Goal: Transaction & Acquisition: Purchase product/service

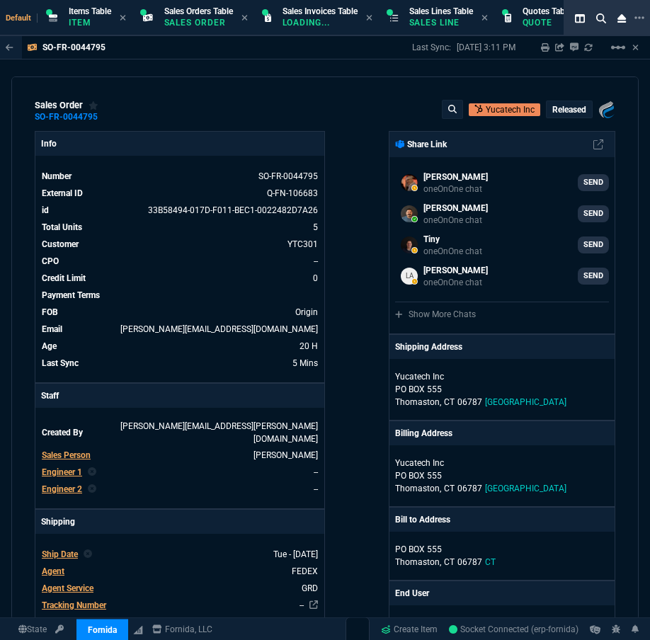
select select "12: [PERSON_NAME]"
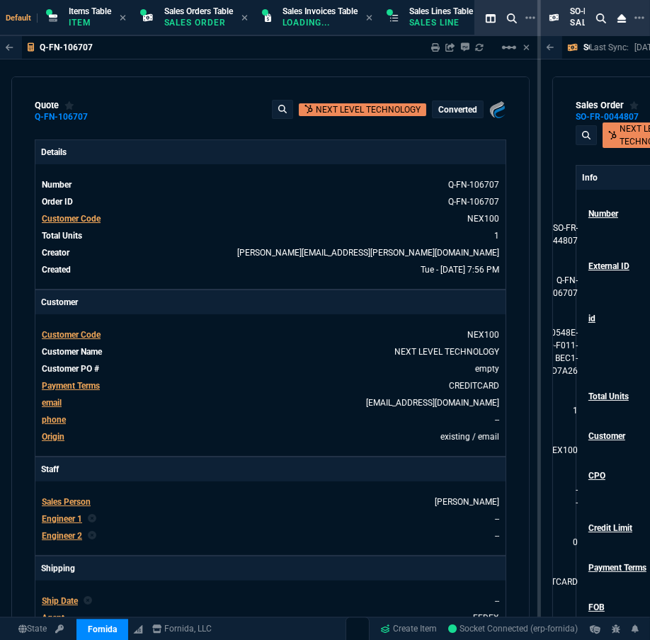
type input "27"
type input "353"
type input "1746.35"
type input "24"
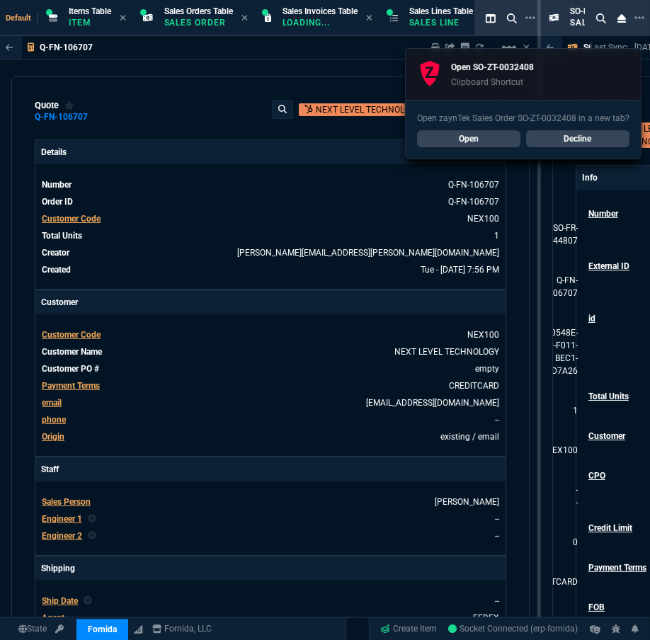
click at [508, 137] on link "Open" at bounding box center [468, 138] width 103 height 17
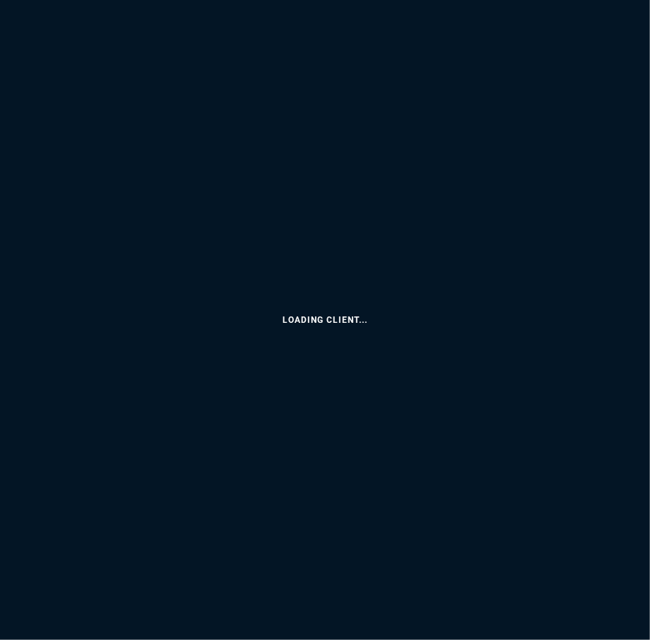
select select "12: [PERSON_NAME]"
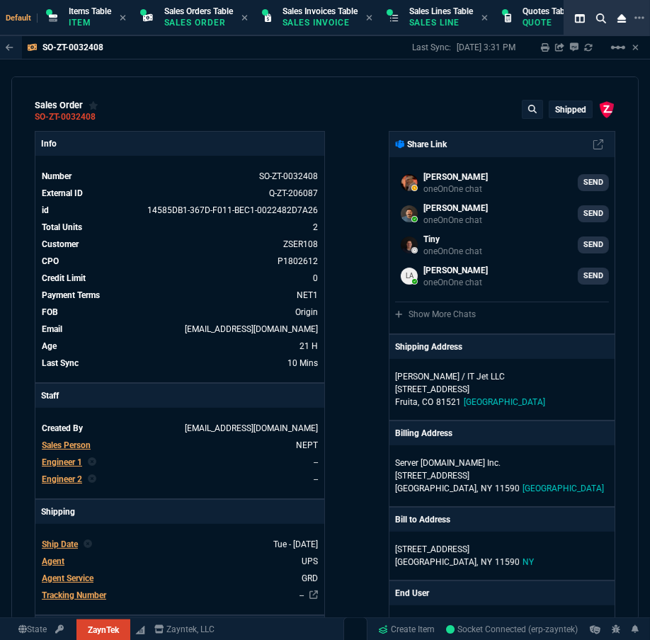
scroll to position [128, 0]
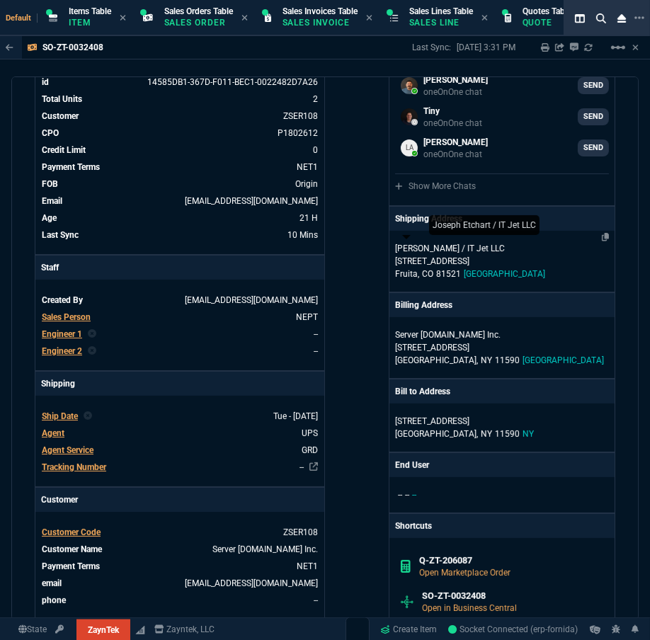
click at [403, 250] on p "[PERSON_NAME] / IT Jet LLC" at bounding box center [463, 248] width 136 height 13
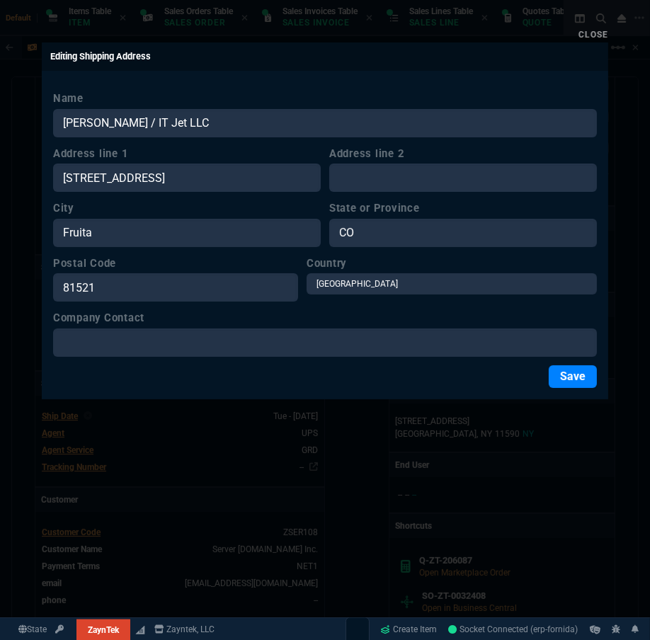
click at [148, 102] on label "Name" at bounding box center [324, 99] width 543 height 16
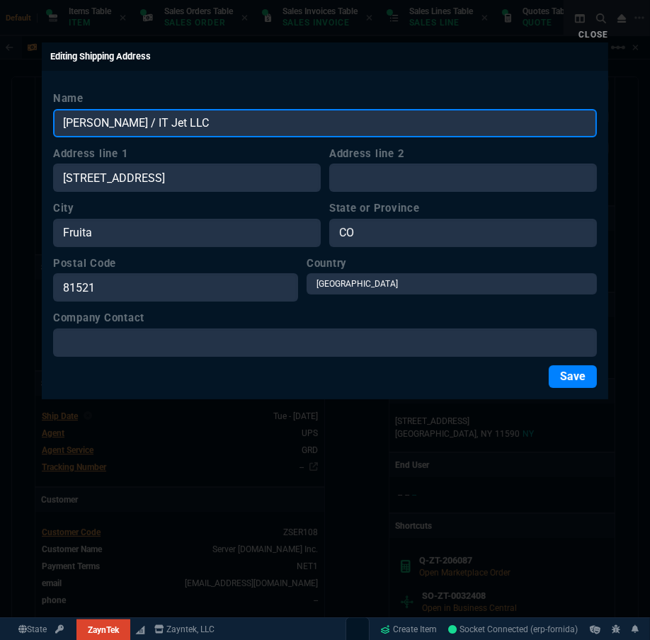
click at [148, 109] on input "[PERSON_NAME] / IT Jet LLC" at bounding box center [324, 123] width 543 height 28
click at [145, 116] on input "[PERSON_NAME] / IT Jet LLC" at bounding box center [324, 123] width 543 height 28
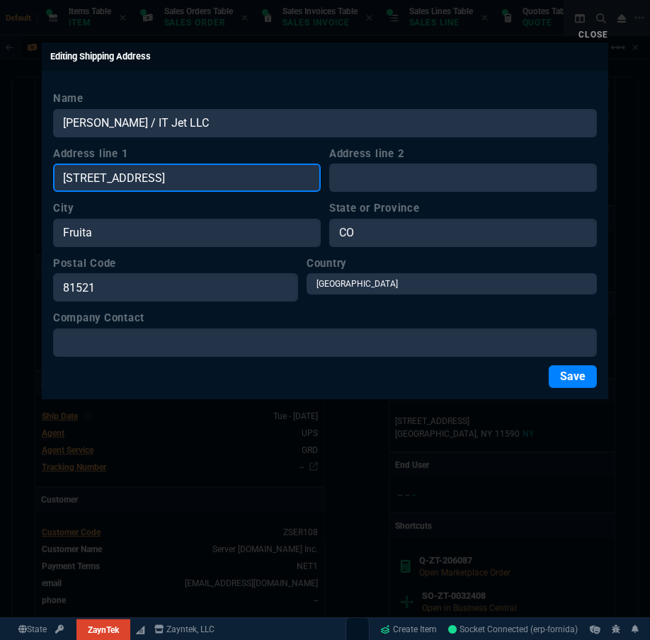
click at [101, 182] on input "[STREET_ADDRESS]" at bounding box center [186, 177] width 267 height 28
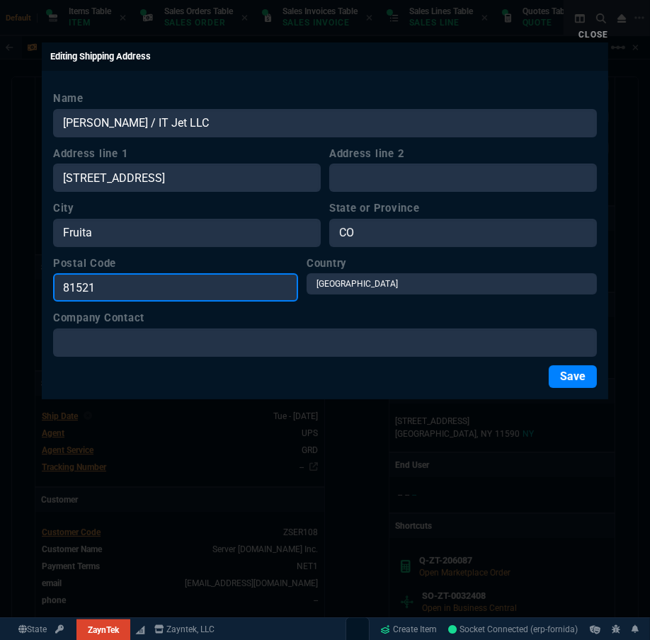
click at [120, 298] on input "81521" at bounding box center [175, 287] width 245 height 28
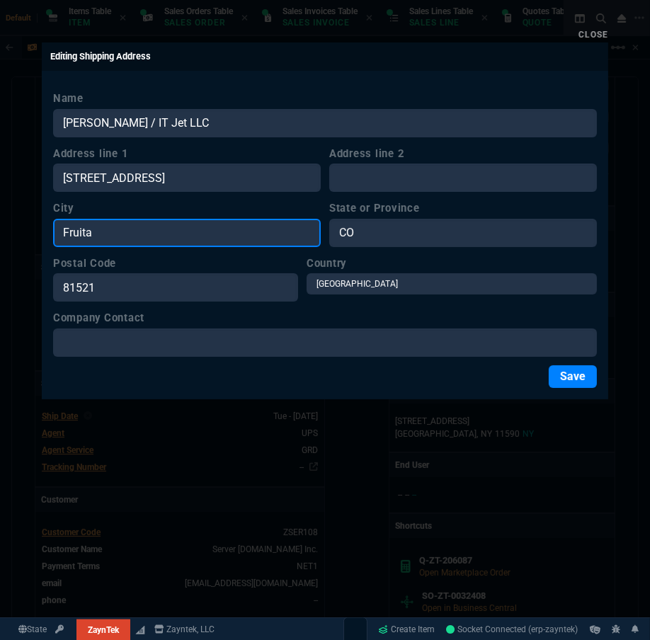
click at [110, 234] on input "Fruita" at bounding box center [186, 233] width 267 height 28
click at [493, 509] on div at bounding box center [325, 320] width 650 height 640
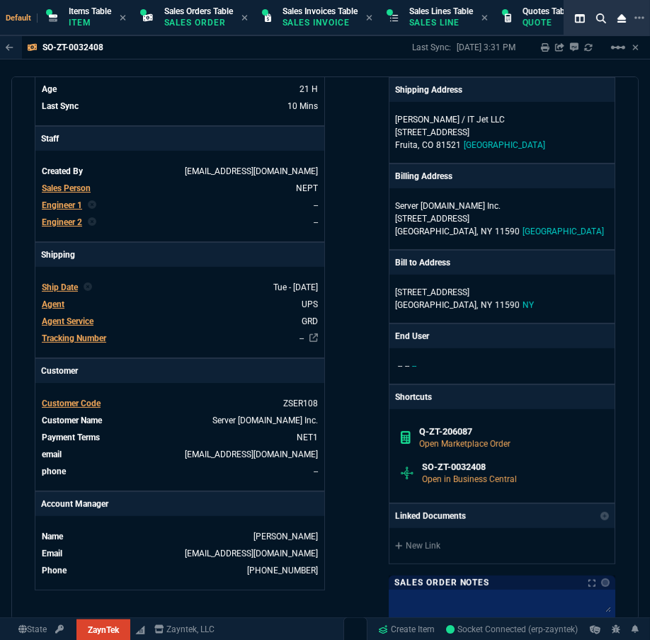
scroll to position [0, 0]
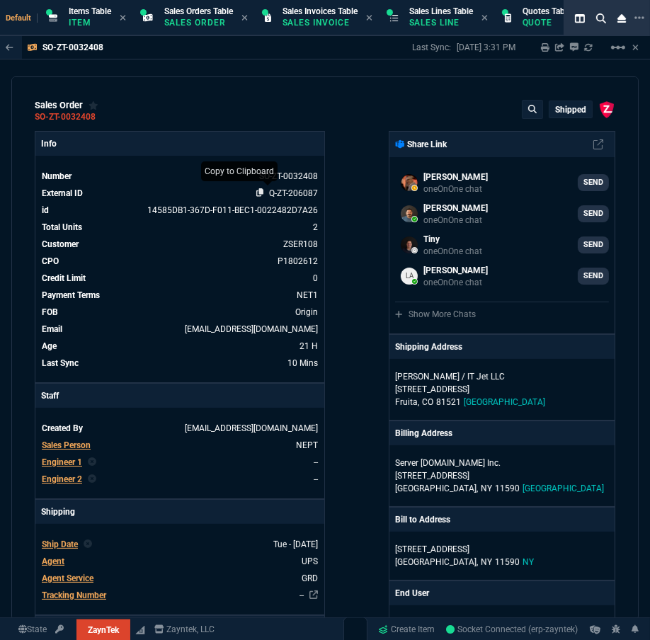
click at [256, 194] on icon at bounding box center [260, 192] width 8 height 8
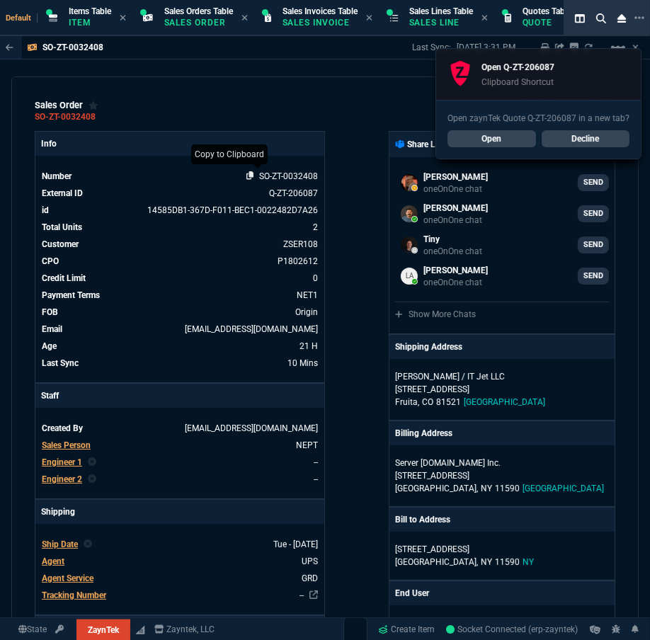
click at [246, 176] on icon at bounding box center [250, 175] width 8 height 8
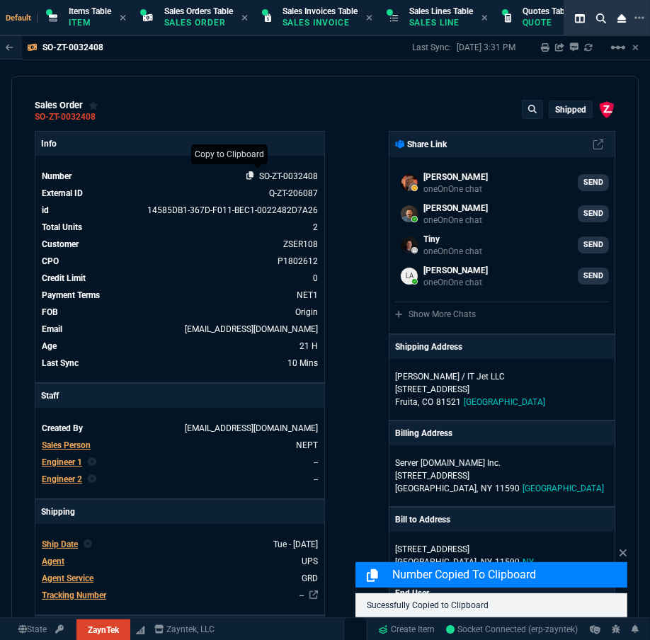
click at [246, 175] on icon at bounding box center [250, 175] width 8 height 8
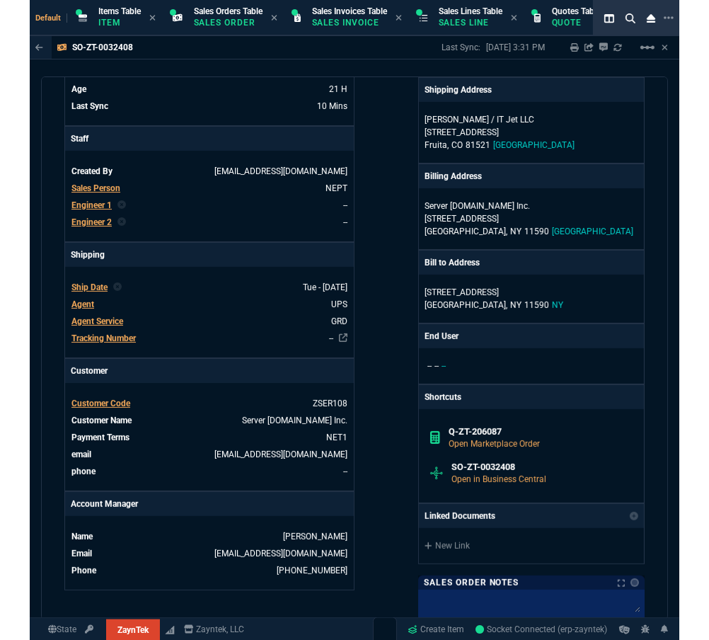
scroll to position [321, 0]
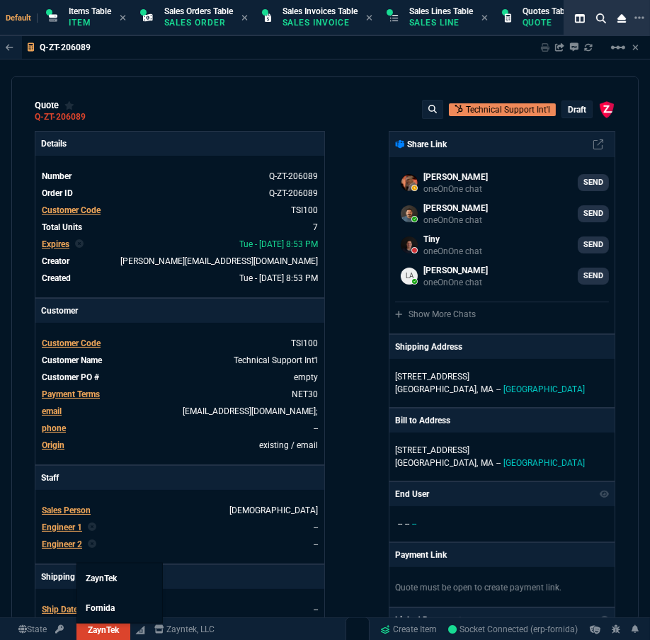
click at [115, 628] on link "ZaynTek" at bounding box center [103, 629] width 54 height 21
click at [0, 0] on link "Fornida" at bounding box center [0, 0] width 0 height 0
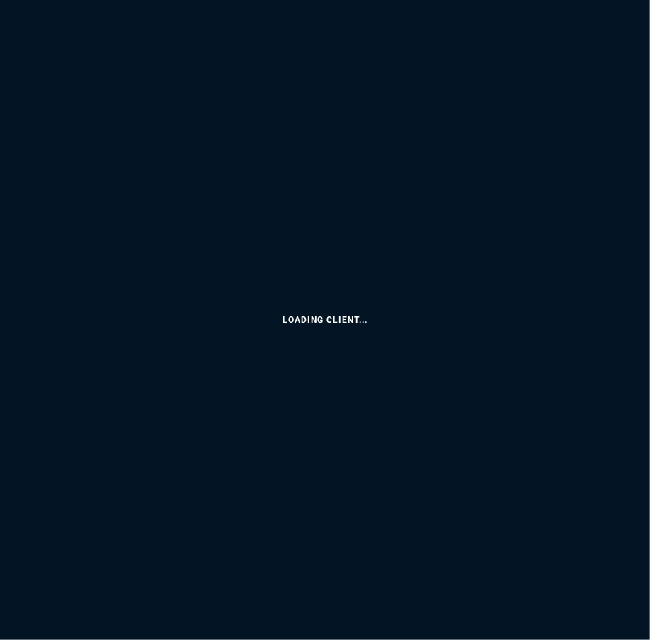
select select "12: [PERSON_NAME]"
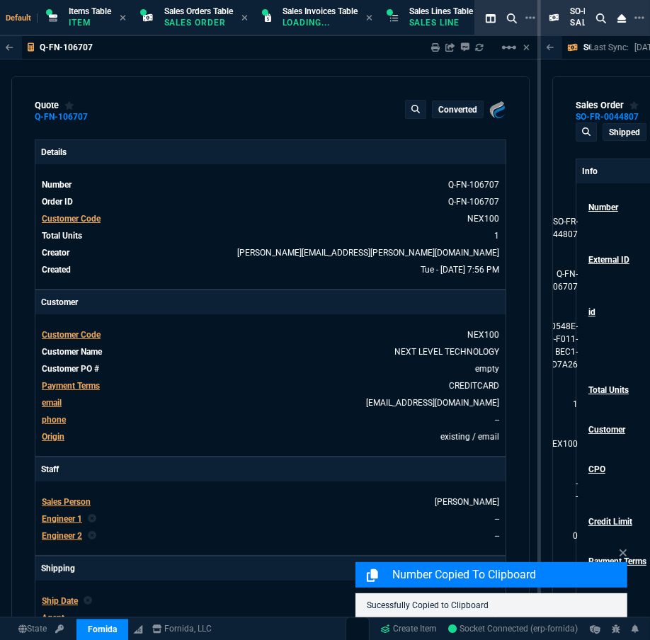
type input "27"
type input "353"
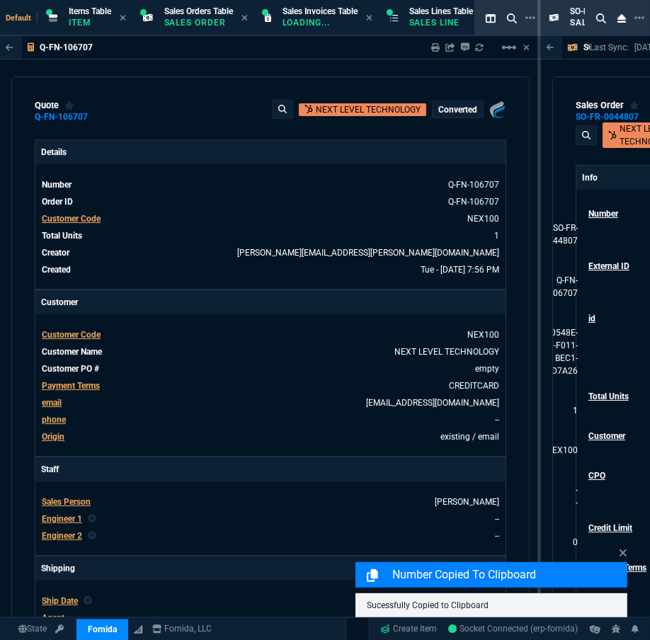
type input "1746.35"
type input "24"
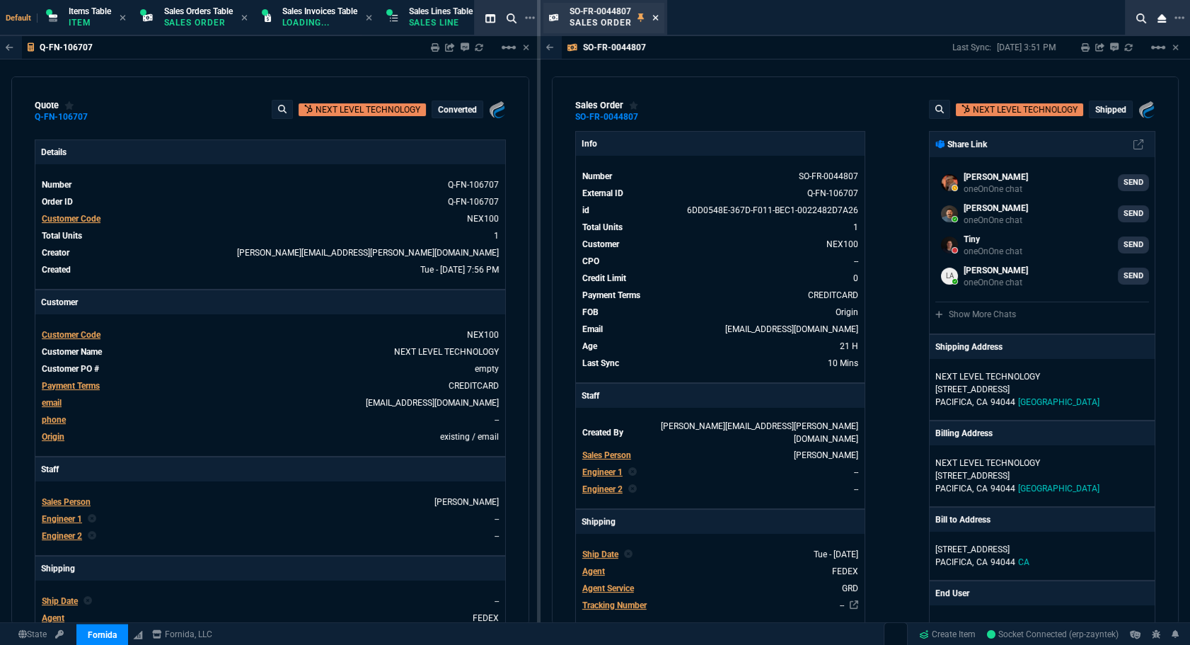
click at [649, 18] on icon at bounding box center [655, 17] width 6 height 8
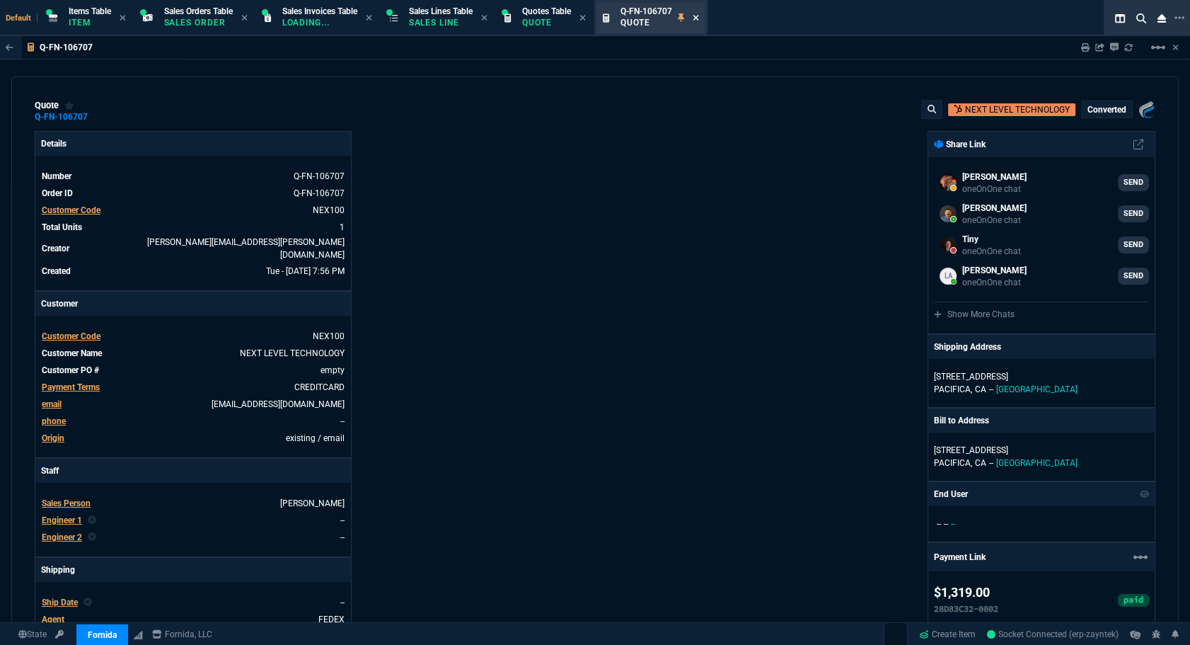
click at [649, 19] on icon at bounding box center [696, 18] width 6 height 6
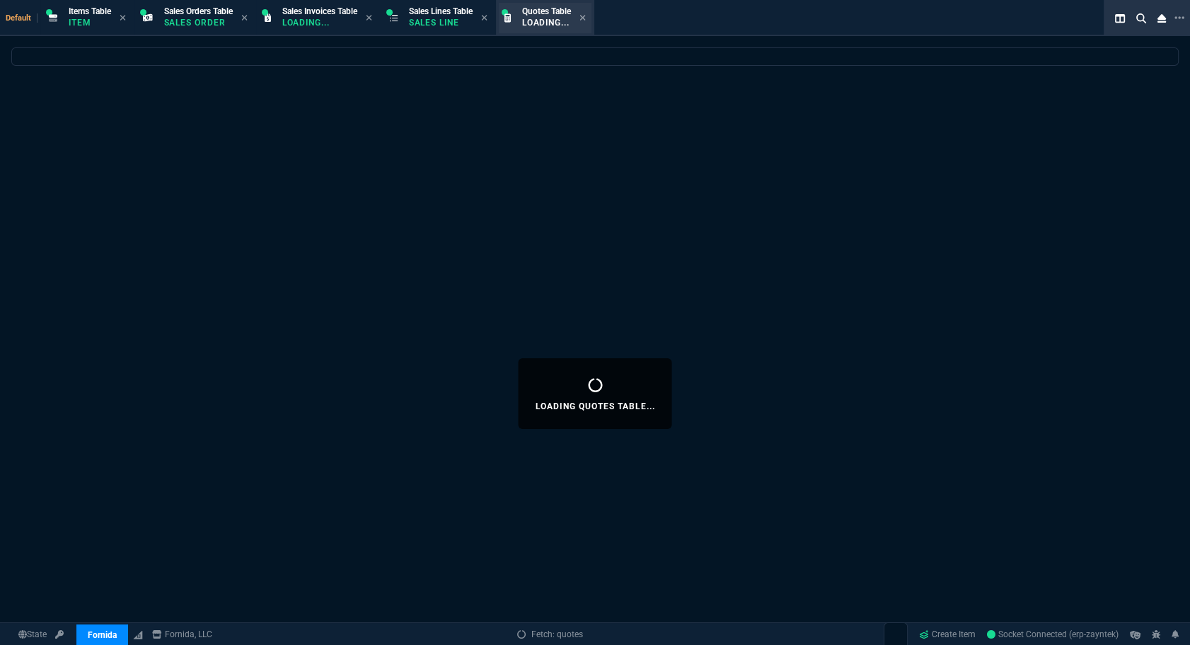
select select
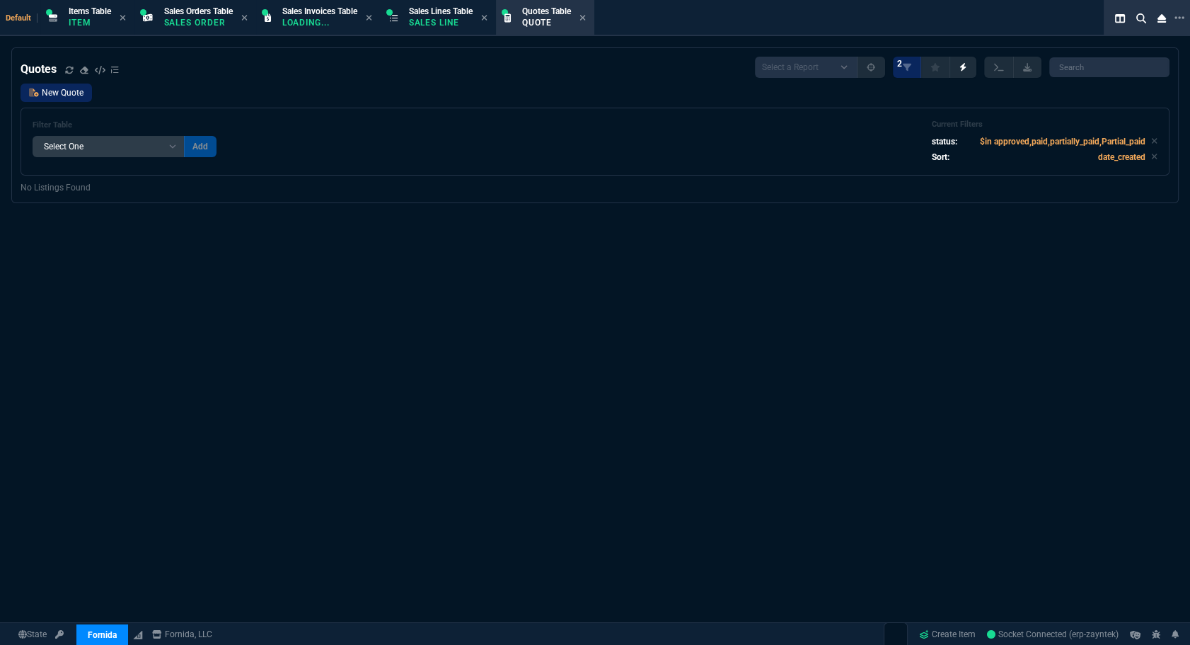
click at [86, 94] on link "New Quote" at bounding box center [56, 92] width 71 height 18
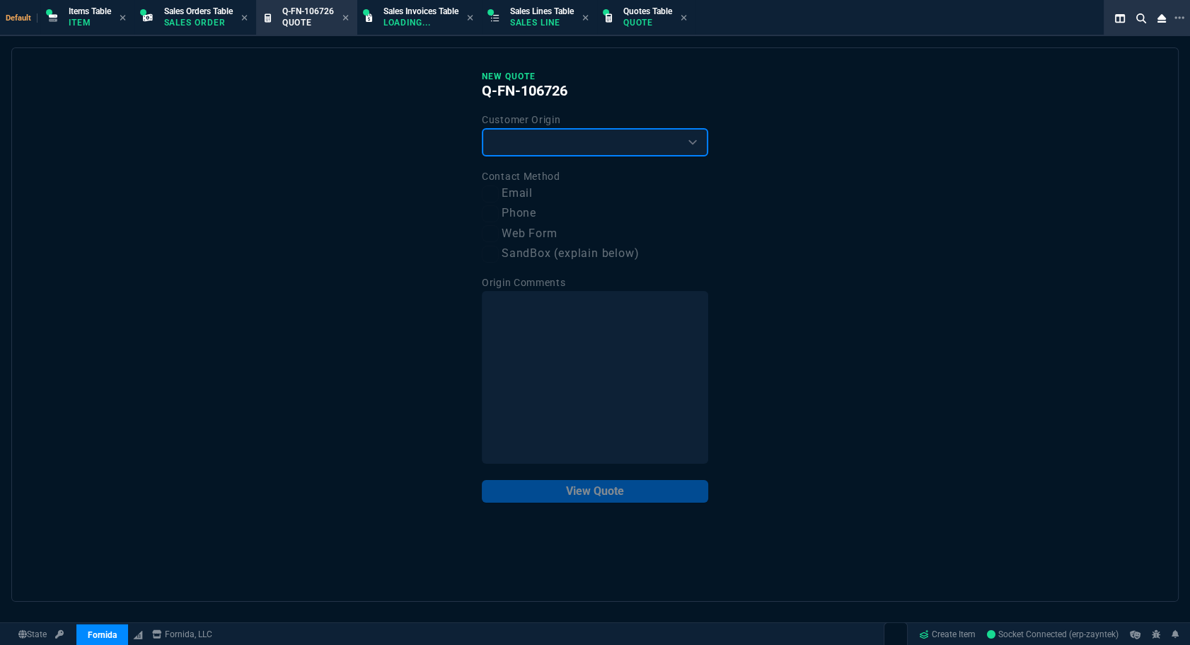
click at [557, 133] on select "Existing Customer Amazon Lead (first order) Website Lead (first order) Called (…" at bounding box center [595, 142] width 226 height 28
select select "existing"
click at [482, 128] on select "Existing Customer Amazon Lead (first order) Website Lead (first order) Called (…" at bounding box center [595, 142] width 226 height 28
click at [504, 195] on label "Email" at bounding box center [595, 194] width 226 height 18
click at [499, 195] on input "Email" at bounding box center [490, 193] width 17 height 17
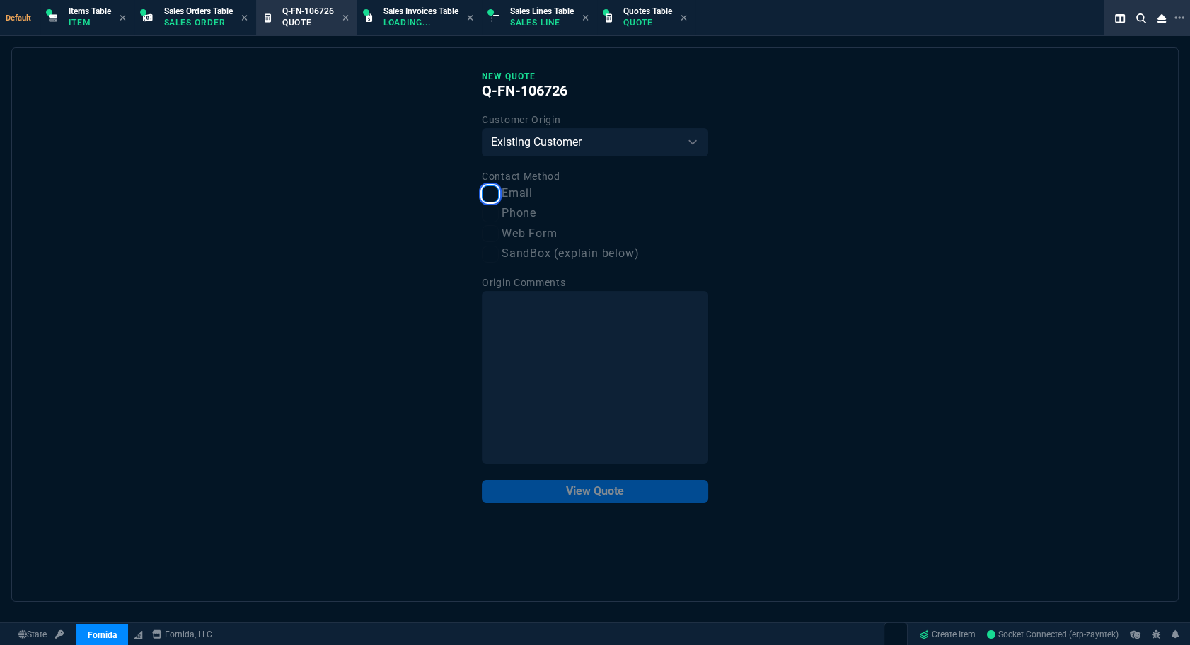
checkbox input "true"
click at [563, 487] on button "View Quote" at bounding box center [595, 491] width 226 height 23
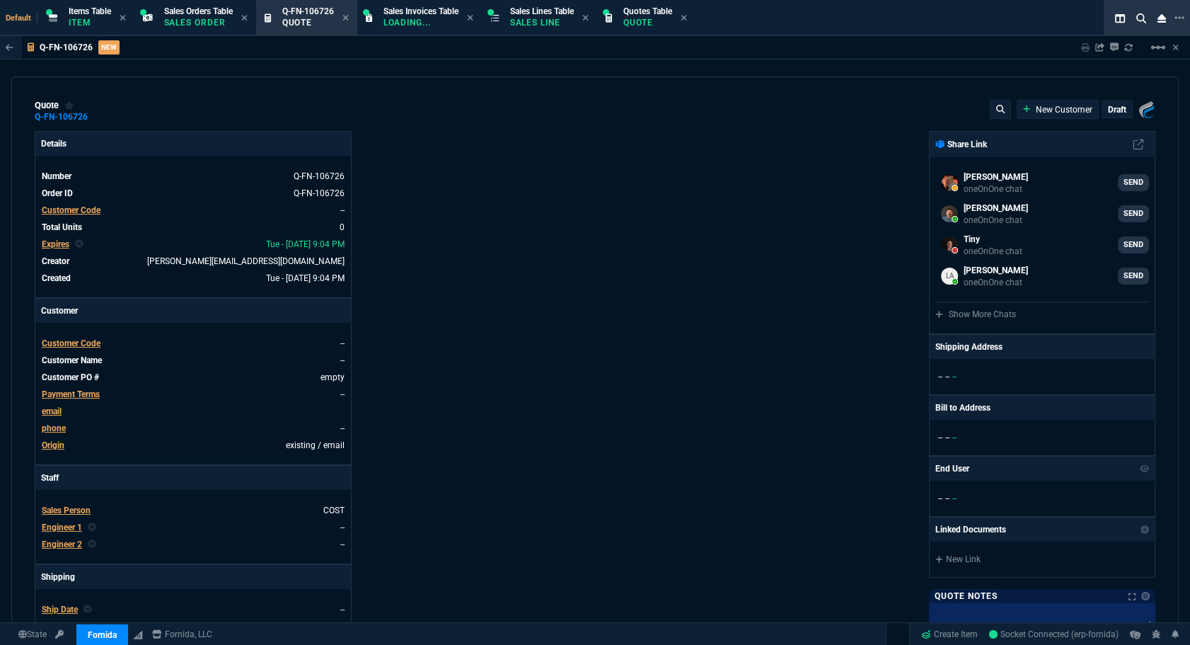
click at [615, 380] on div "Fornida, LLC 2609 Technology Dr Suite 300 Plano, TX 75074 Share Link Wafek Moha…" at bounding box center [875, 496] width 560 height 730
click at [649, 219] on div "Fornida, LLC 2609 Technology Dr Suite 300 Plano, TX 75074 Share Link Wafek Moha…" at bounding box center [875, 496] width 560 height 730
click at [69, 213] on span "Customer Code" at bounding box center [71, 210] width 59 height 10
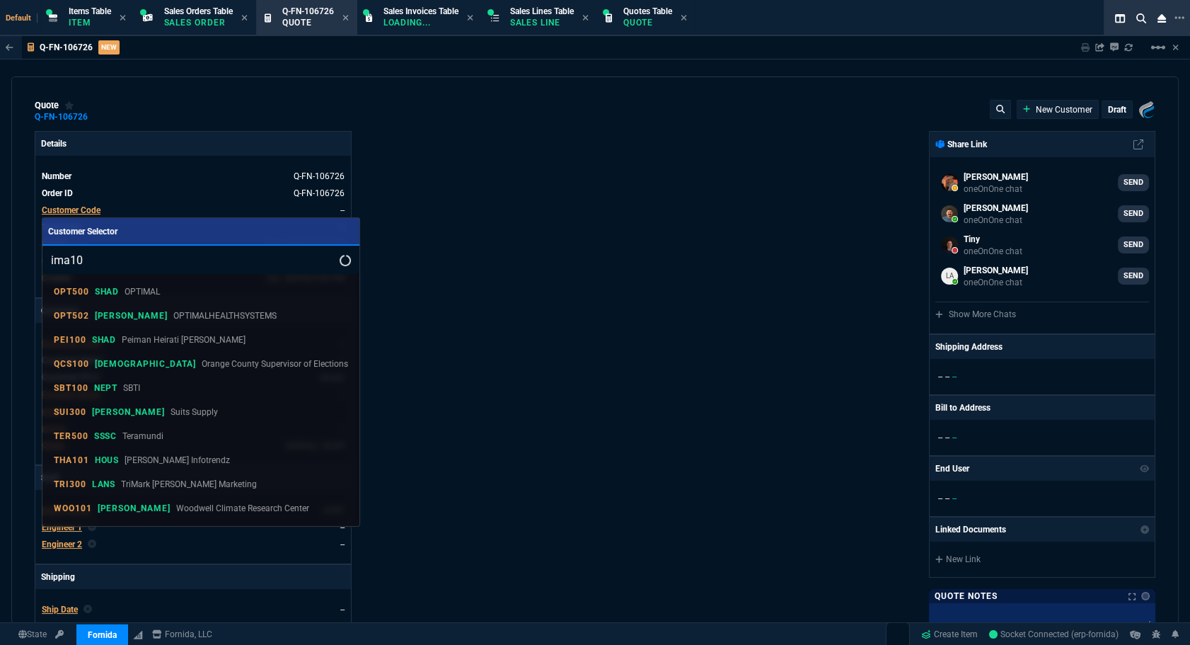
type input "ima100"
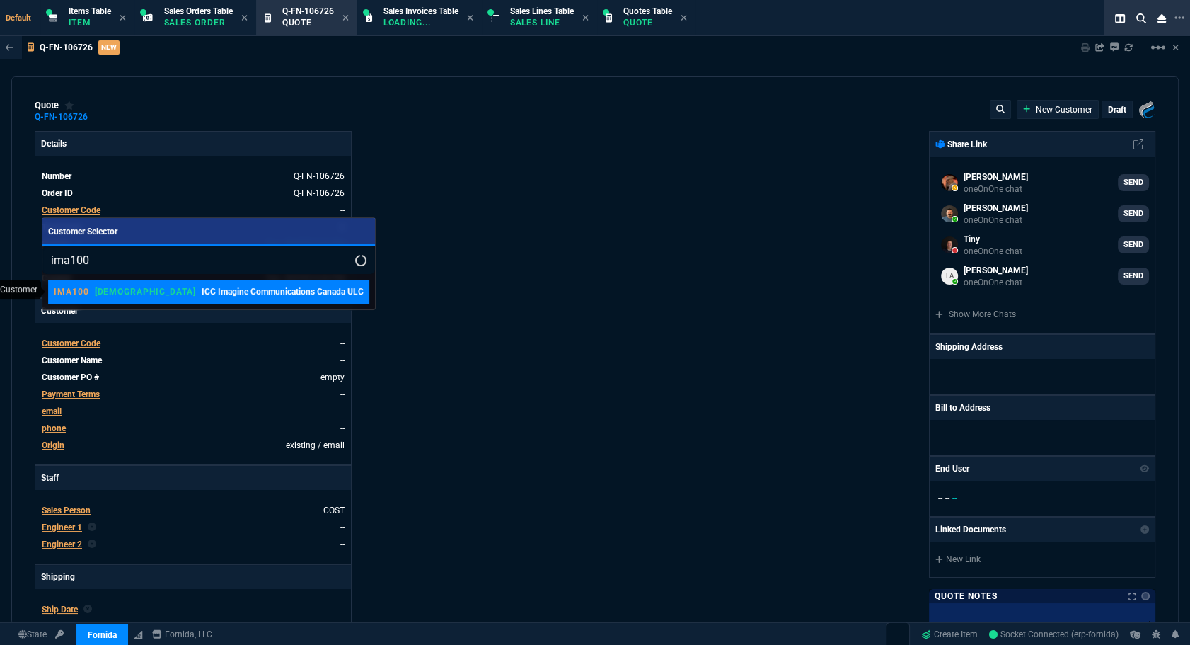
click at [171, 302] on link "IMA100 VAHI ICC Imagine Communications Canada ULC" at bounding box center [208, 292] width 321 height 24
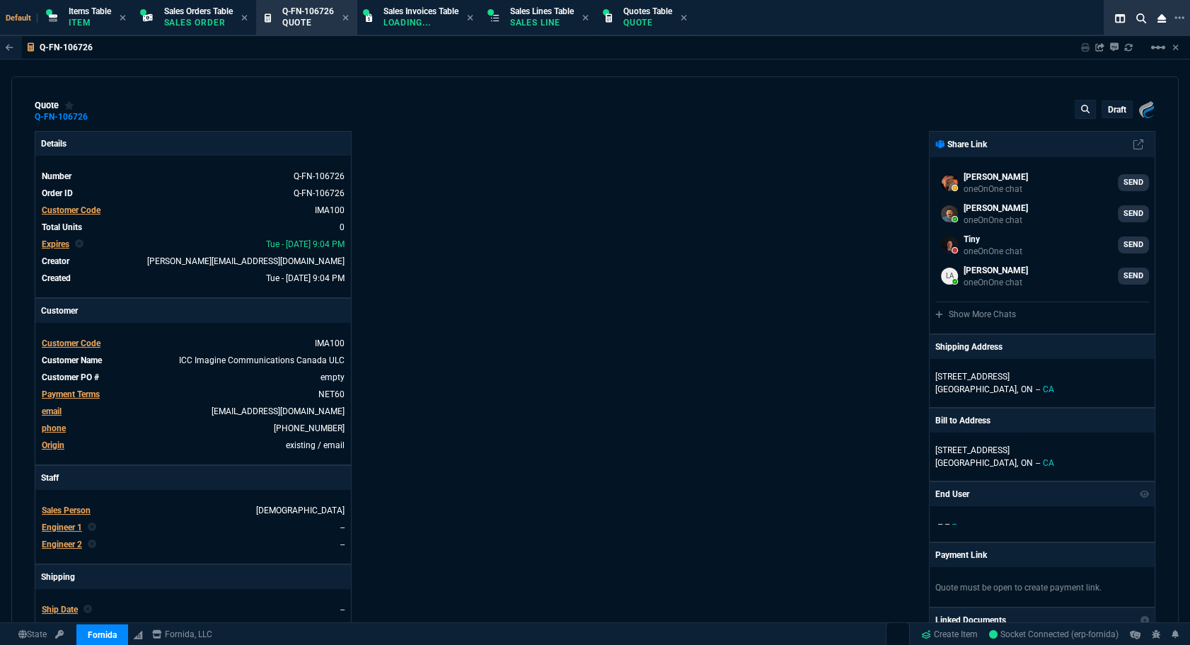
click at [649, 236] on div "Fornida, LLC 2609 Technology Dr Suite 300 Plano, TX 75074 Share Link Wafek Moha…" at bounding box center [875, 496] width 560 height 730
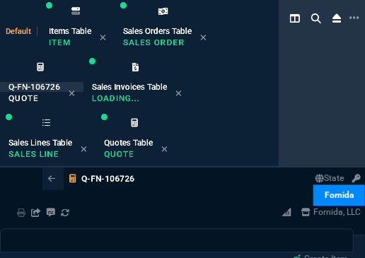
drag, startPoint x: 328, startPoint y: 257, endPoint x: 377, endPoint y: 283, distance: 55.4
drag, startPoint x: 377, startPoint y: 283, endPoint x: 364, endPoint y: 257, distance: 29.1
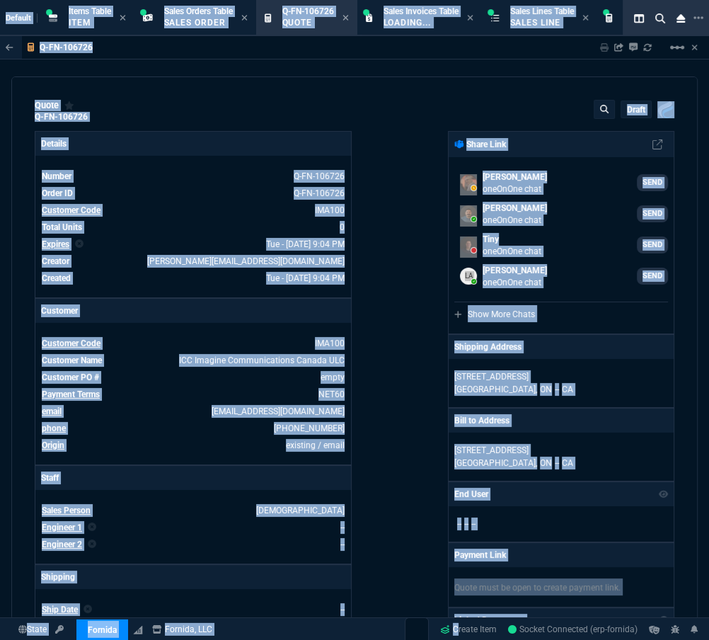
click at [405, 304] on div "Fornida, LLC 2609 Technology Dr Suite 300 Plano, TX 75074 Share Link Wafek Moha…" at bounding box center [515, 496] width 320 height 730
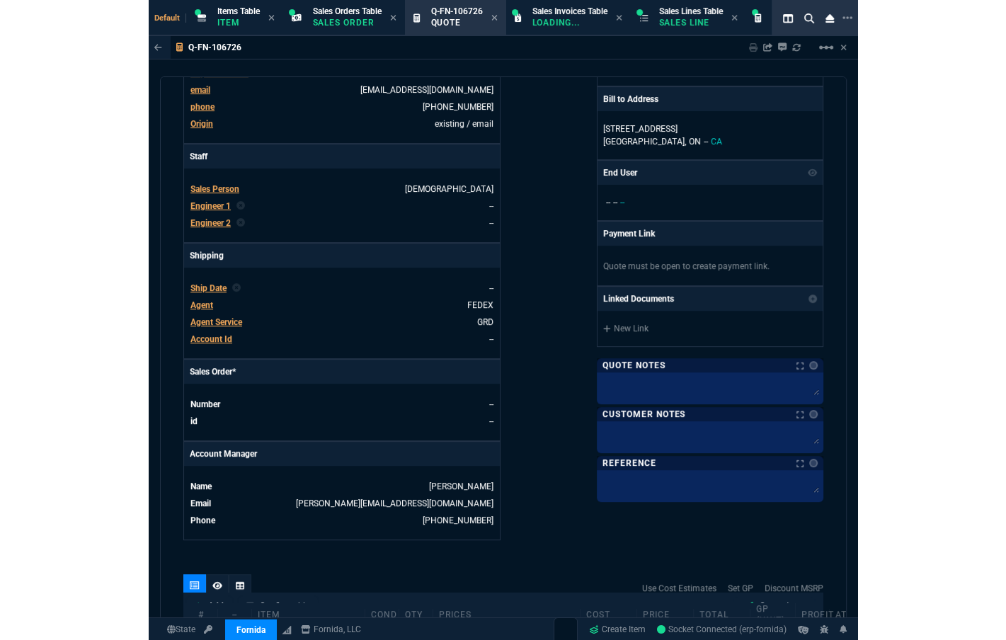
scroll to position [514, 0]
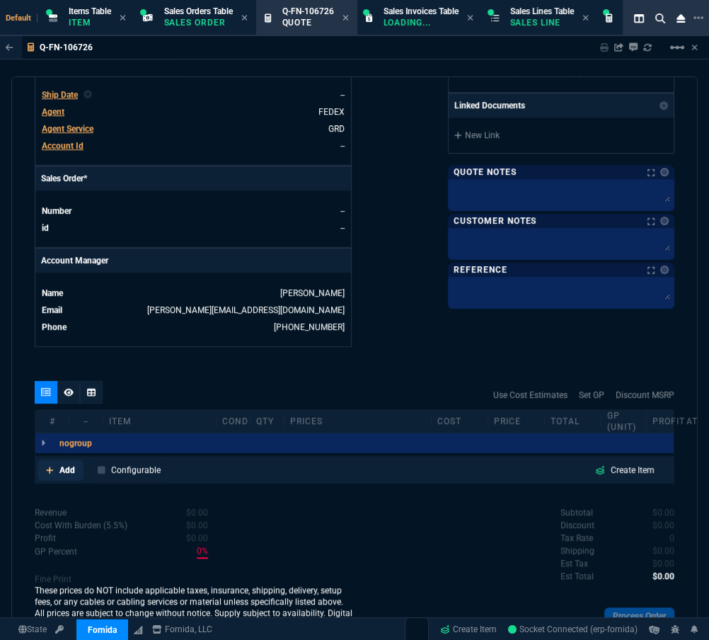
click at [52, 473] on nx-icon at bounding box center [50, 469] width 8 height 13
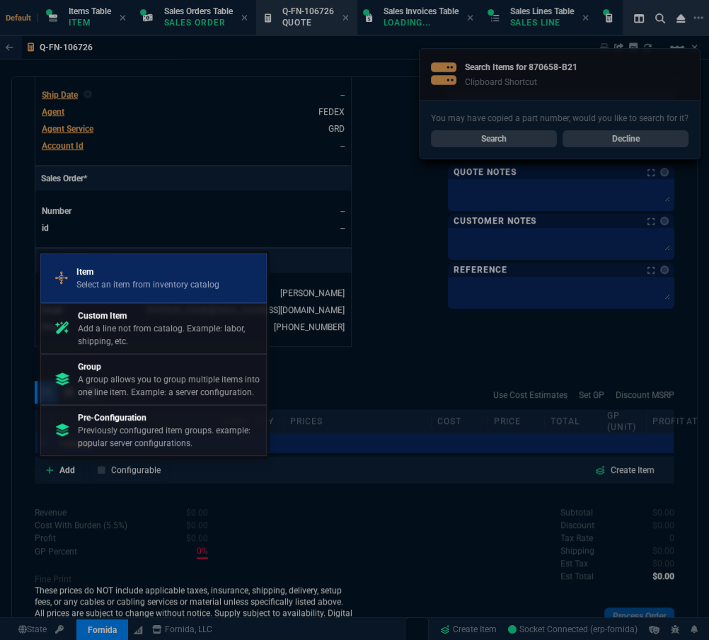
click at [146, 282] on p "Select an item from inventory catalog" at bounding box center [147, 284] width 143 height 13
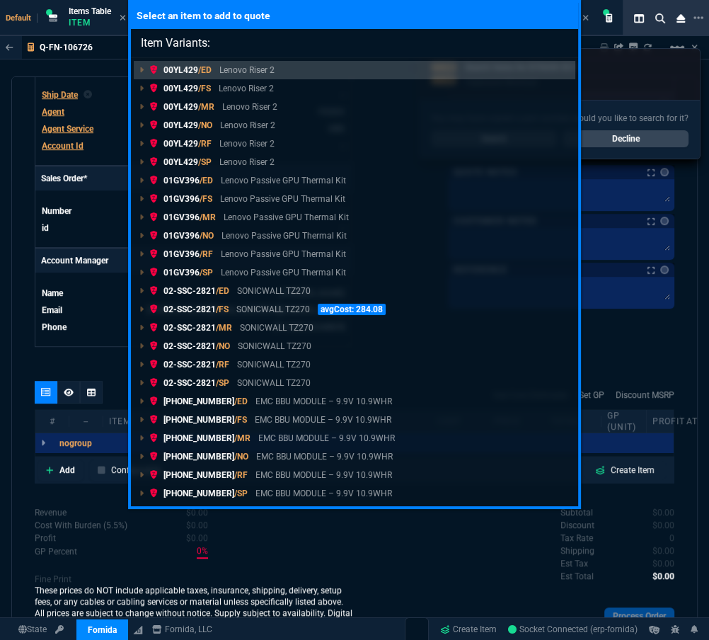
type input "Item Variants: 870658-B21"
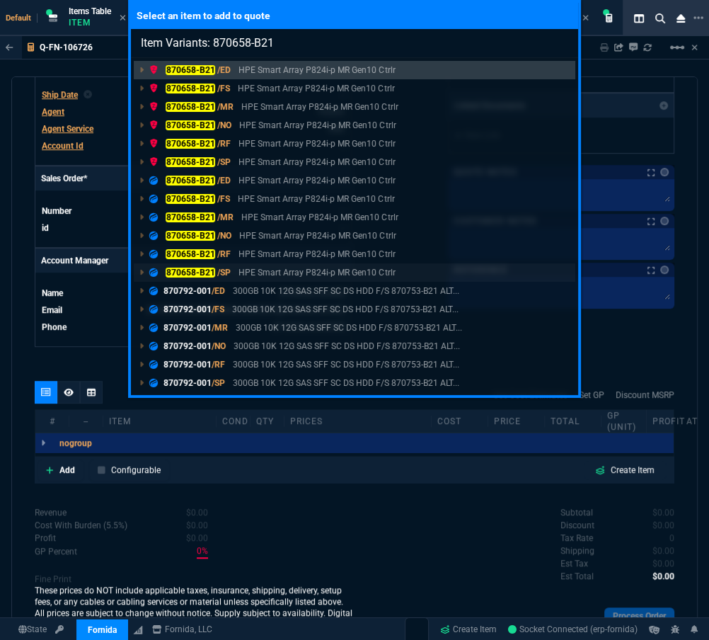
click at [198, 270] on mark "870658-B21" at bounding box center [191, 272] width 50 height 10
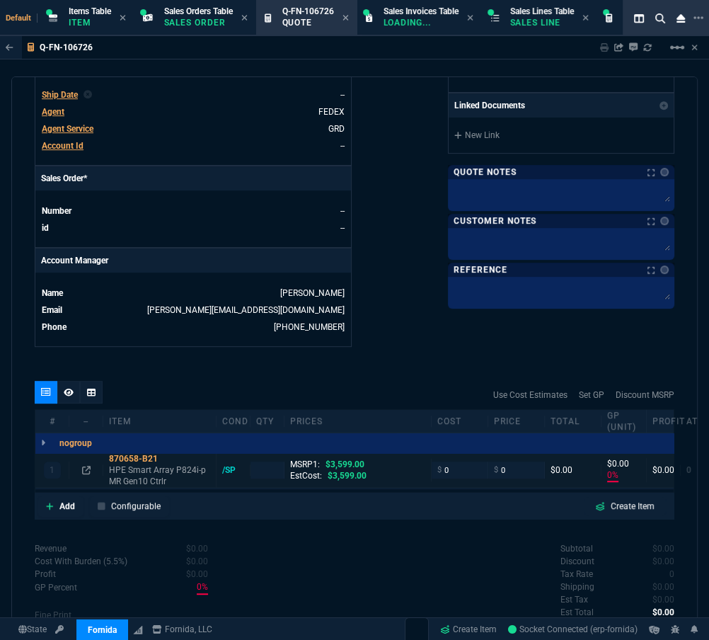
type input "0"
type input "100"
click at [270, 468] on input "number" at bounding box center [267, 469] width 22 height 16
type input "3"
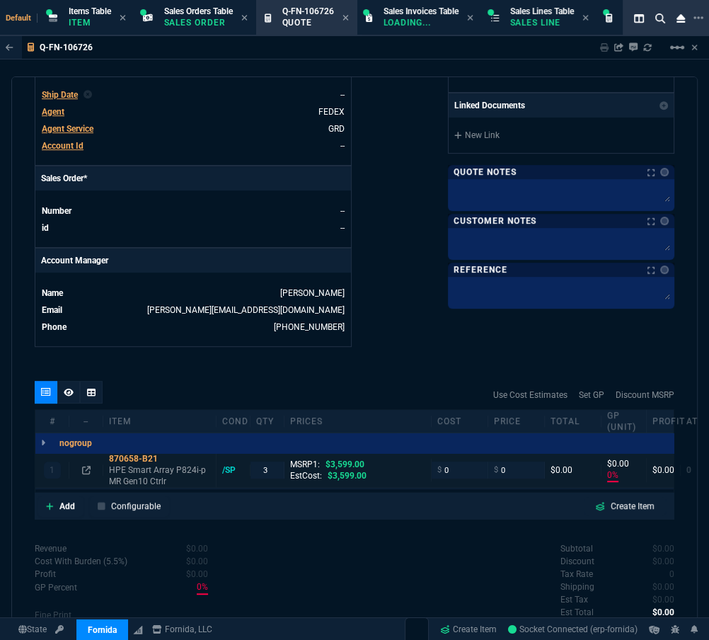
click at [466, 457] on div "1 870658-B21 HPE Smart Array P824i-p MR Gen10 Ctrlr /SP 3 MSRP1: $3,599.00 EstC…" at bounding box center [354, 470] width 638 height 35
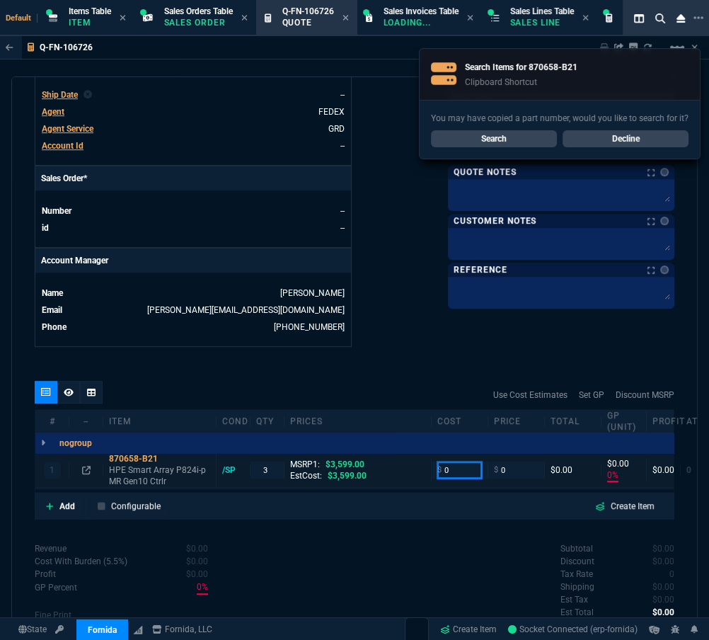
click at [463, 464] on input "0" at bounding box center [459, 469] width 45 height 16
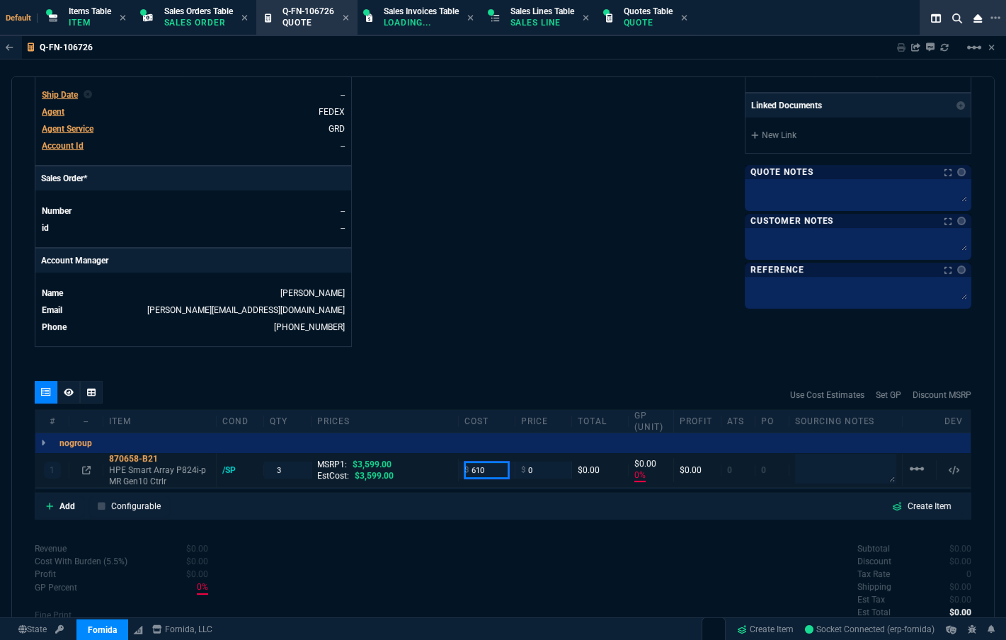
type input "610"
click at [649, 471] on textarea at bounding box center [845, 469] width 101 height 30
type input "610"
type input "-100"
type input "-610"
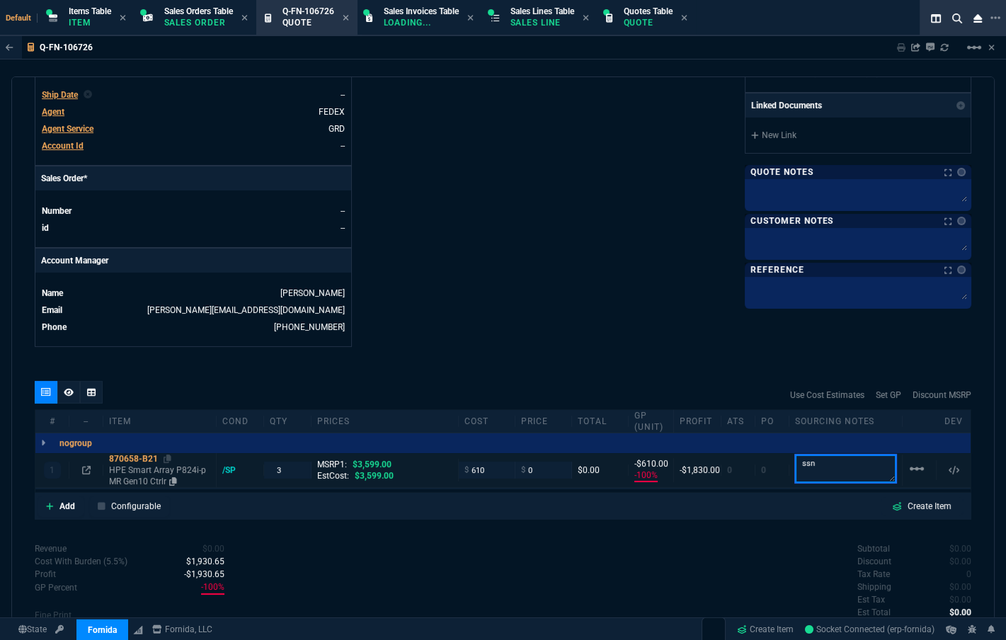
type textarea "ssn"
click at [124, 453] on div "870658-B21" at bounding box center [159, 458] width 101 height 11
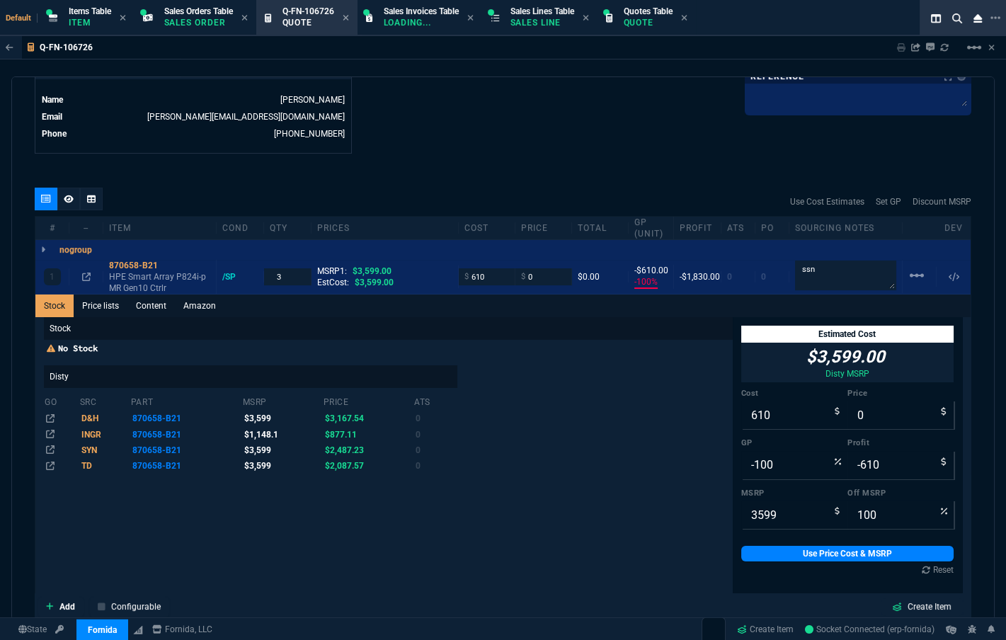
scroll to position [771, 0]
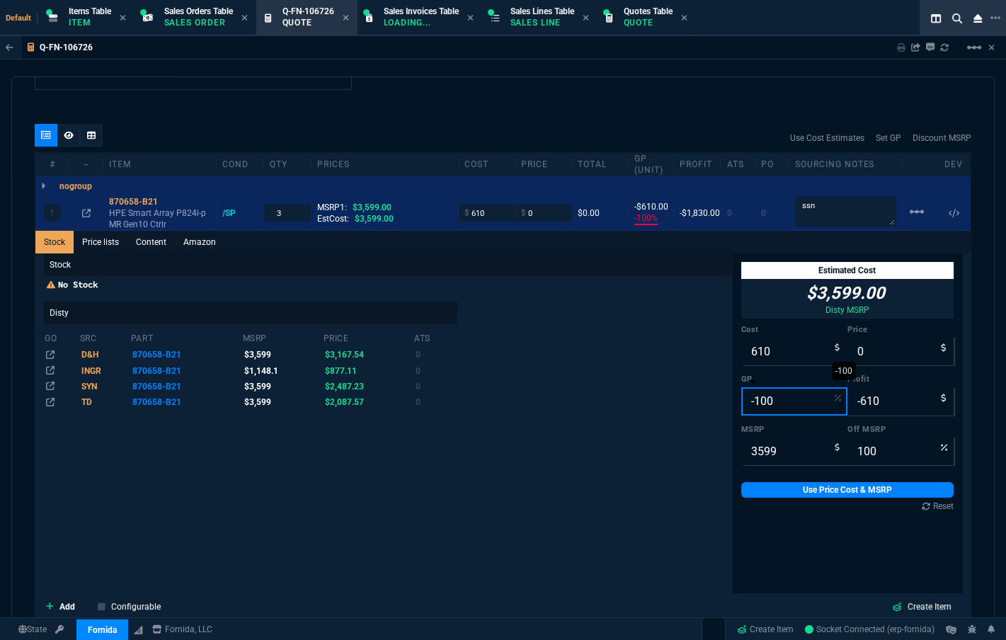
click at [649, 413] on input "-100" at bounding box center [794, 401] width 106 height 28
type input "3"
type input "629"
type input "19"
type input "83"
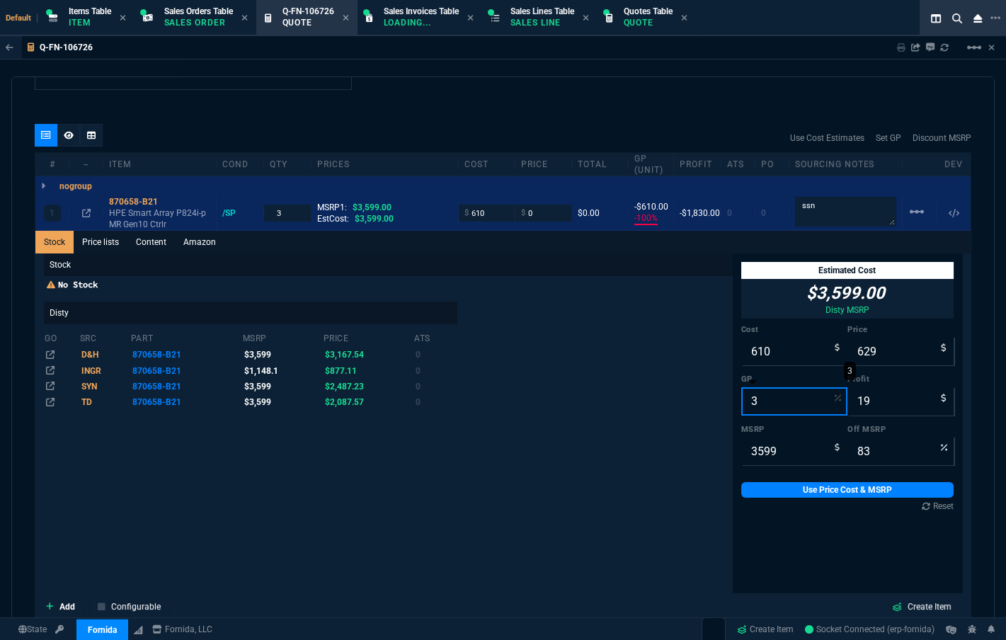
type input "36"
type input "953"
type input "343"
type input "74"
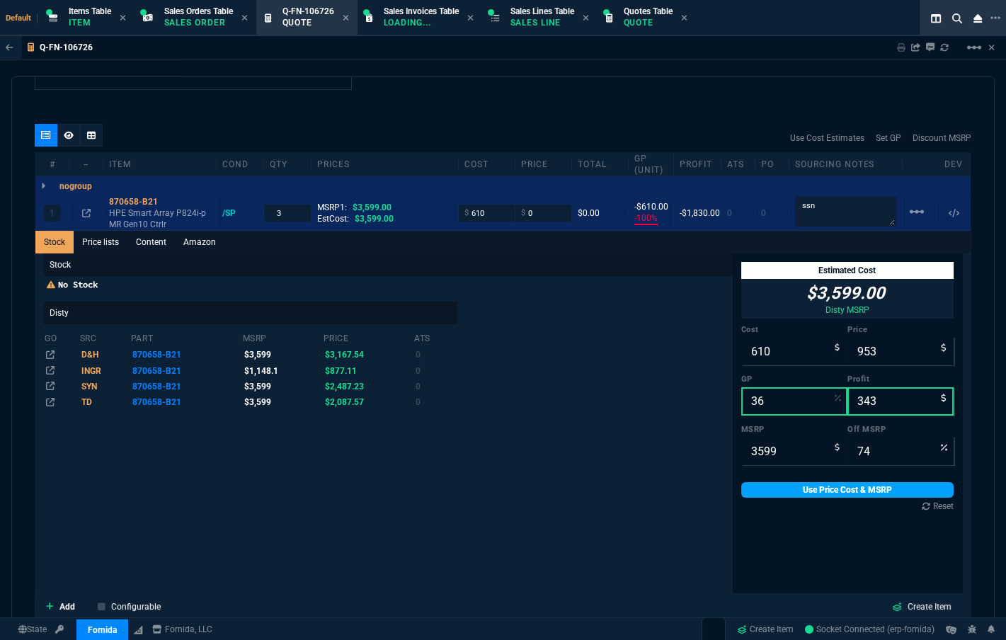
type input "36"
click at [649, 488] on link "Use Price Cost & MSRP" at bounding box center [847, 490] width 212 height 16
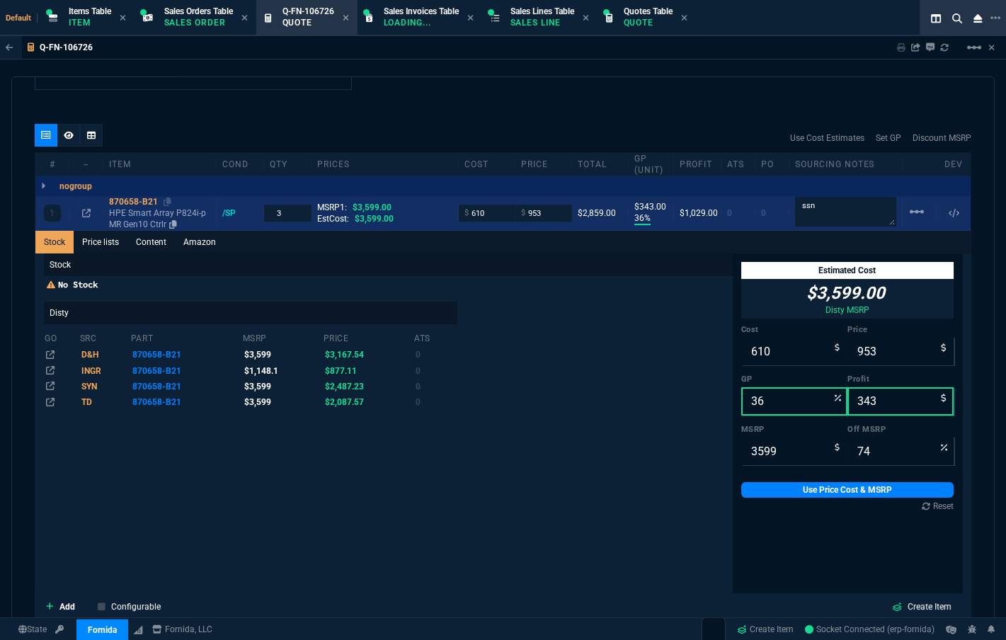
click at [132, 199] on div "870658-B21" at bounding box center [159, 201] width 101 height 11
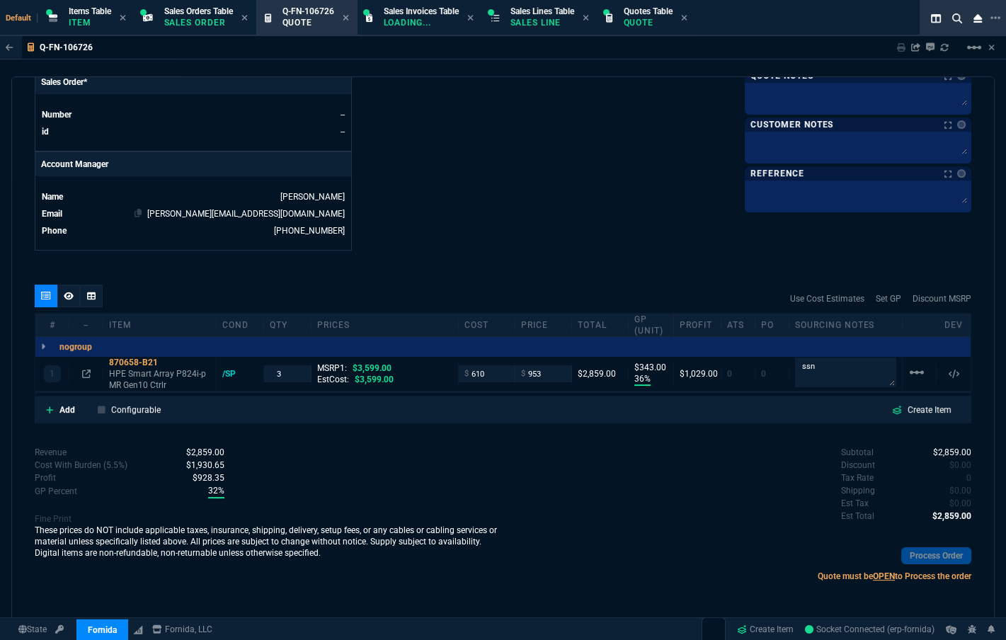
scroll to position [609, 0]
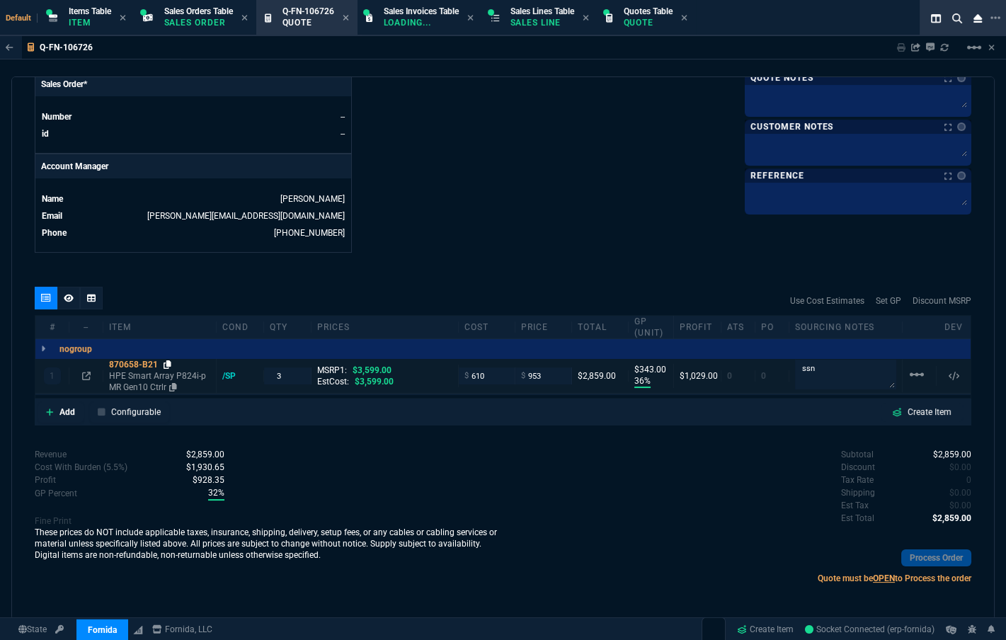
click at [166, 360] on icon at bounding box center [167, 364] width 8 height 8
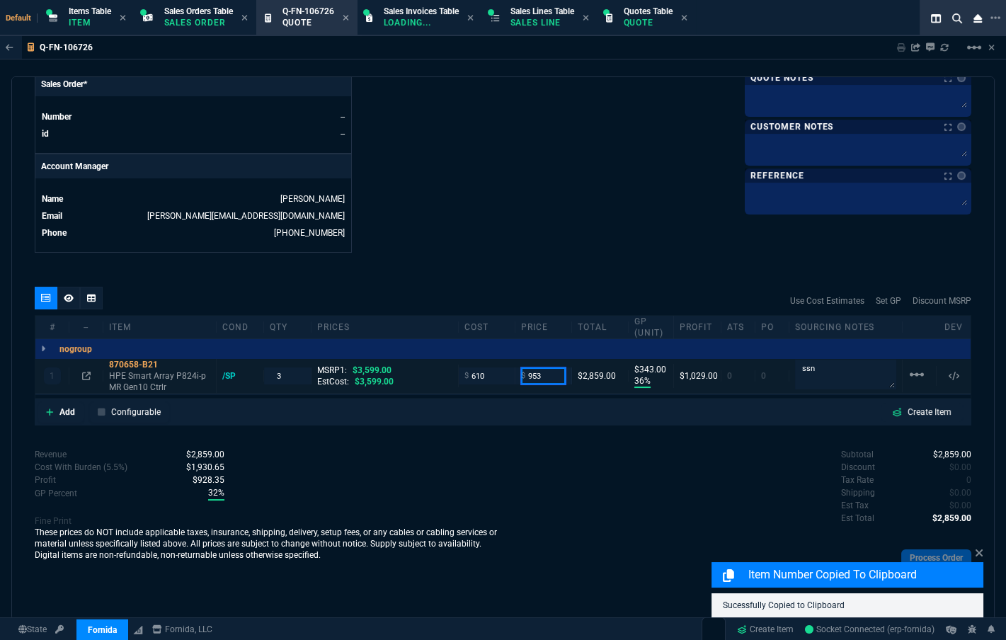
click at [558, 378] on input "953" at bounding box center [543, 375] width 45 height 16
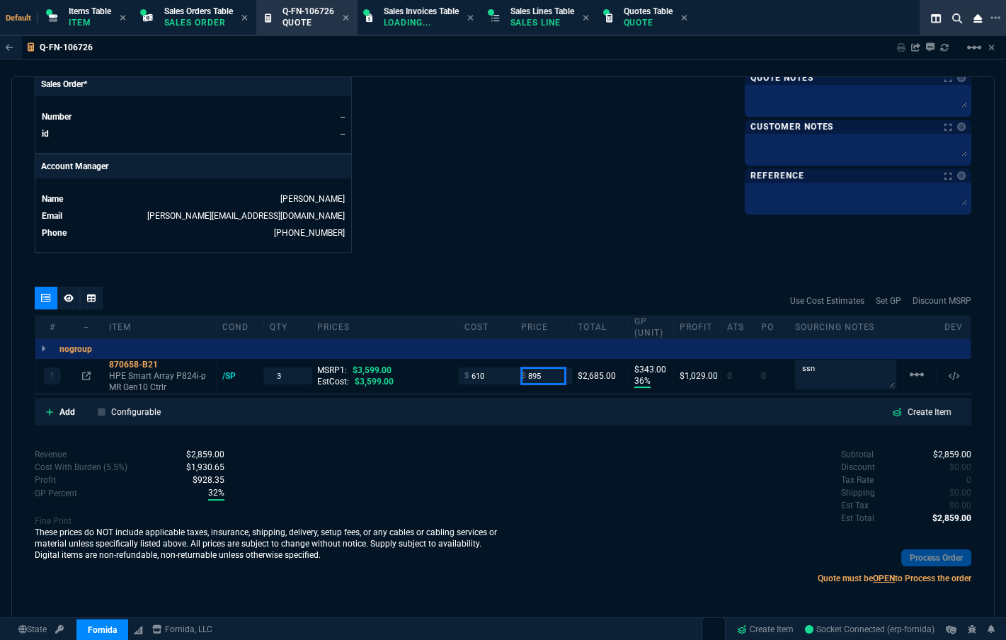
type input "895"
click at [556, 275] on div "quote Q-FN-106726 draft Fornida, LLC 2609 Technology Dr Suite 300 Plano, TX 750…" at bounding box center [502, 347] width 983 height 543
type input "895"
type input "32"
type input "285"
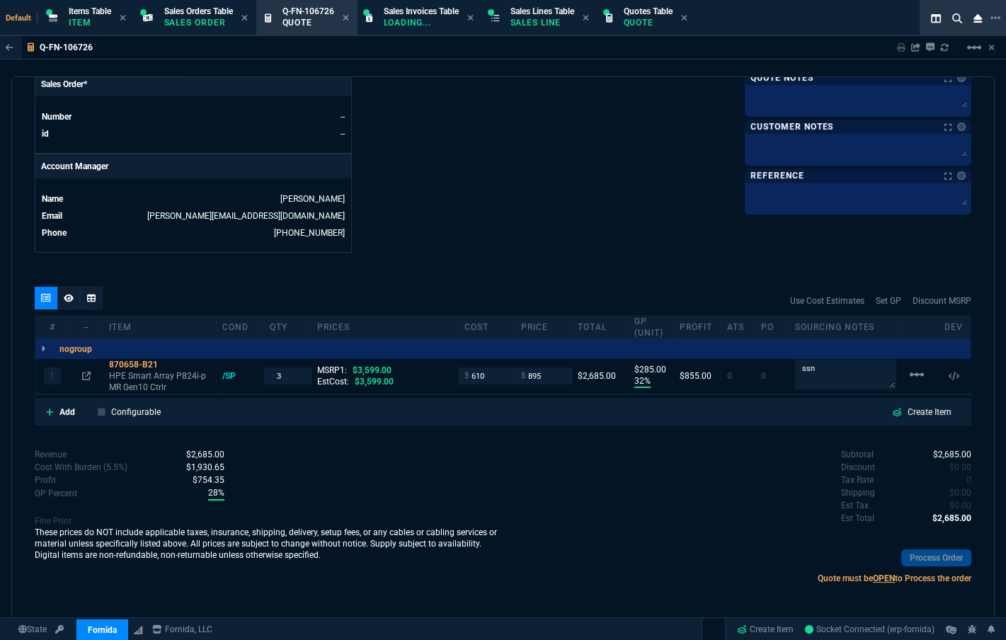
type input "75"
click at [70, 302] on nx-icon at bounding box center [69, 297] width 10 height 11
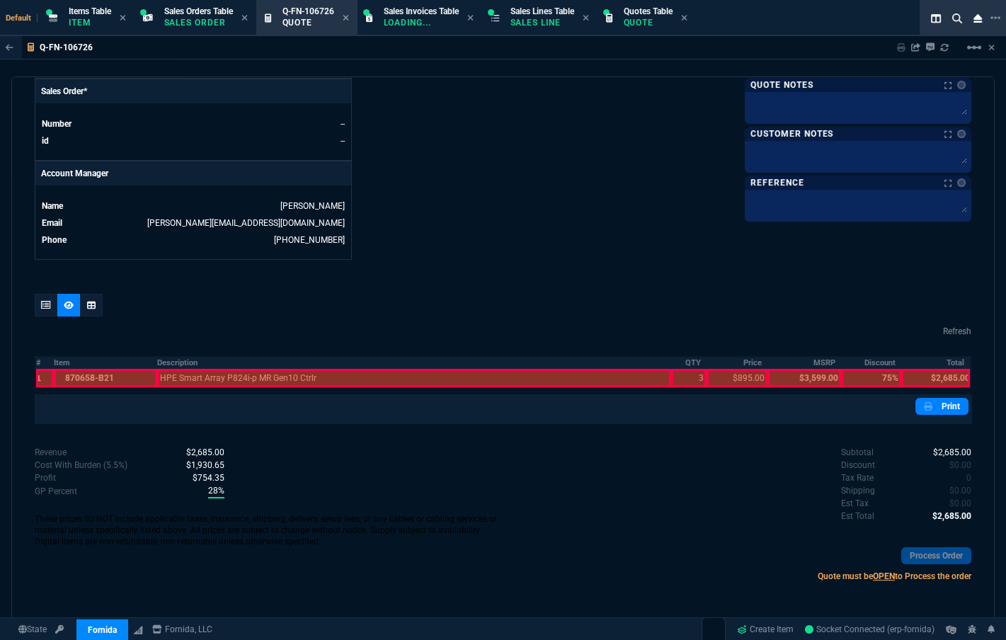
scroll to position [600, 0]
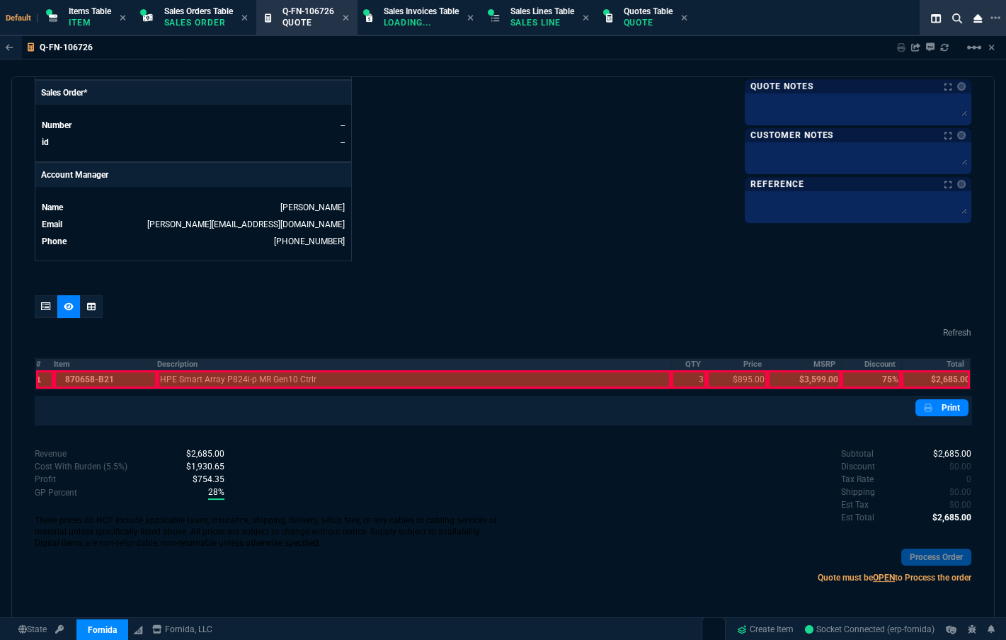
click at [42, 367] on th "#" at bounding box center [44, 364] width 18 height 12
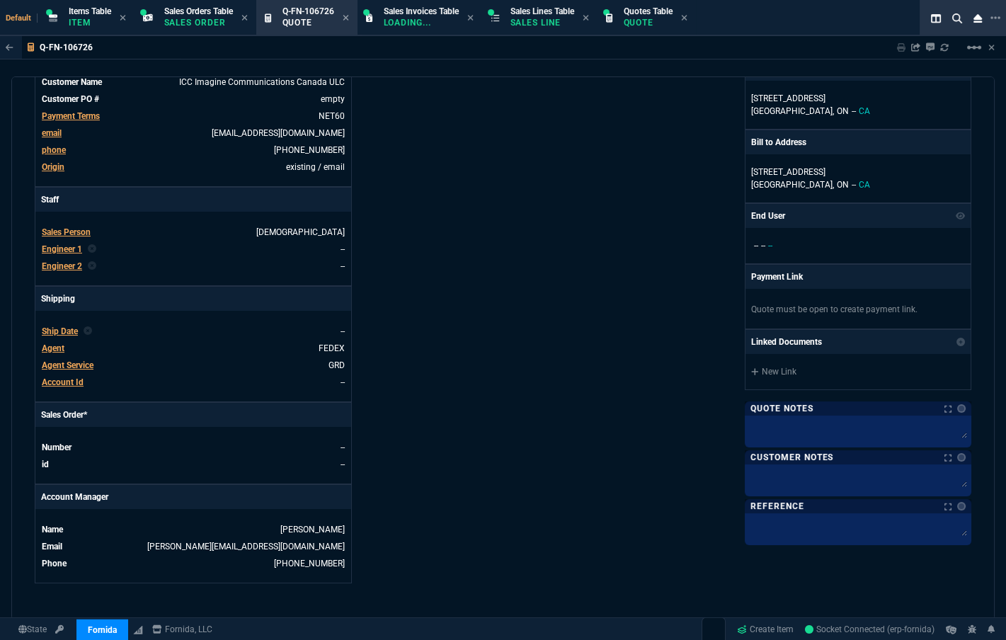
scroll to position [0, 0]
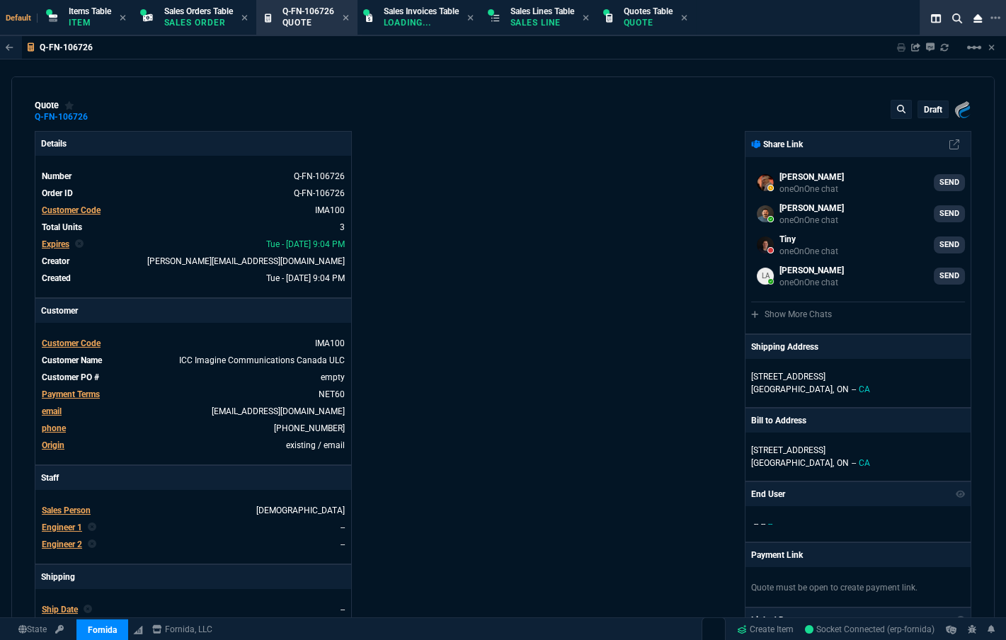
click at [649, 108] on p "draft" at bounding box center [932, 109] width 18 height 11
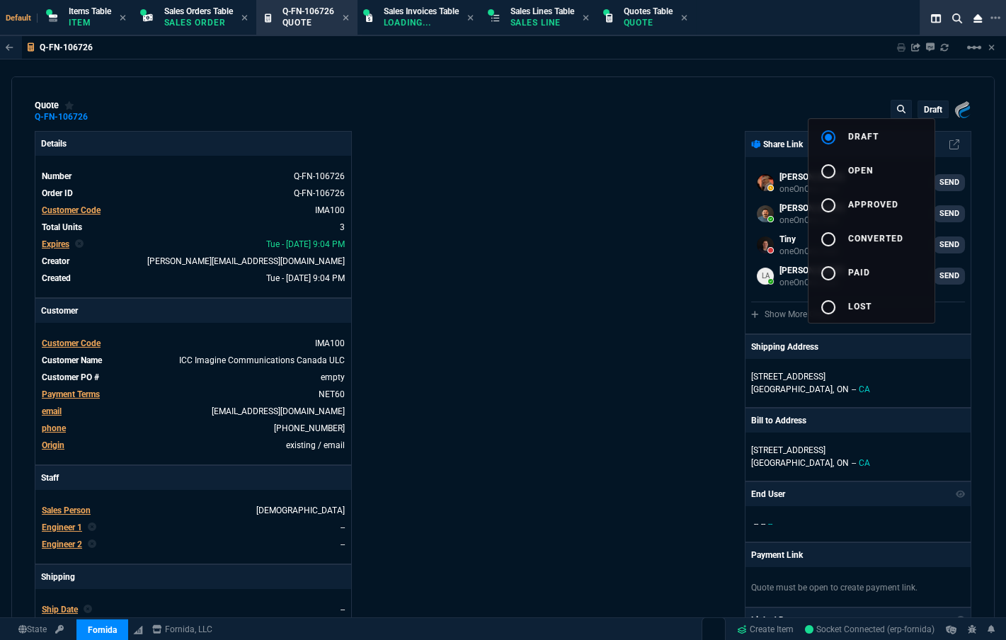
click at [649, 176] on div "radio_button_unchecked" at bounding box center [833, 171] width 28 height 17
click at [553, 226] on div at bounding box center [503, 320] width 1006 height 640
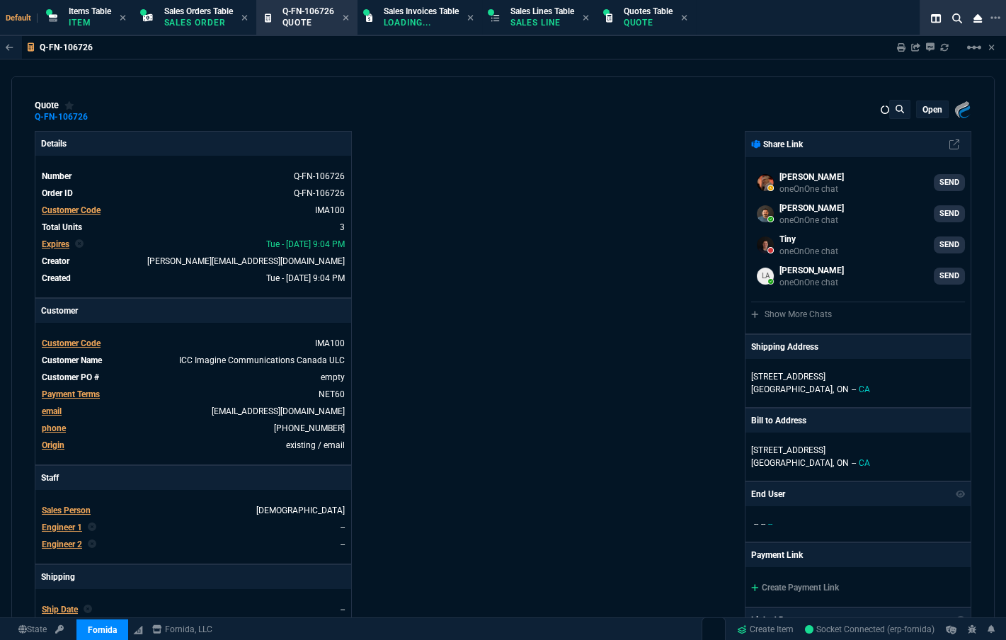
type input "32"
type input "285"
type input "75"
type input "32"
type input "285"
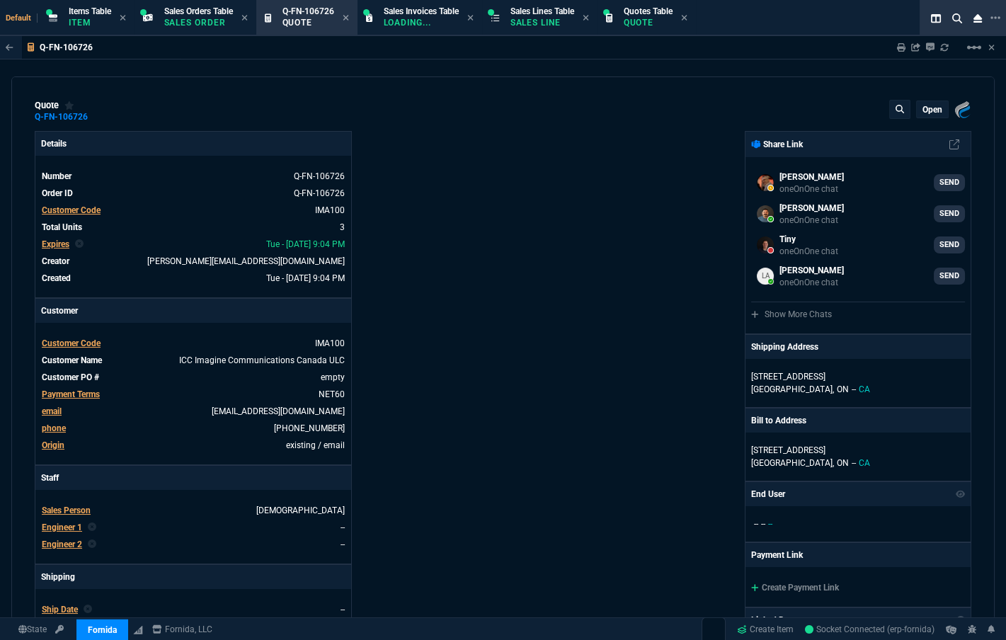
type input "75"
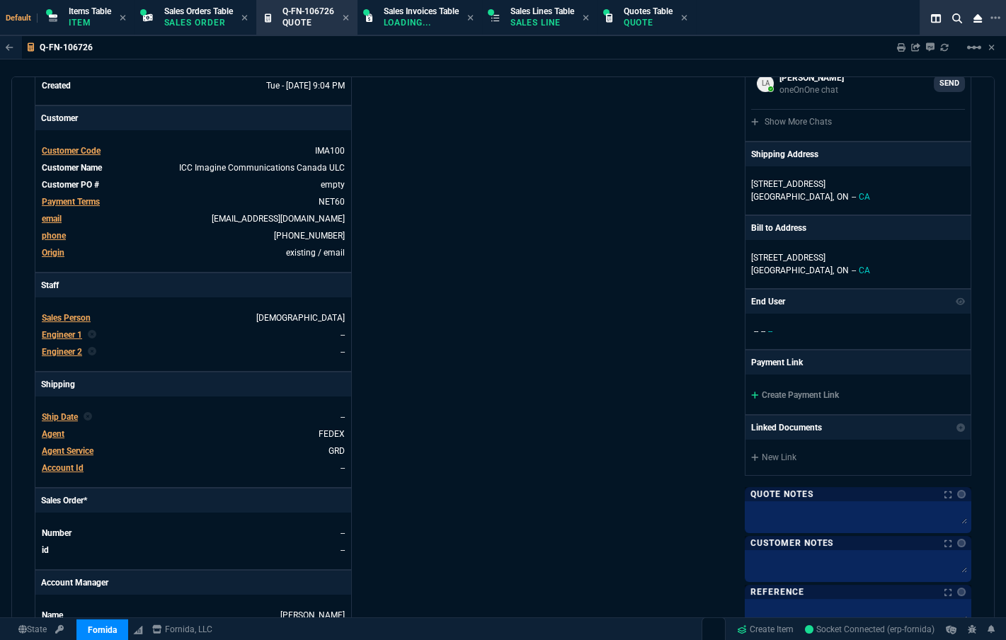
scroll to position [257, 0]
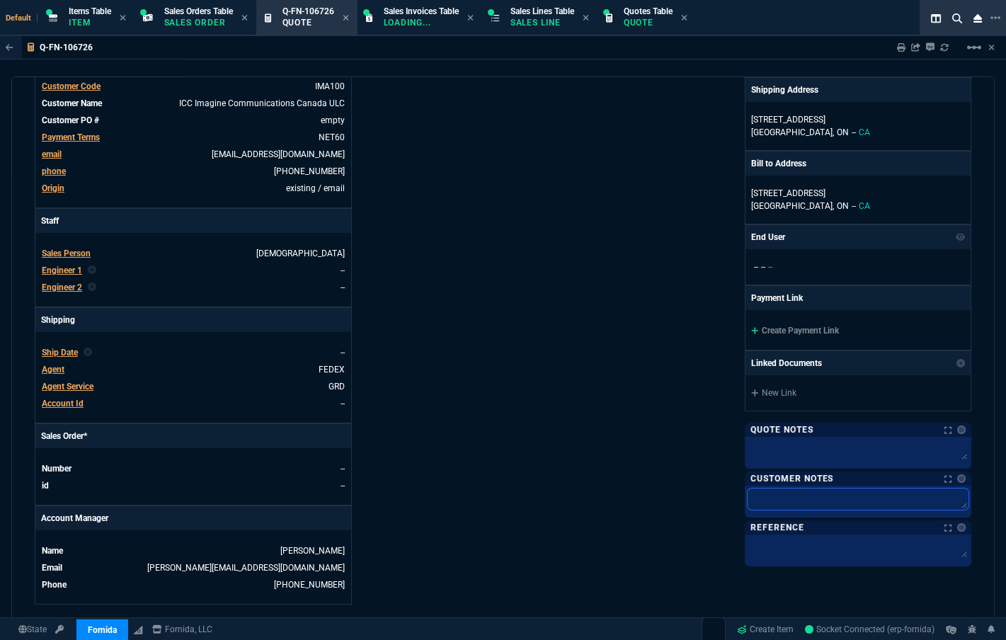
click at [649, 491] on textarea at bounding box center [857, 498] width 221 height 21
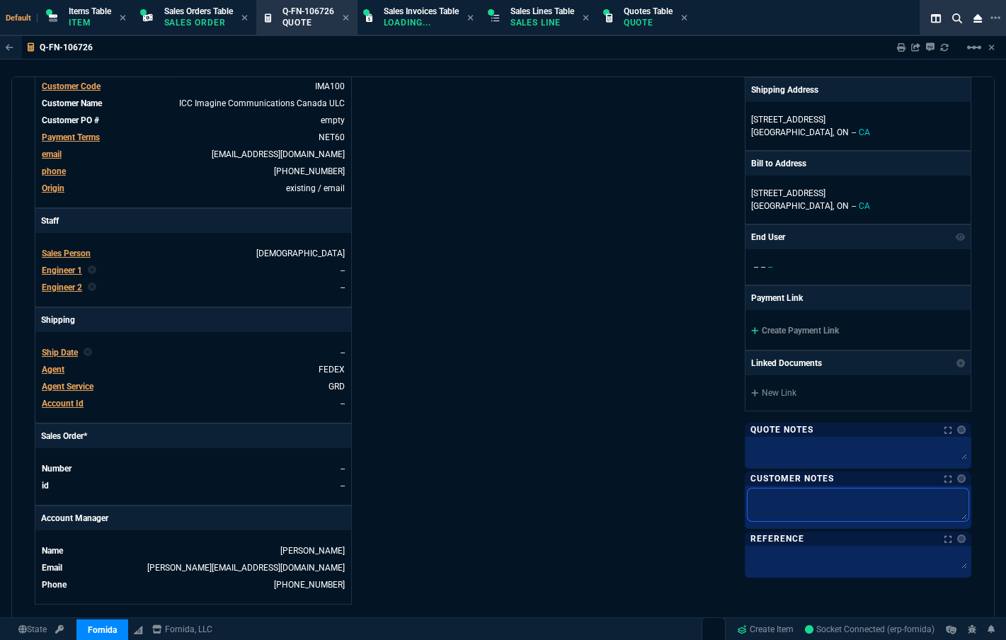
type textarea "L"
type textarea "Le"
type textarea "Lea"
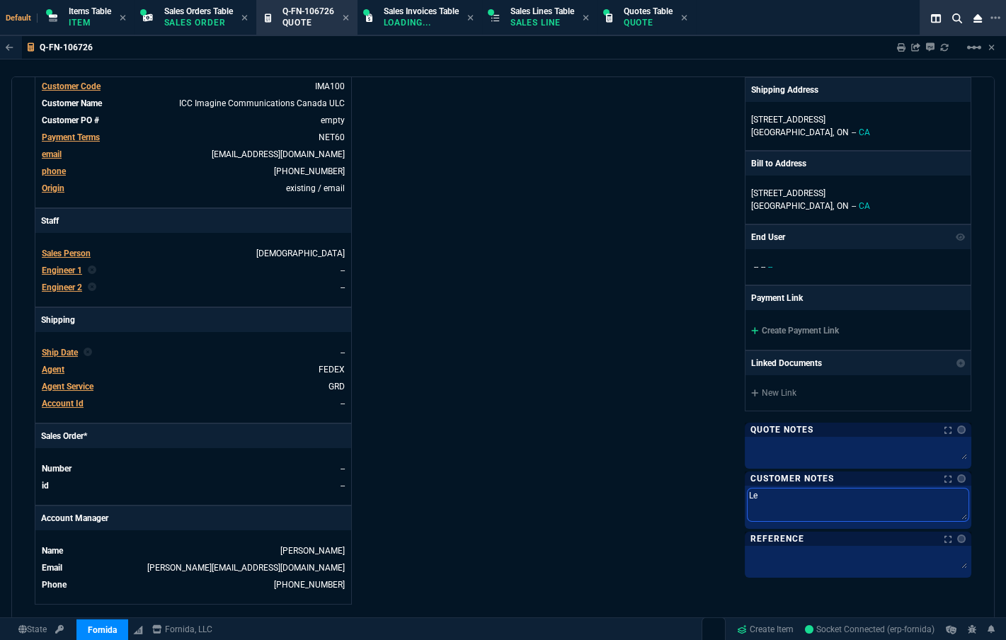
type textarea "Lea"
type textarea "Lead"
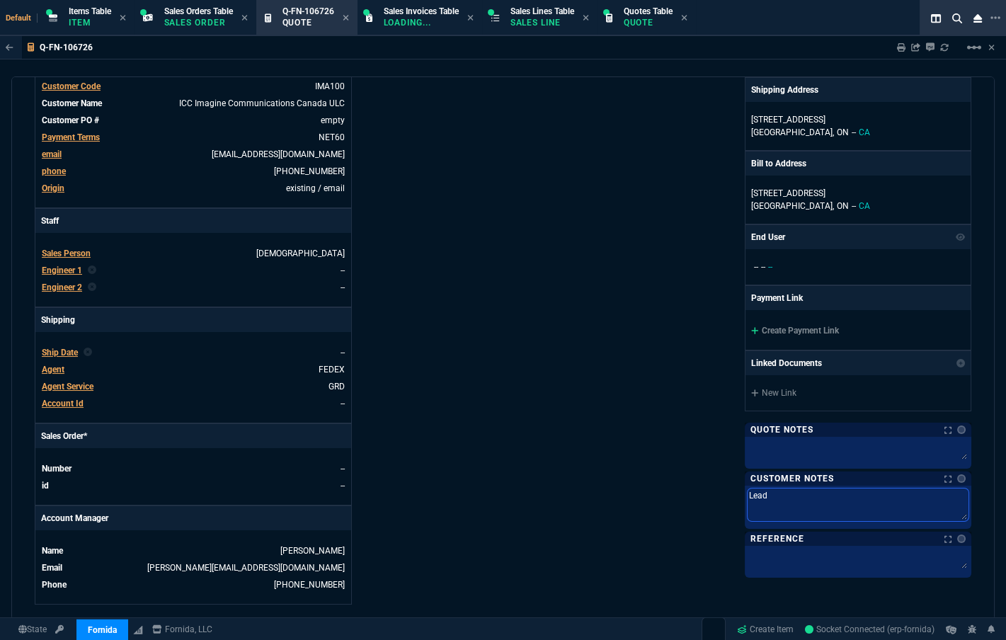
type textarea "Lead T"
type textarea "Lead Ti"
type textarea "Lead Tim"
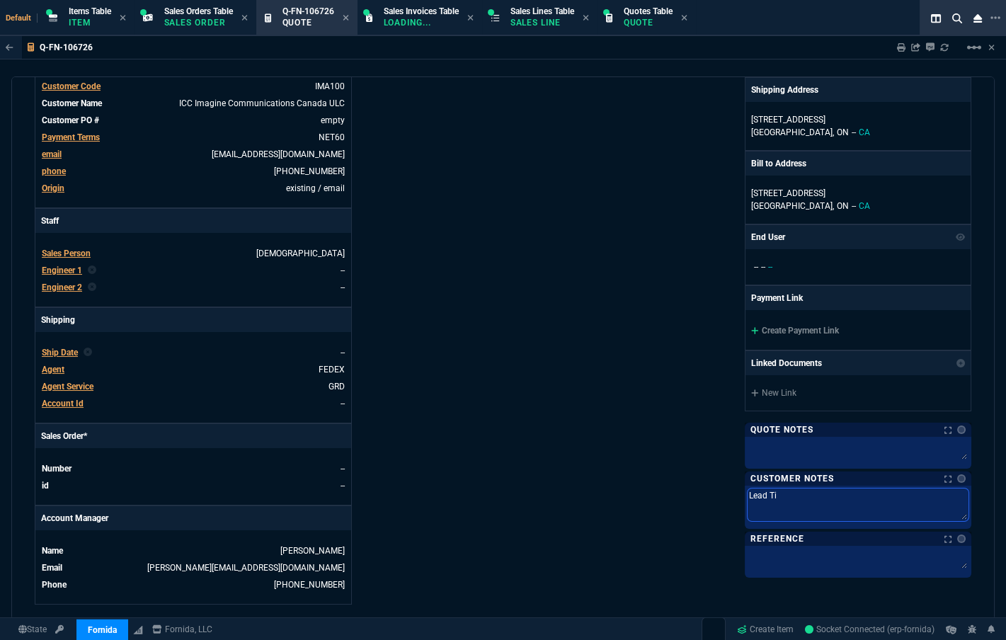
type textarea "Lead Tim"
type textarea "Lead Time"
type textarea "Lead Time:"
type textarea "Lead Time: 3"
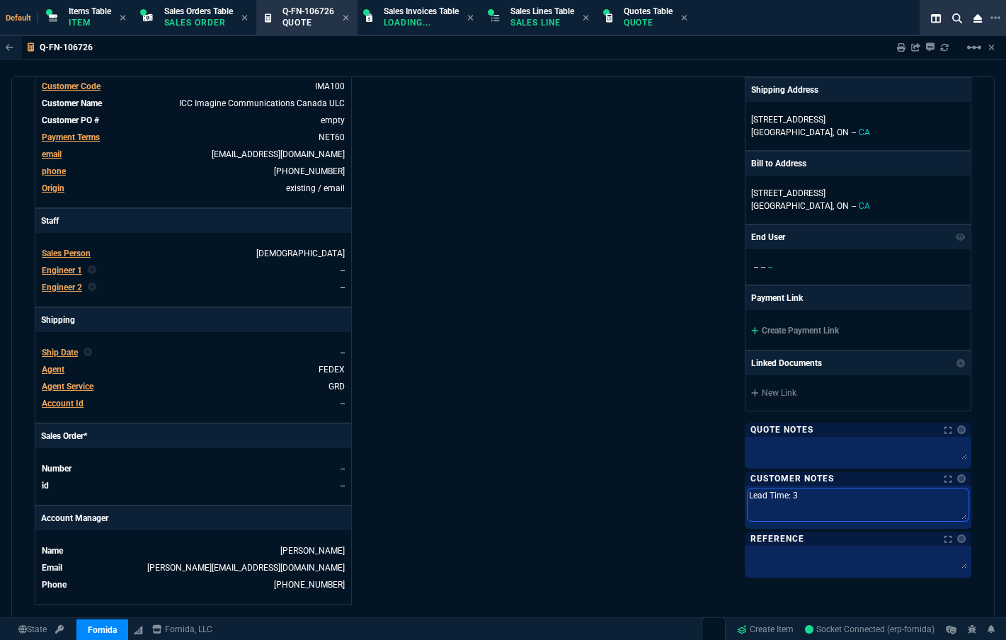
type textarea "Lead Time: 3-"
type textarea "Lead Time: 3-4"
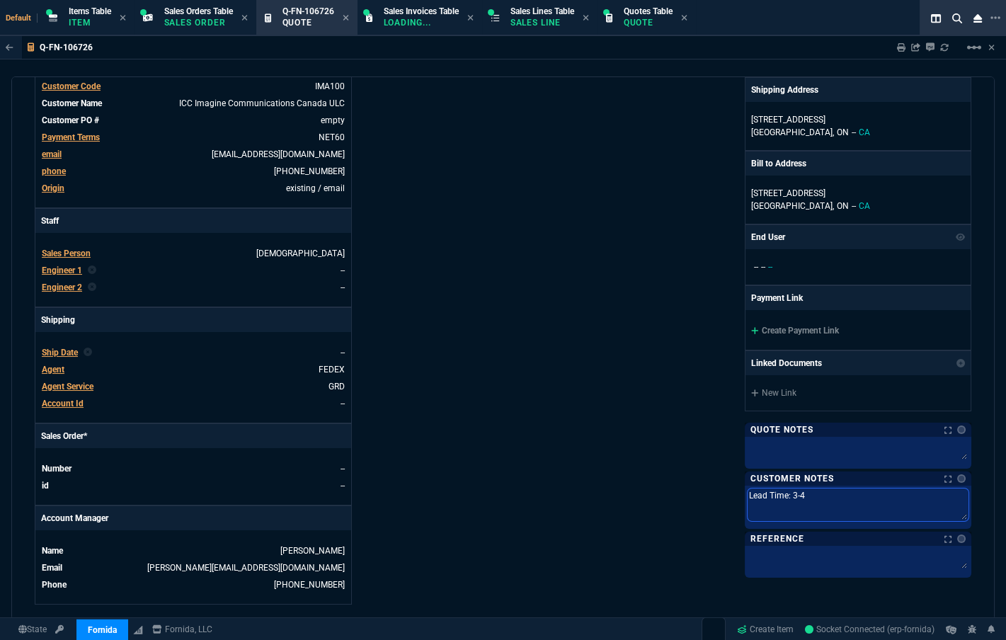
type textarea "Lead Time: 3-4"
type textarea "Lead Time: 3-4 b"
type textarea "Lead Time: 3-4 bus"
type textarea "Lead Time: 3-4 busi"
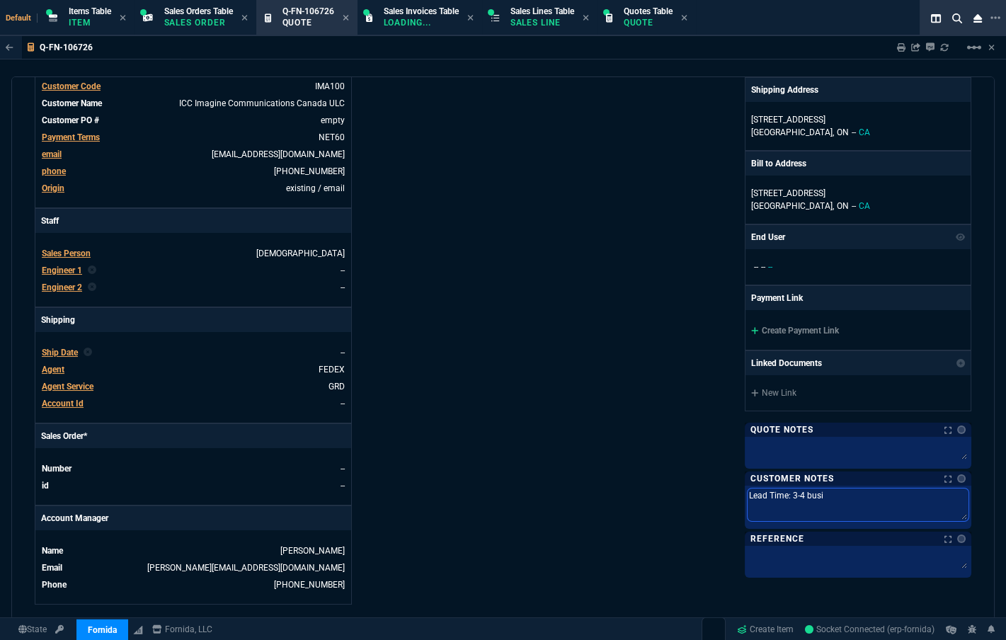
type textarea "Lead Time: 3-4 busin"
type textarea "Lead Time: 3-4 busine"
type textarea "Lead Time: 3-4 busines"
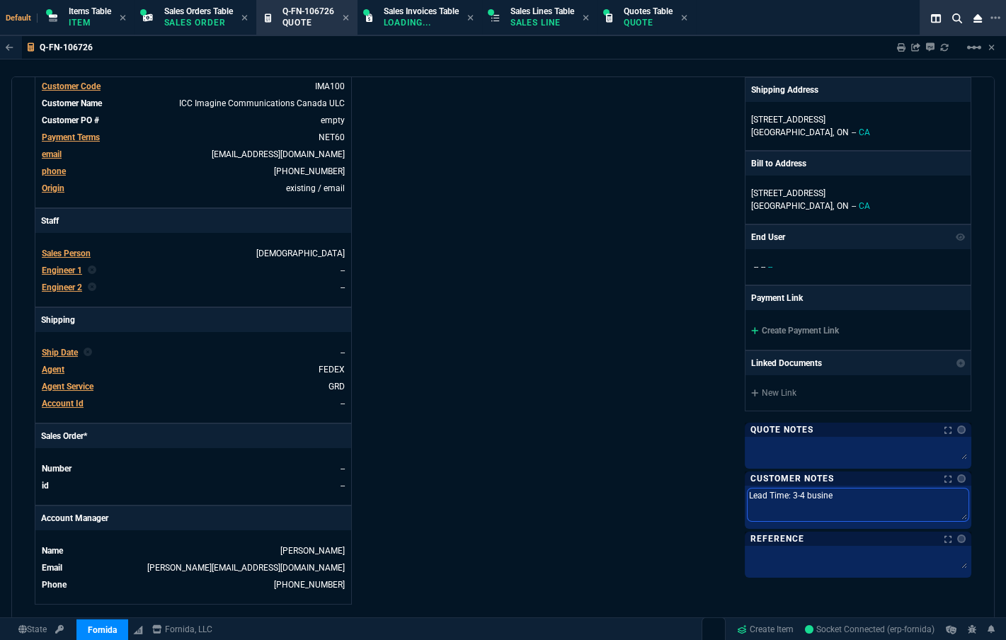
type textarea "Lead Time: 3-4 busines"
type textarea "Lead Time: 3-4 business"
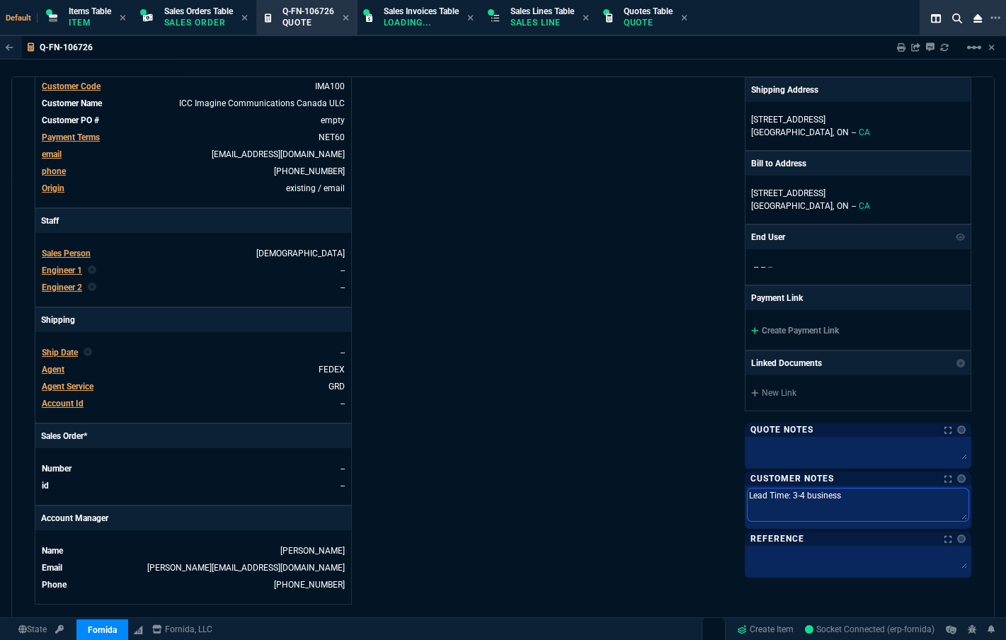
type textarea "Lead Time: 3-4 business d"
type textarea "Lead Time: 3-4 business da"
type textarea "Lead Time: 3-4 business day"
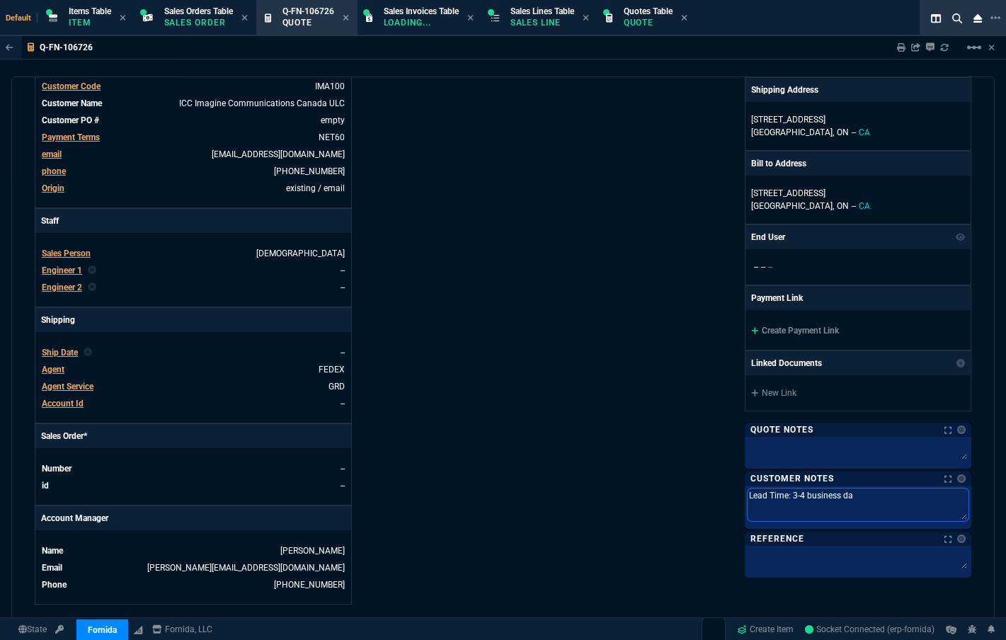
type textarea "Lead Time: 3-4 business day"
type textarea "Lead Time: 3-4 business days"
type textarea "Lead Time: 3-4 business days L"
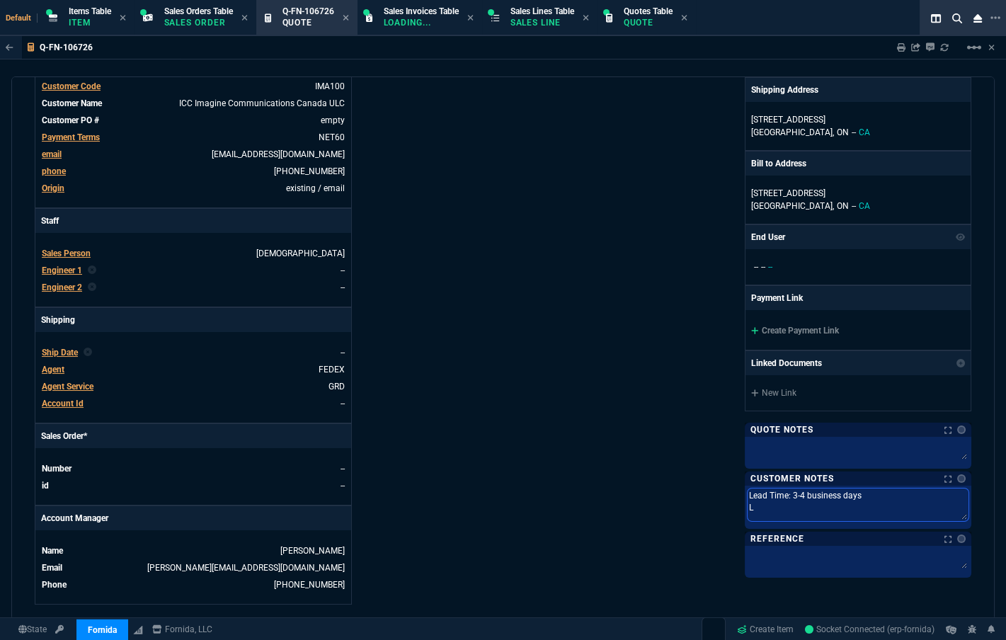
type textarea "Lead Time: 3-4 business days Li"
type textarea "Lead Time: 3-4 business days Lim"
type textarea "Lead Time: 3-4 business days Limi"
type textarea "Lead Time: 3-4 business days Limit"
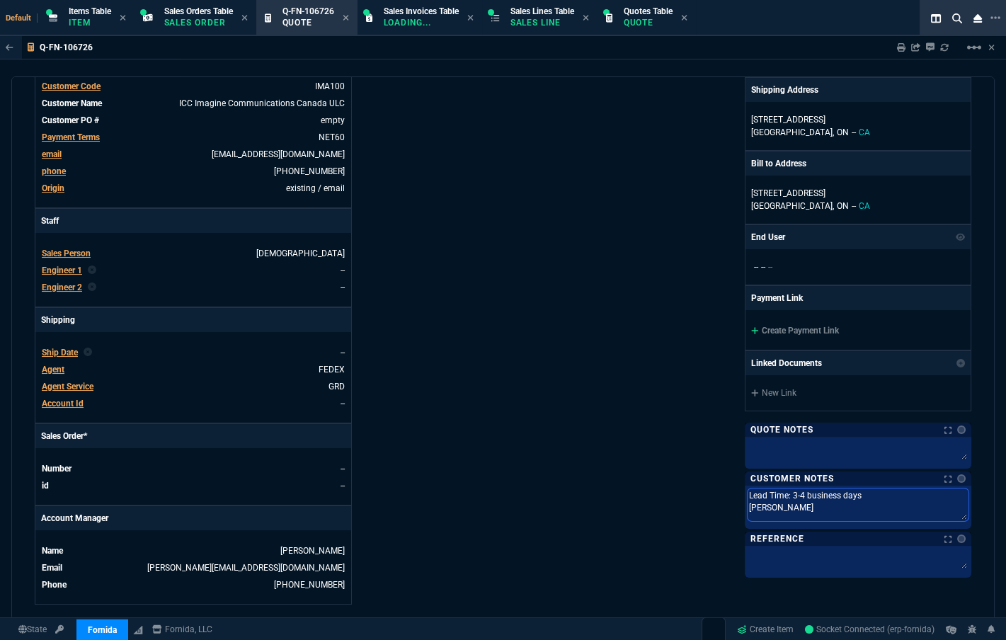
type textarea "Lead Time: 3-4 business days Limit"
type textarea "Lead Time: 3-4 business days Limite"
type textarea "Lead Time: 3-4 business days Limited"
type textarea "Lead Time: 3-4 business days Limited s"
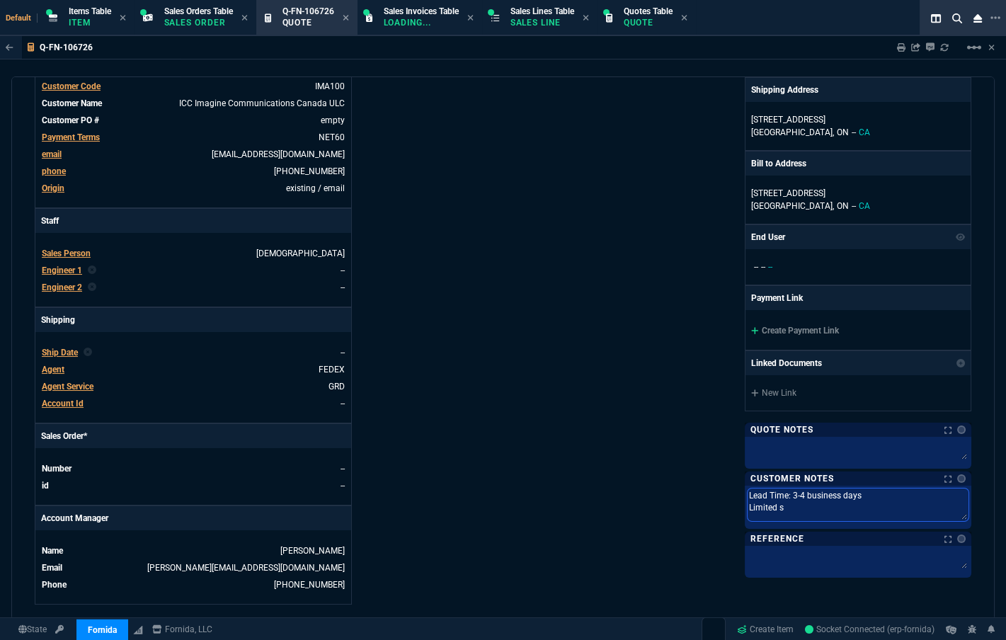
type textarea "Lead Time: 3-4 business days Limited st"
type textarea "Lead Time: 3-4 business days Limited sto"
type textarea "Lead Time: 3-4 business days Limited stoc"
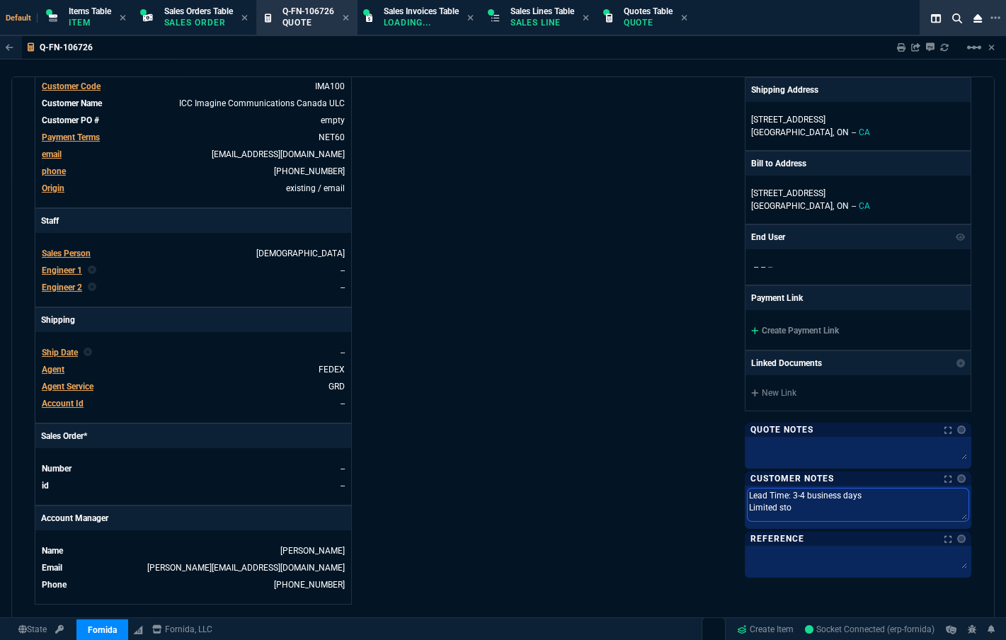
type textarea "Lead Time: 3-4 business days Limited stoc"
type textarea "Lead Time: 3-4 business days Limited stock"
click at [649, 478] on link at bounding box center [961, 478] width 8 height 8
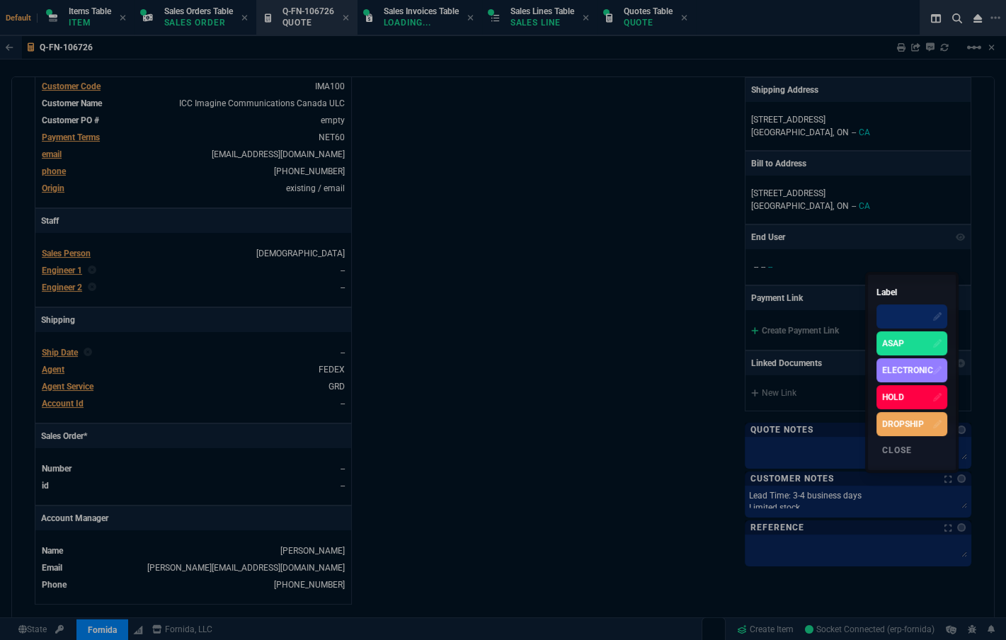
click at [649, 340] on div "ASAP" at bounding box center [893, 343] width 22 height 13
click at [649, 389] on div at bounding box center [503, 320] width 1006 height 640
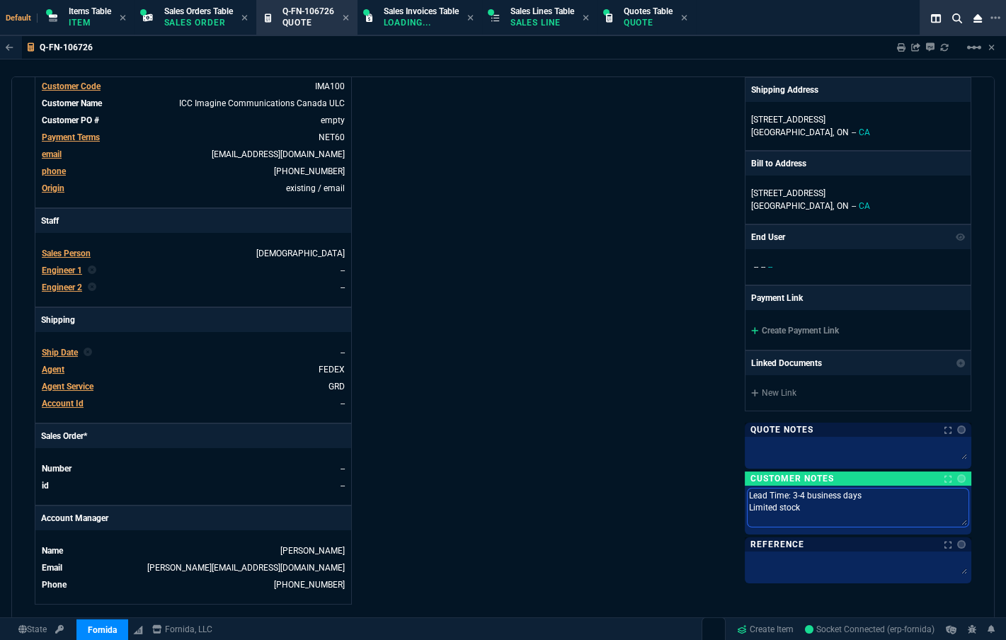
click at [649, 496] on textarea "Lead Time: 3-4 business days Limited stock" at bounding box center [857, 507] width 221 height 38
type textarea "Lead Time: 3-4 business days t Limited stock"
type textarea "Lead Time: 3-4 business days to Limited stock"
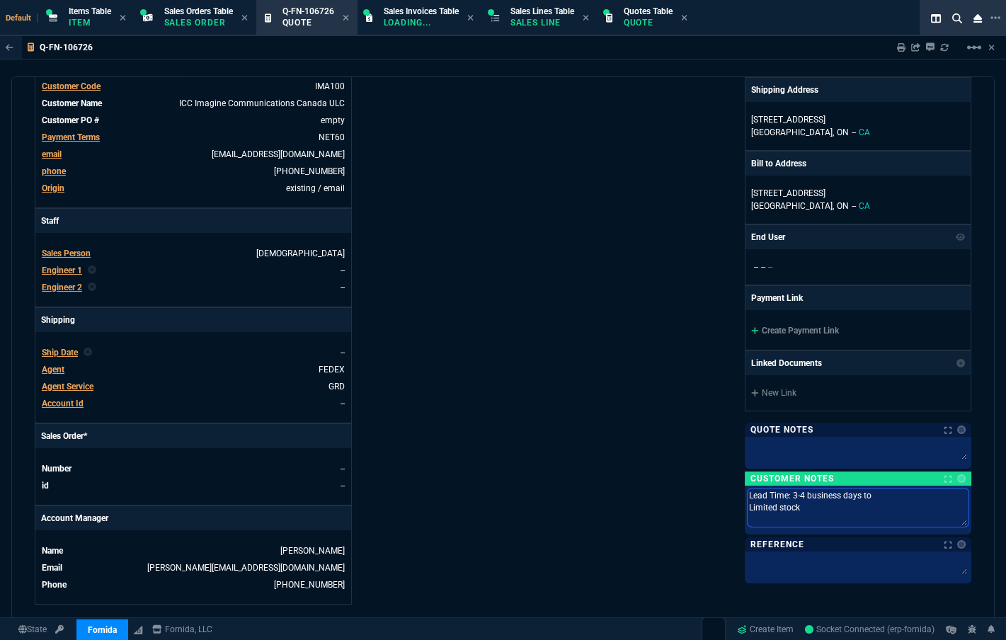
type textarea "Lead Time: 3-4 business days to Limited stock"
type textarea "Lead Time: 3-4 business days to s Limited stock"
type textarea "Lead Time: 3-4 business days to sh Limited stock"
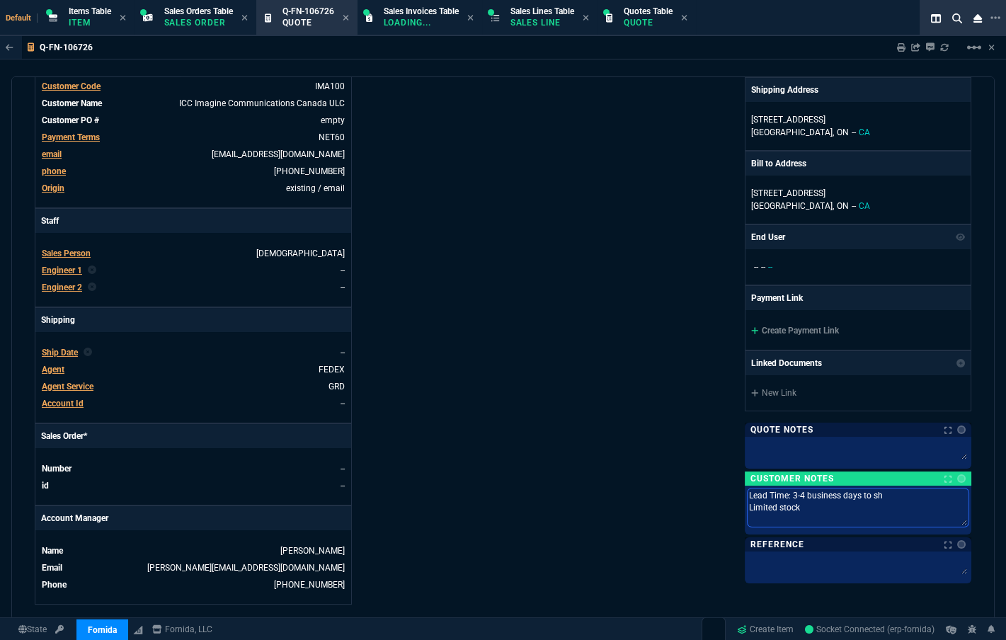
type textarea "Lead Time: 3-4 business days to shi Limited stock"
type textarea "Lead Time: 3-4 business days to ship Limited stock"
click at [443, 485] on div "Details Number Q-FN-106726 Order ID Q-FN-106726 Customer Code IMA100 Total Unit…" at bounding box center [269, 239] width 468 height 730
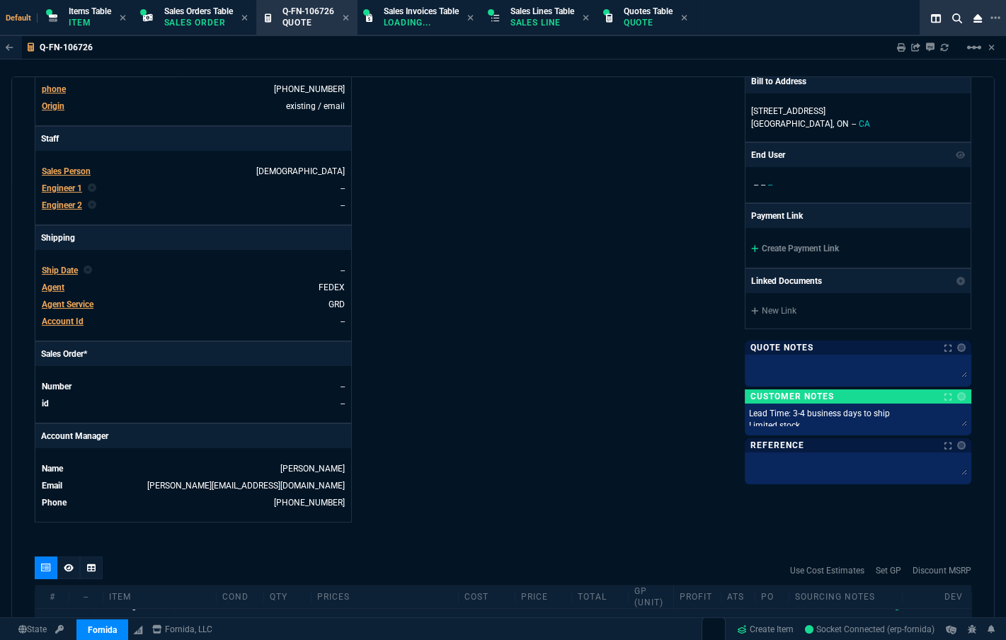
scroll to position [0, 0]
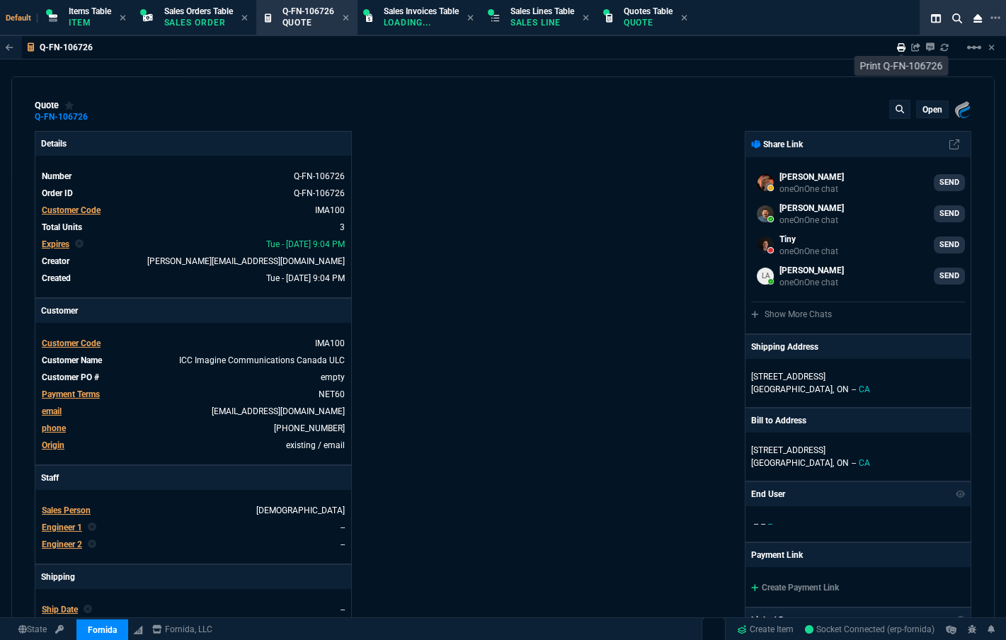
click at [649, 52] on link at bounding box center [901, 47] width 8 height 11
type input "32"
type input "285"
type input "75"
click at [649, 18] on p "Quote" at bounding box center [647, 22] width 49 height 11
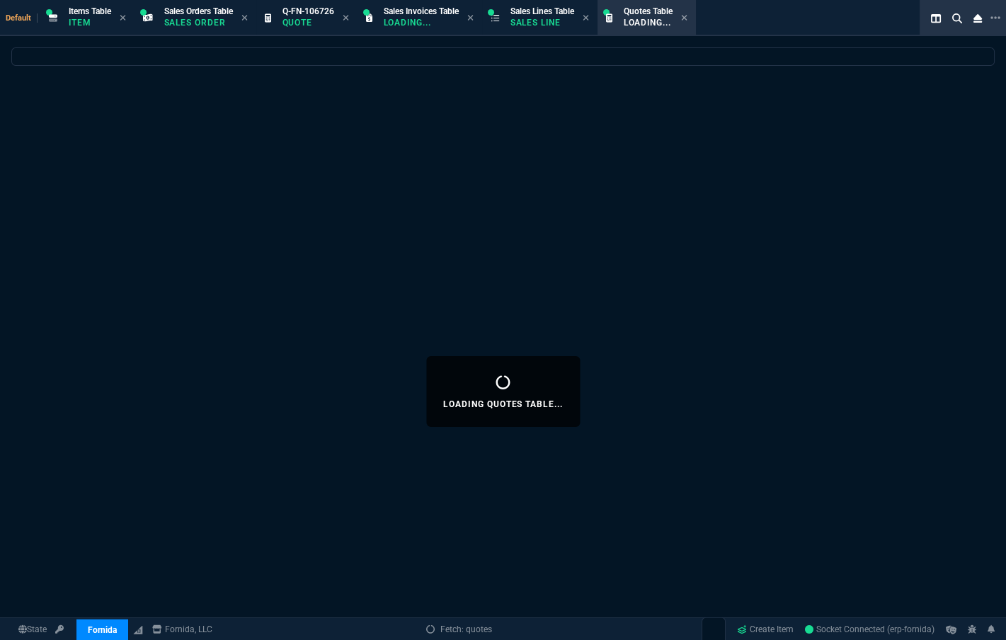
select select
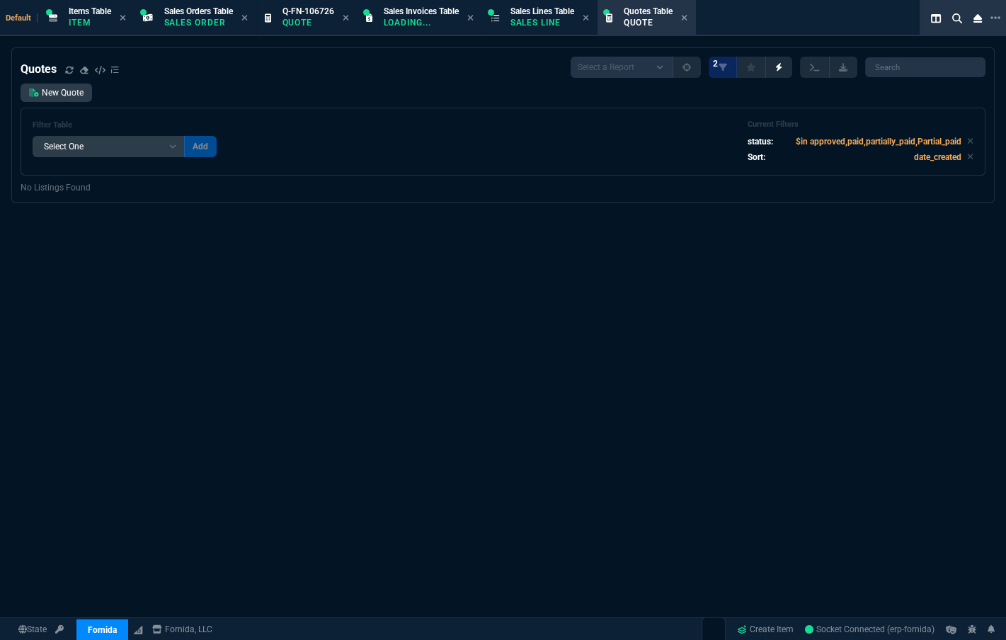
click at [649, 77] on div "Select a Report Fruit (MTD) APPROVED Quotes 2" at bounding box center [777, 67] width 415 height 21
click at [649, 62] on input "search" at bounding box center [925, 67] width 120 height 20
paste input "106711"
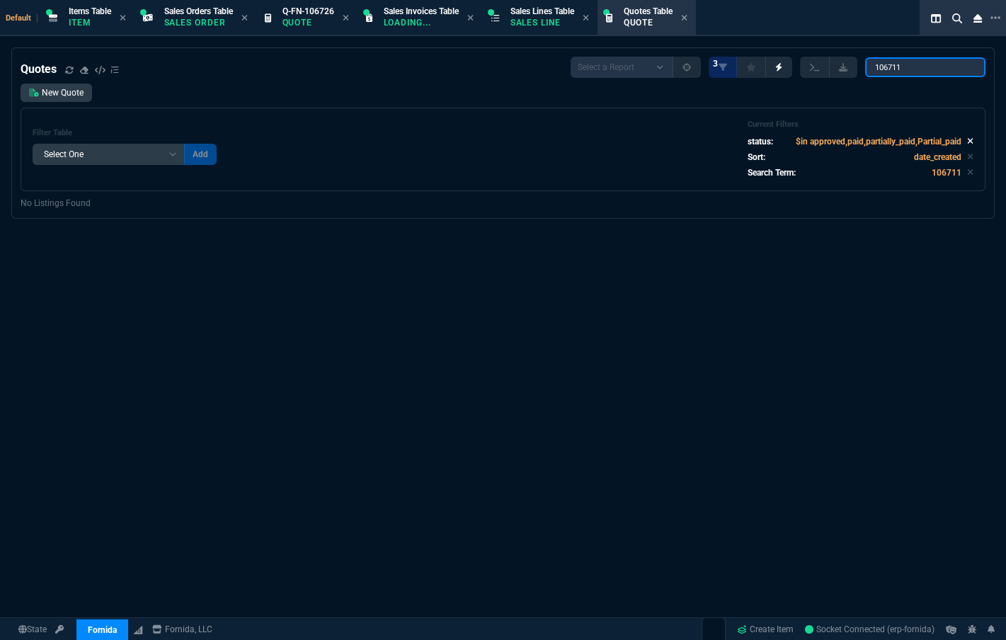
type input "106711"
click at [649, 140] on icon at bounding box center [970, 142] width 6 height 6
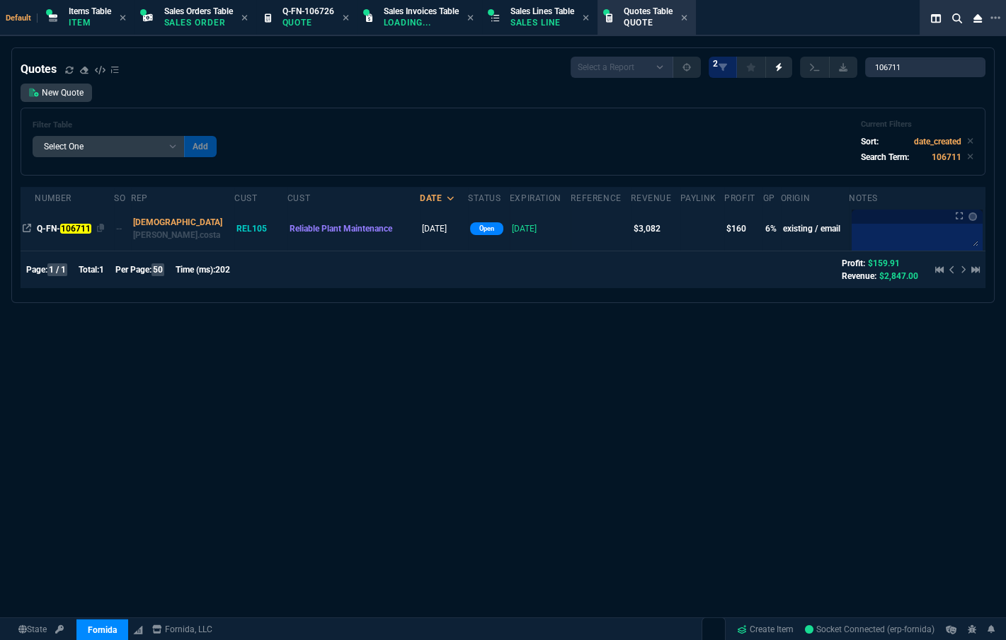
click at [72, 228] on mark "106711" at bounding box center [75, 229] width 30 height 10
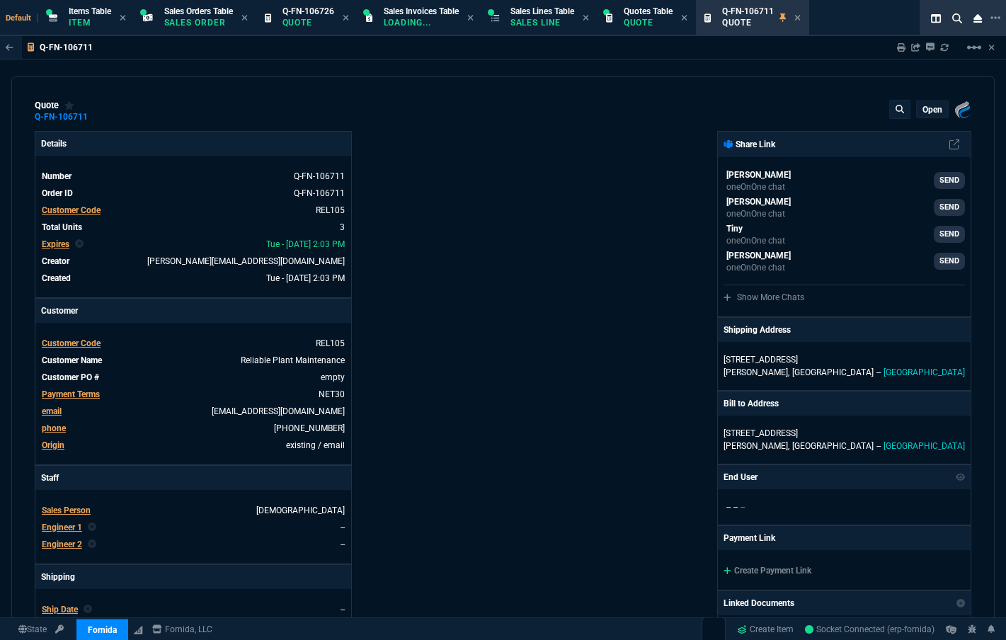
type input "11"
type input "100"
type input "91"
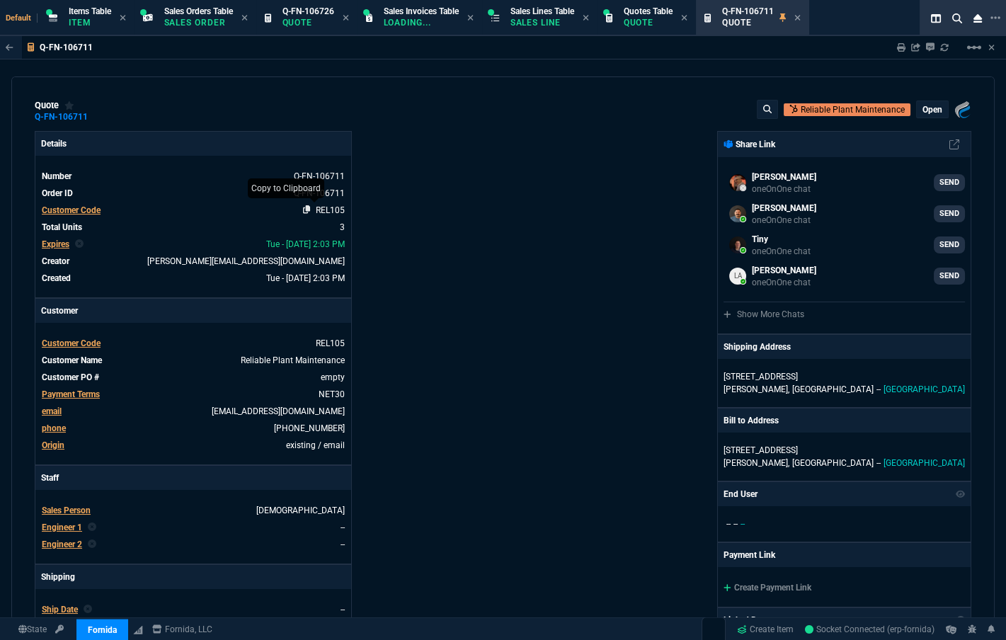
click at [303, 209] on icon at bounding box center [307, 209] width 8 height 8
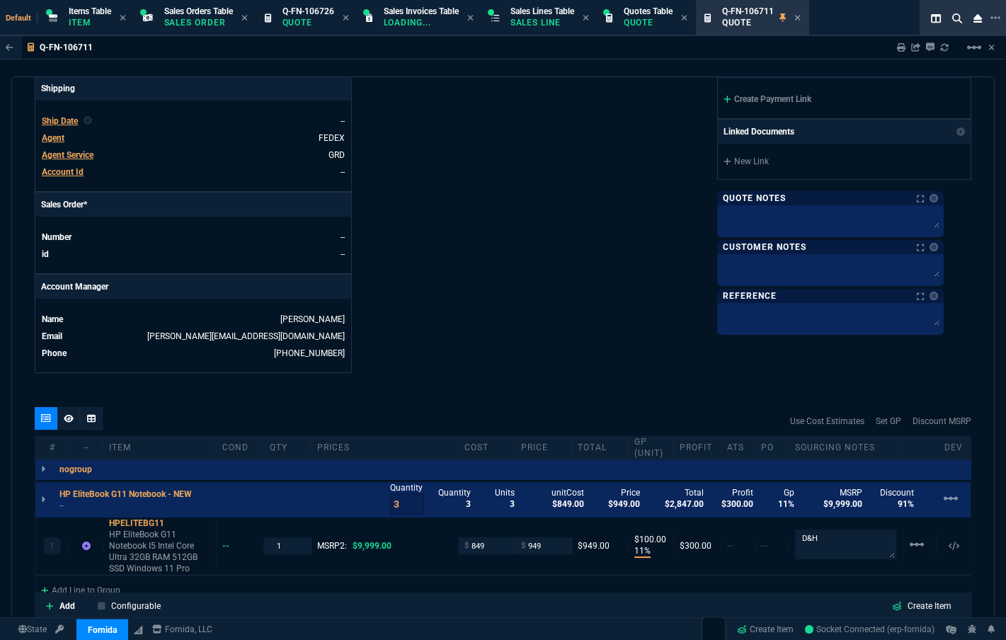
scroll to position [425, 0]
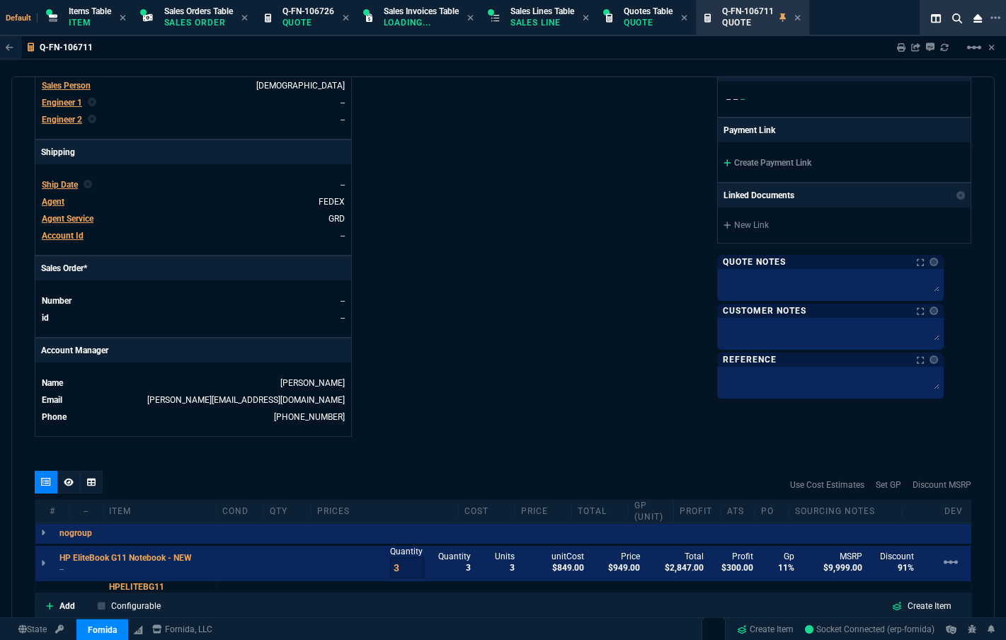
click at [59, 205] on span "Agent" at bounding box center [53, 202] width 23 height 10
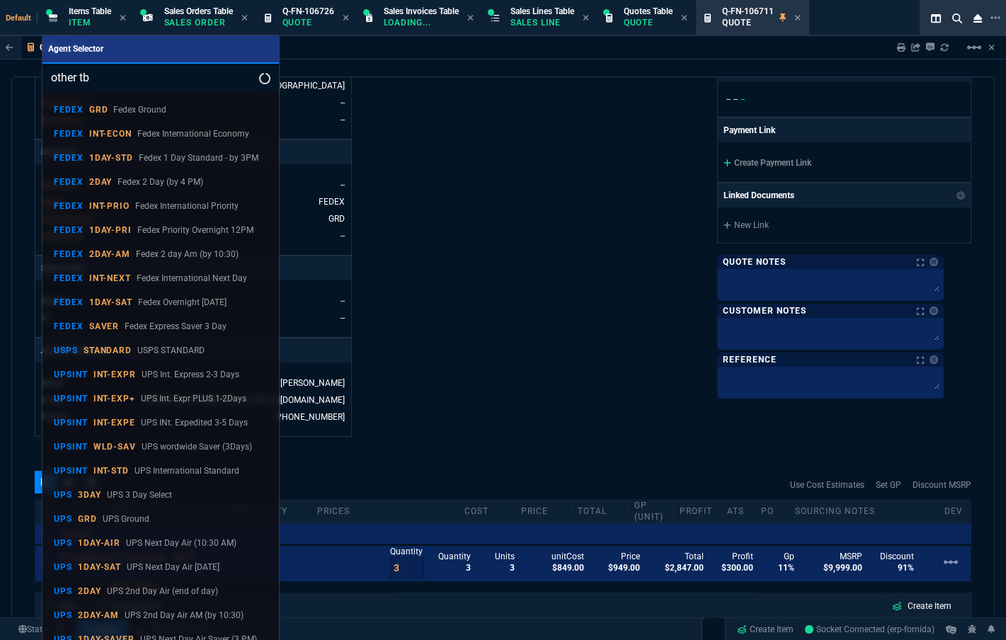
type input "other tbd"
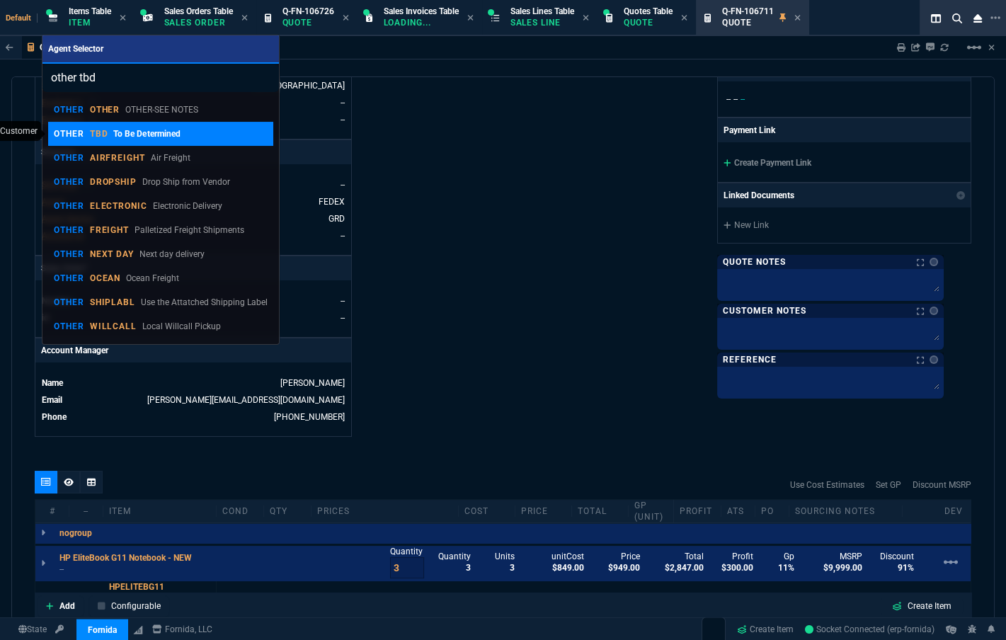
click at [101, 139] on div "OTHER TBD To Be Determined" at bounding box center [117, 133] width 127 height 13
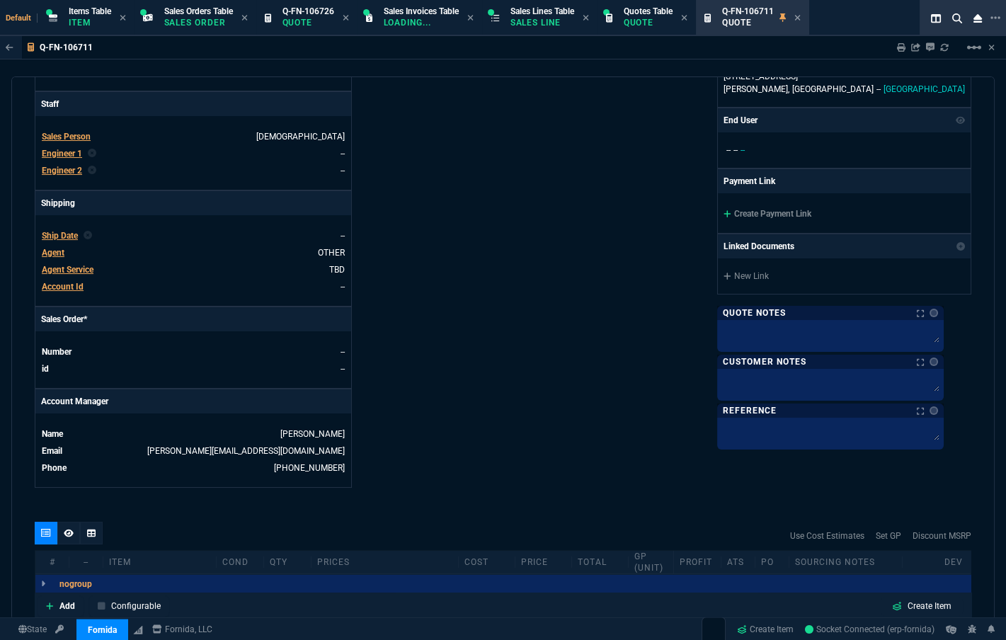
scroll to position [681, 0]
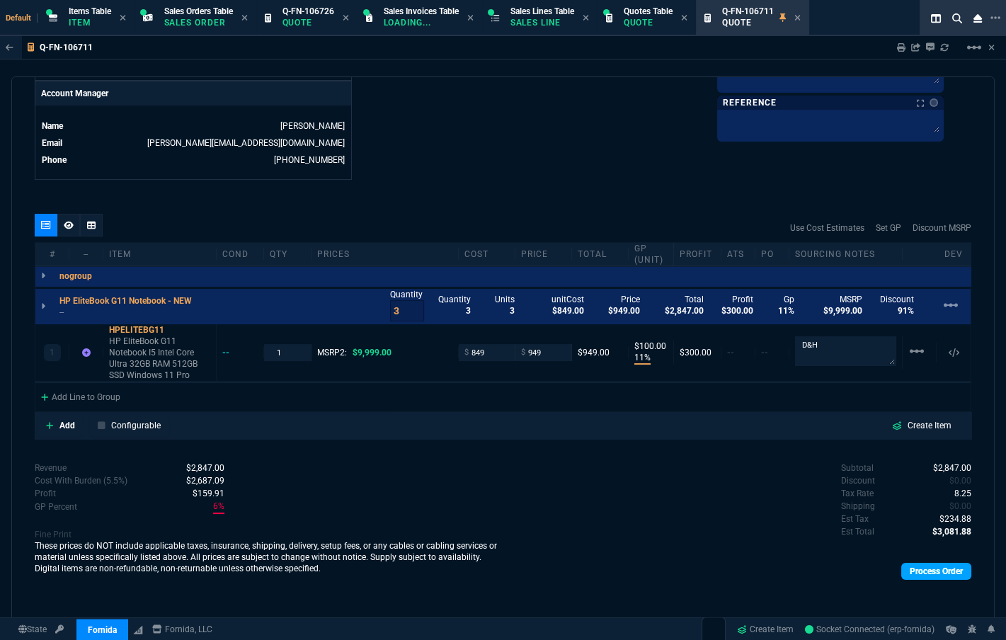
click at [649, 577] on link "Process Order" at bounding box center [936, 571] width 70 height 17
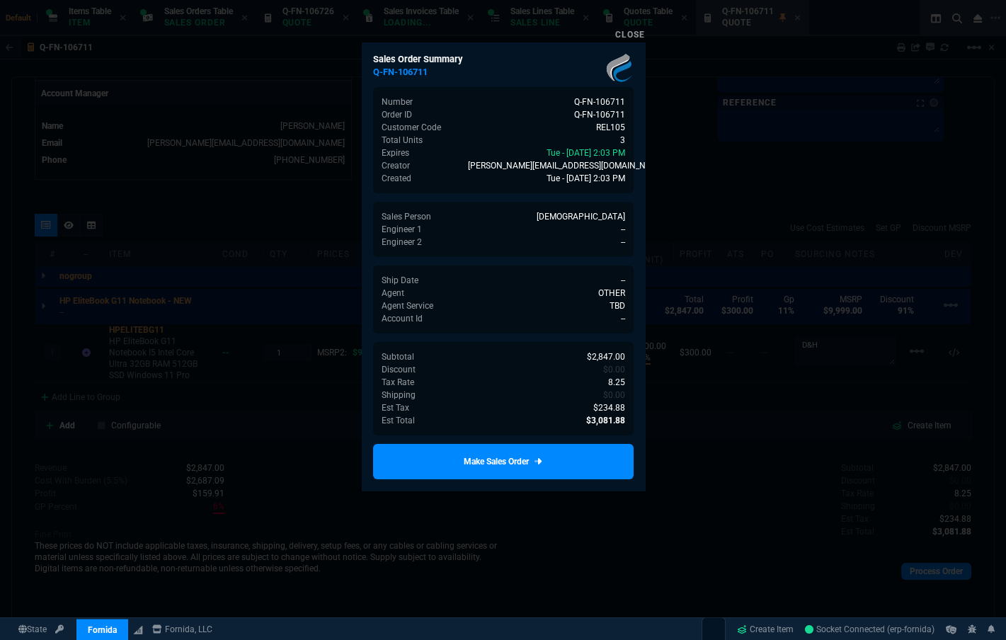
click at [527, 428] on div "Sales Order Summary Q-FN-106711 Number Q-FN-106711 Order ID Q-FN-106711 Custome…" at bounding box center [503, 266] width 283 height 448
click at [522, 446] on link "Make Sales Order" at bounding box center [503, 461] width 260 height 35
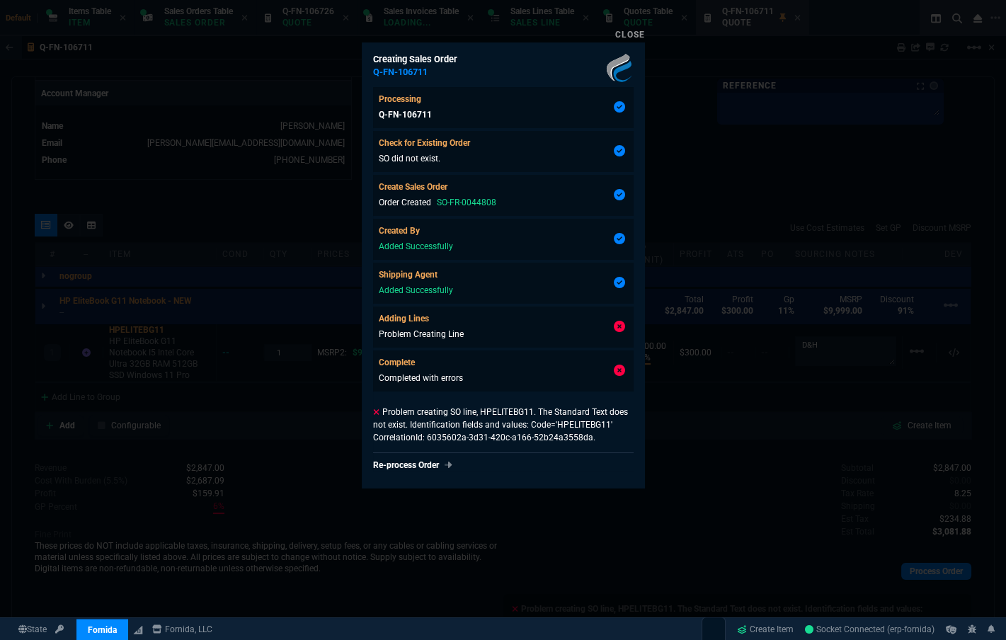
type input "11"
type input "100"
type input "91"
click at [264, 407] on div at bounding box center [503, 320] width 1006 height 640
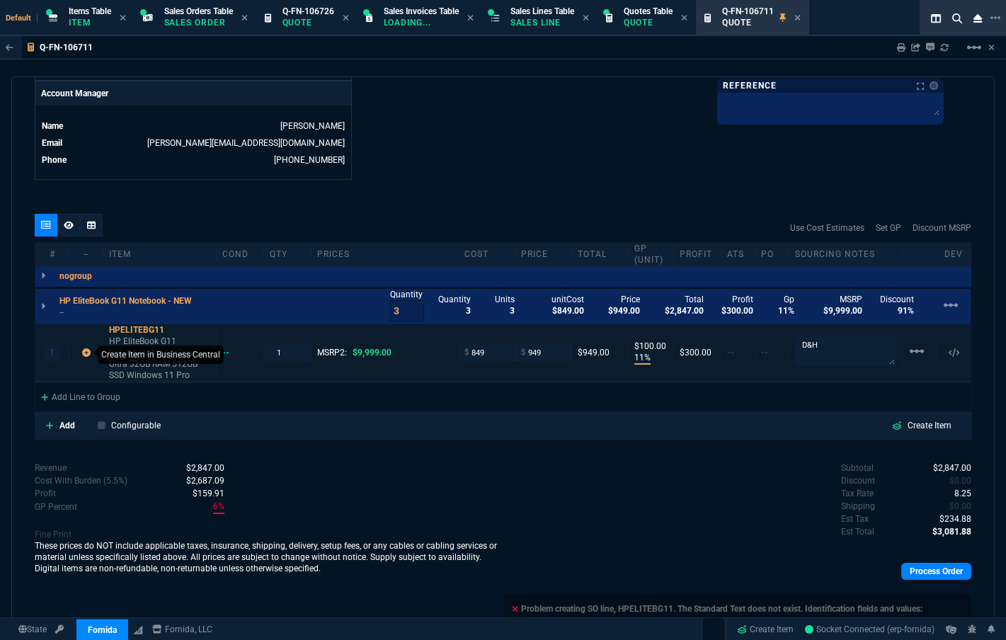
click at [83, 348] on icon at bounding box center [86, 352] width 8 height 8
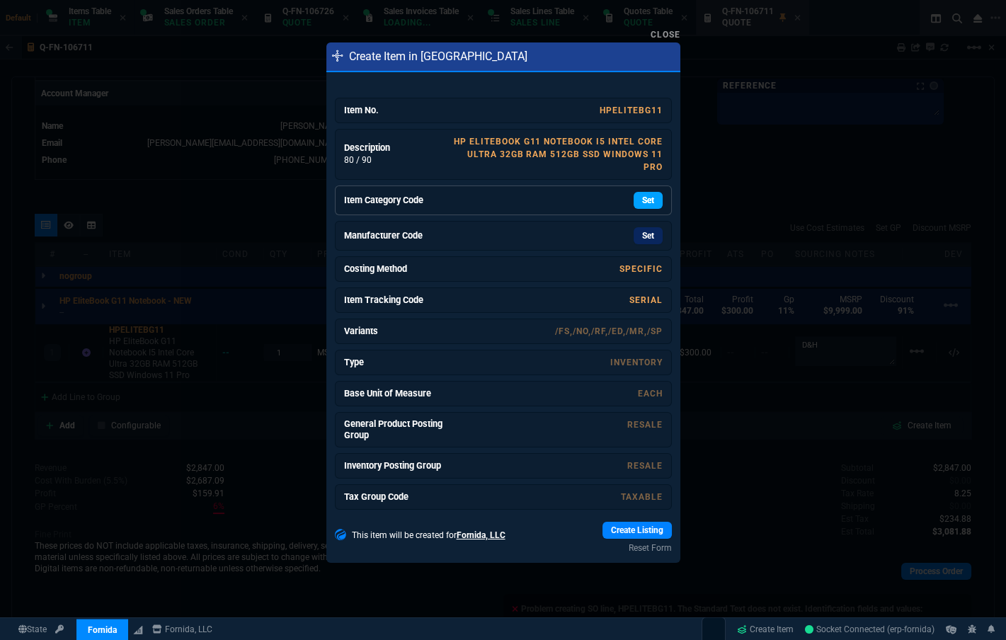
click at [635, 195] on link "Set" at bounding box center [647, 200] width 29 height 17
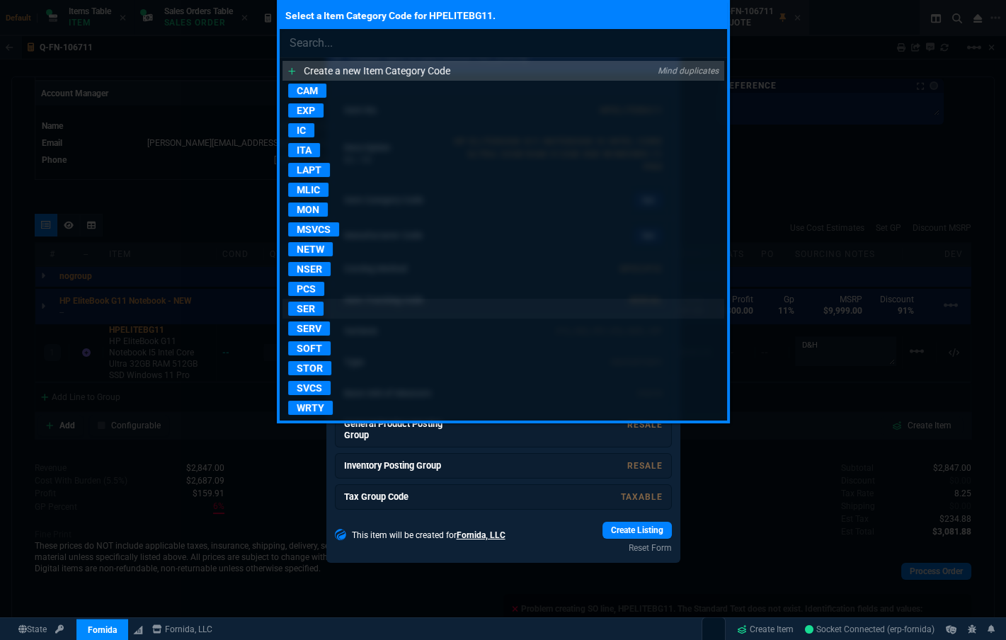
click at [304, 306] on p "SER" at bounding box center [305, 308] width 35 height 14
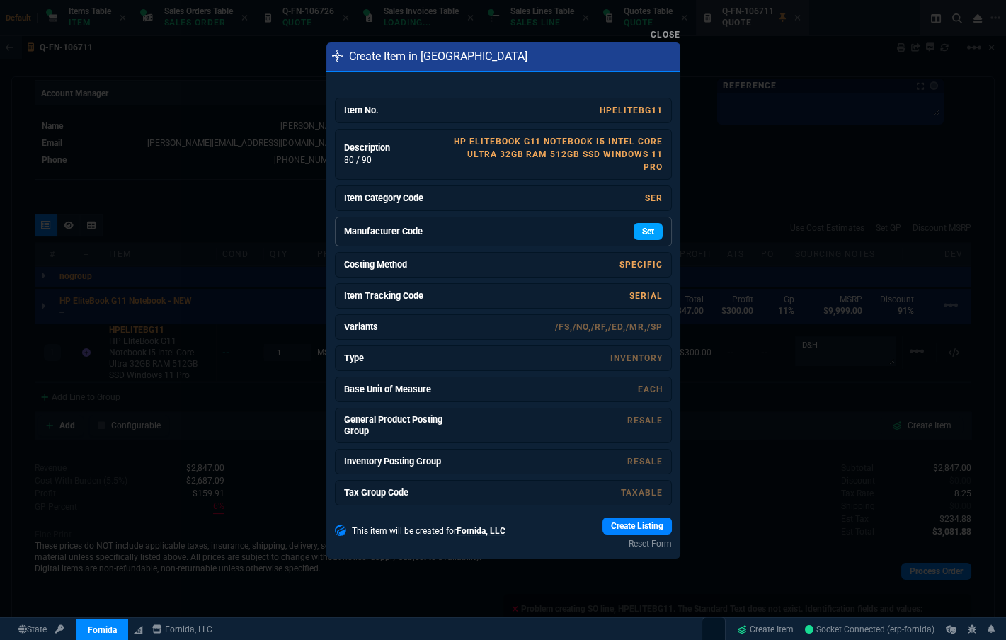
click at [647, 223] on link "Set" at bounding box center [647, 231] width 29 height 17
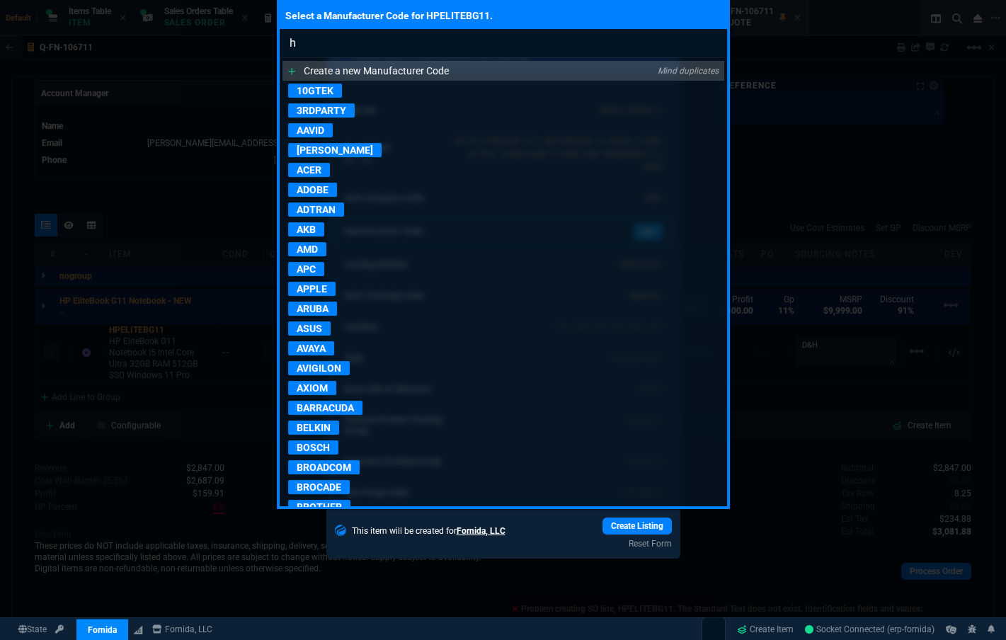
type input "hp"
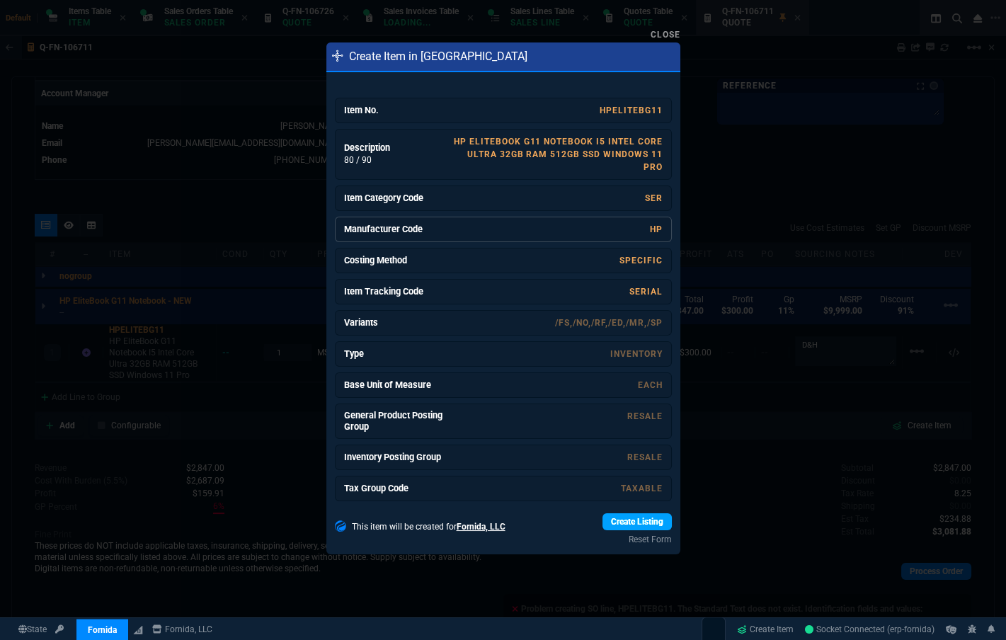
click at [623, 524] on link "Create Listing" at bounding box center [636, 521] width 69 height 17
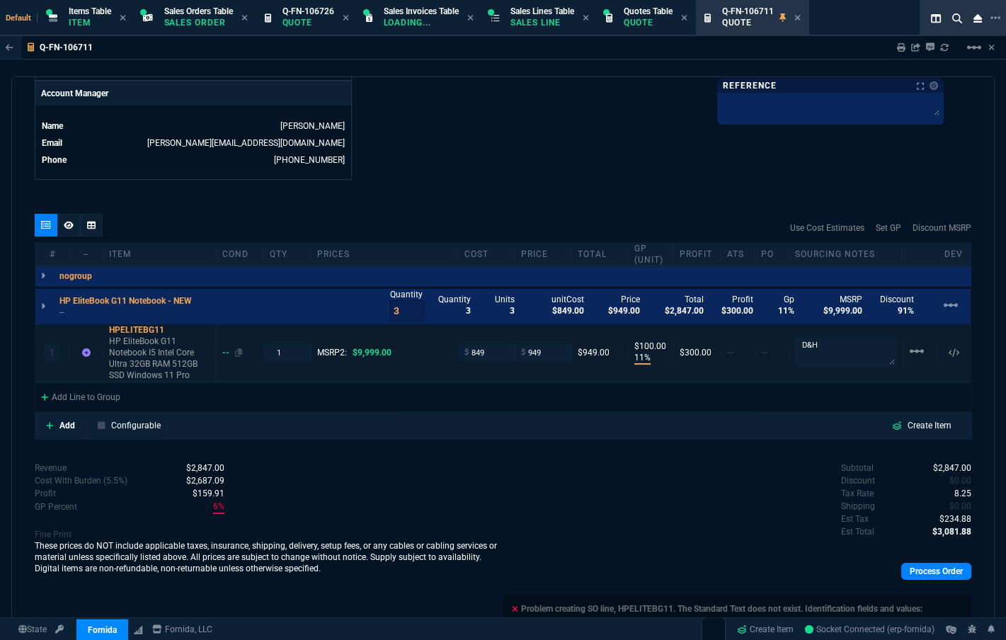
click at [229, 352] on div "--" at bounding box center [232, 352] width 21 height 11
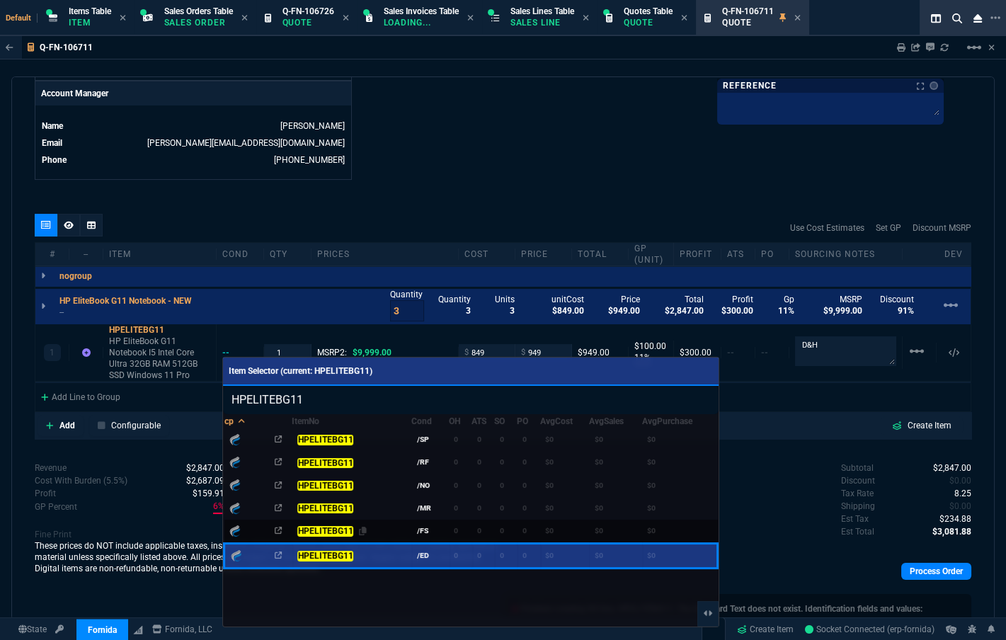
click at [306, 527] on mark "HPELITEBG11" at bounding box center [325, 531] width 56 height 10
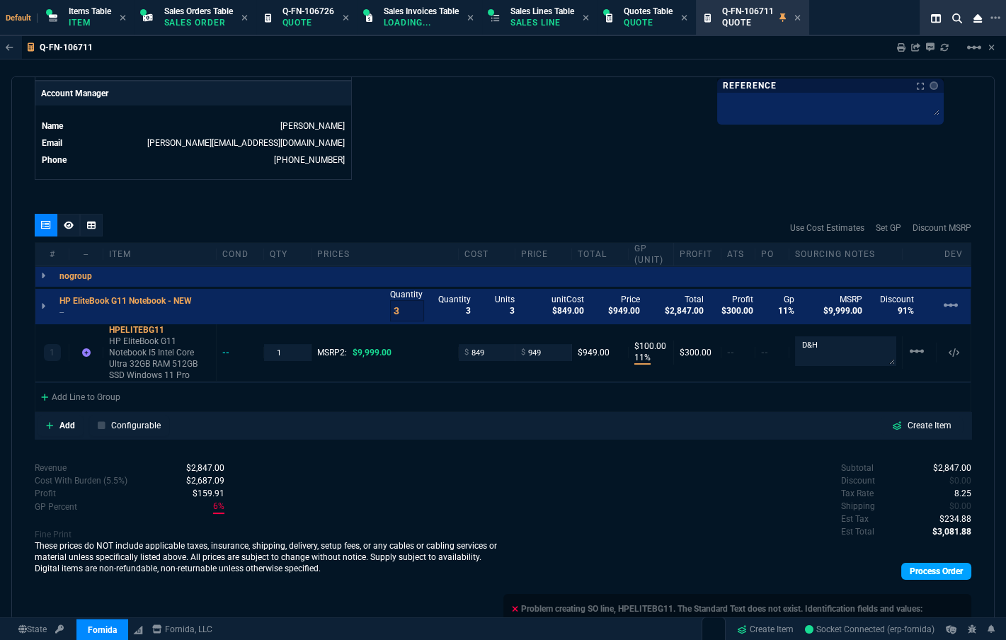
click at [649, 572] on link "Process Order" at bounding box center [936, 571] width 70 height 17
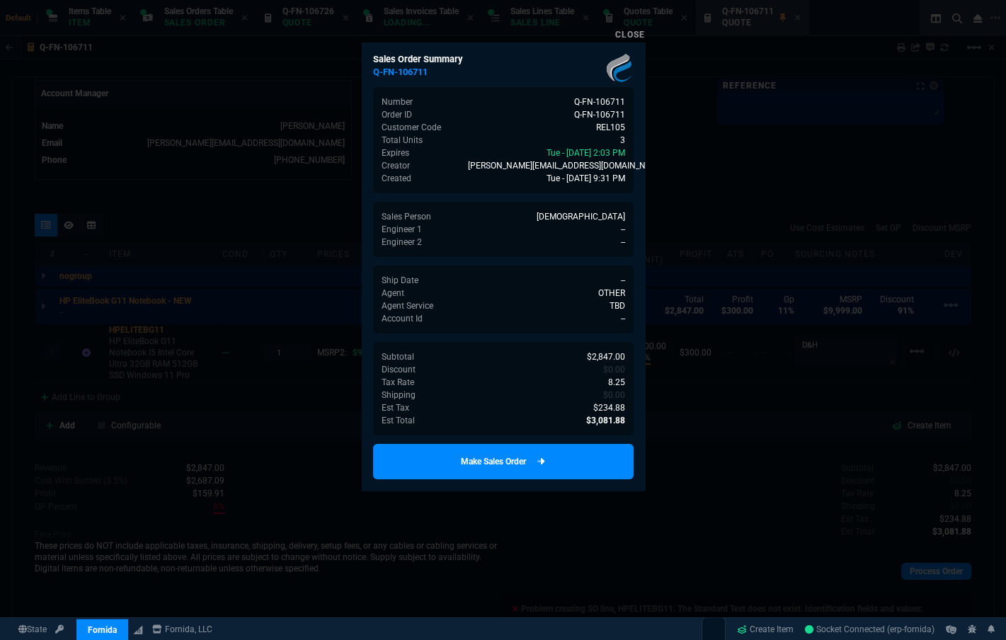
click at [544, 474] on link "Make Sales Order" at bounding box center [503, 461] width 260 height 35
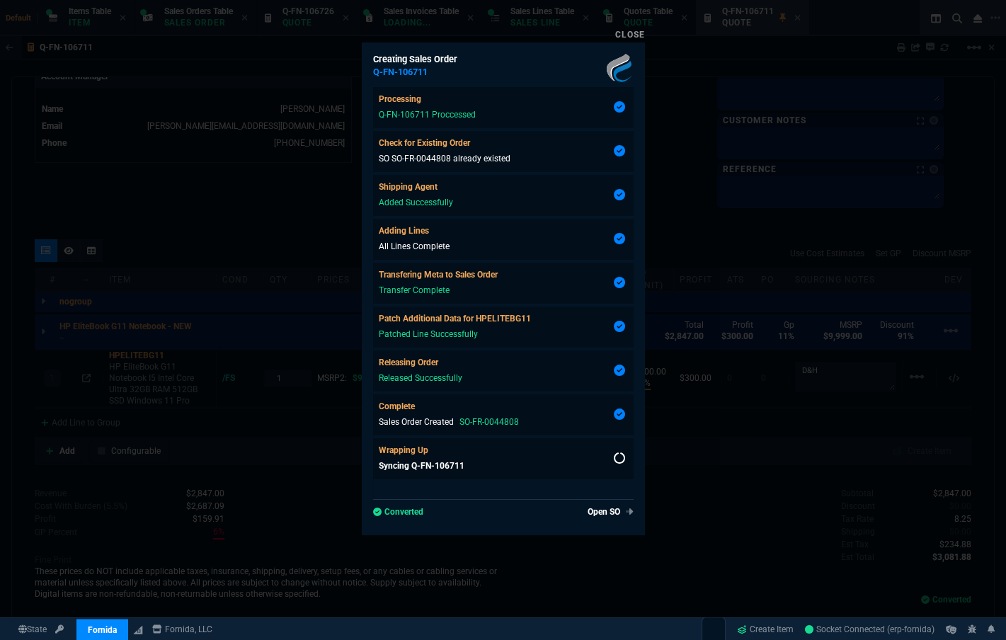
scroll to position [665, 0]
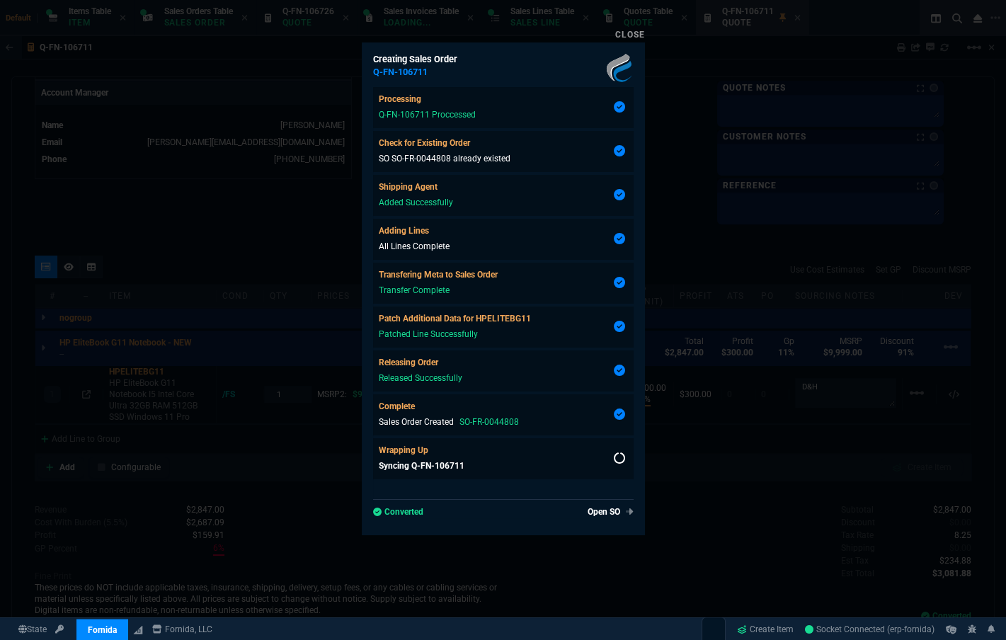
type input "11"
type input "100"
type input "91"
click at [649, 461] on div at bounding box center [503, 320] width 1006 height 640
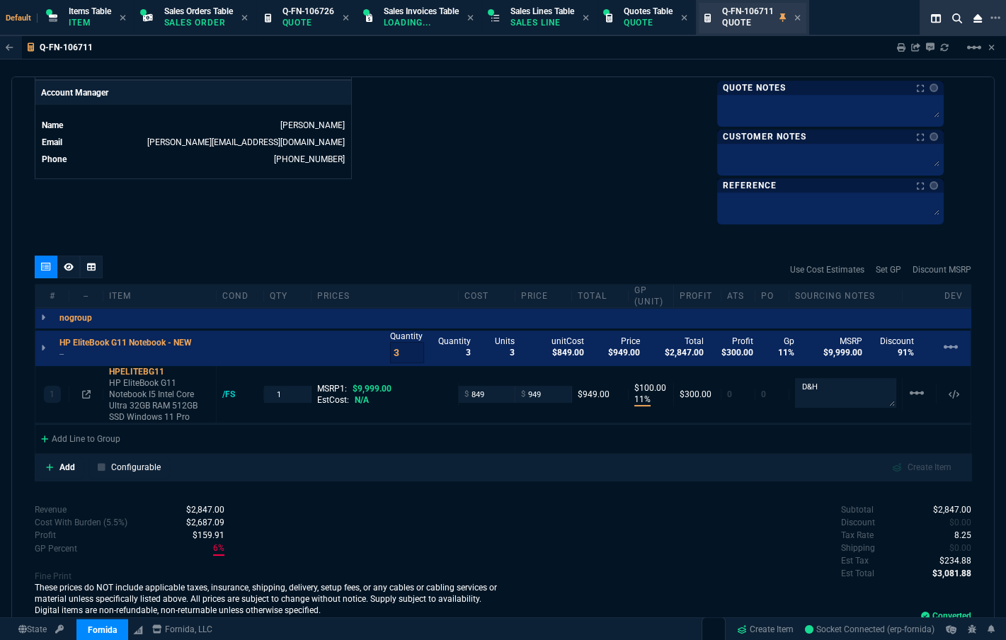
click at [649, 16] on div "Q-FN-106711 Quote" at bounding box center [761, 18] width 79 height 25
click at [649, 19] on p "Quote" at bounding box center [647, 22] width 49 height 11
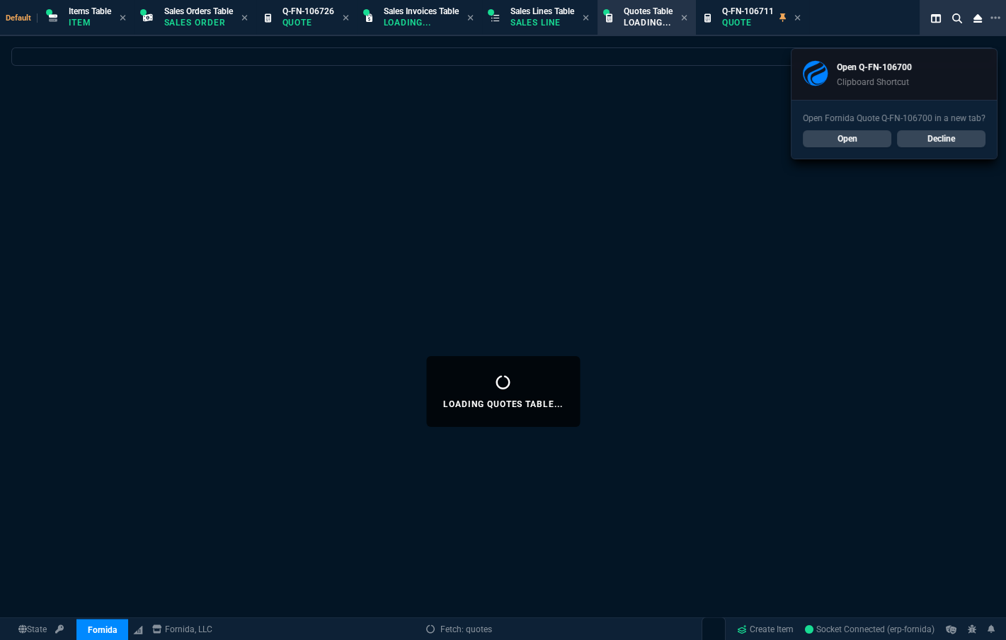
click at [649, 150] on div "Open Fornida Quote Q-FN-106700 in a new tab? Open Decline" at bounding box center [893, 129] width 205 height 59
select select
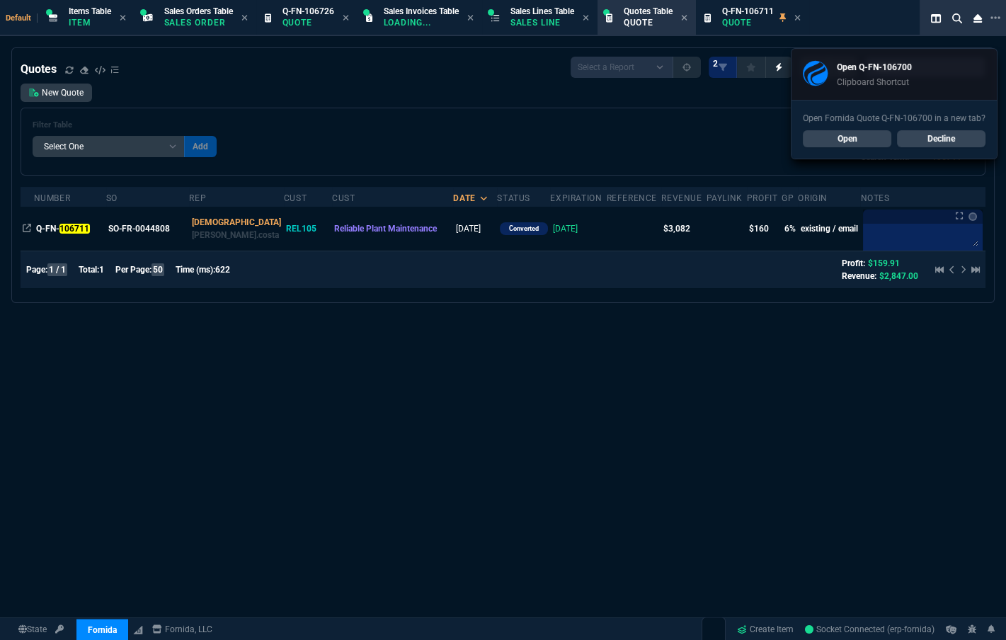
click at [649, 130] on link "Open" at bounding box center [846, 138] width 88 height 17
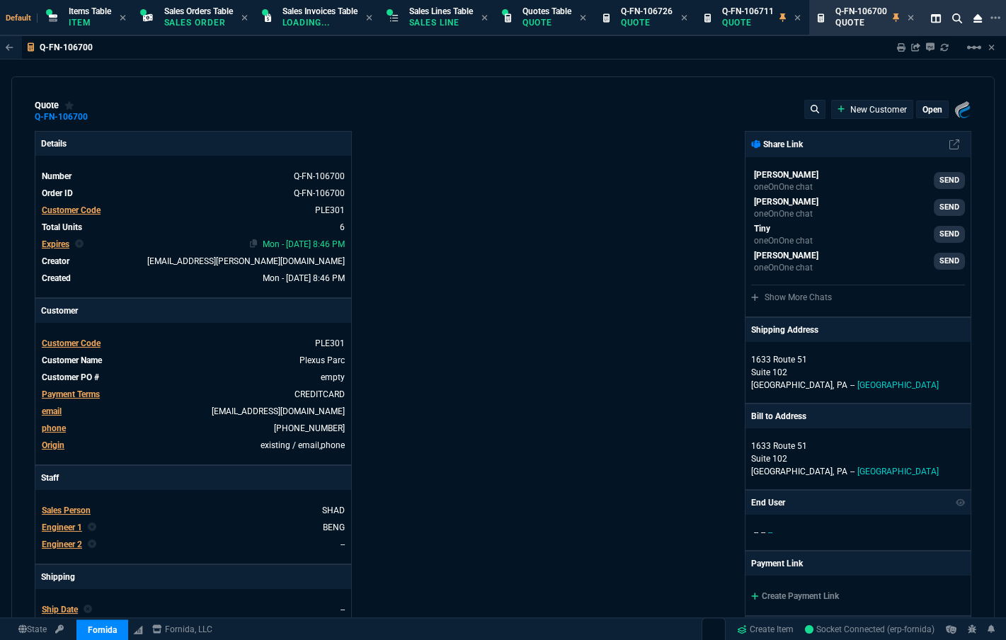
type input "36"
type input "6674"
type input "0"
type input "91"
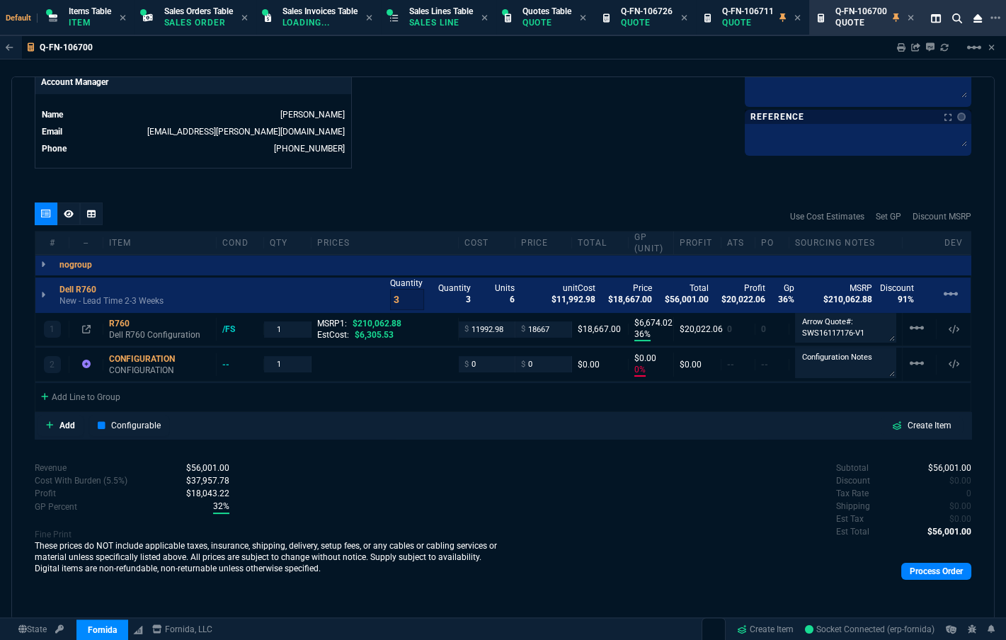
scroll to position [435, 0]
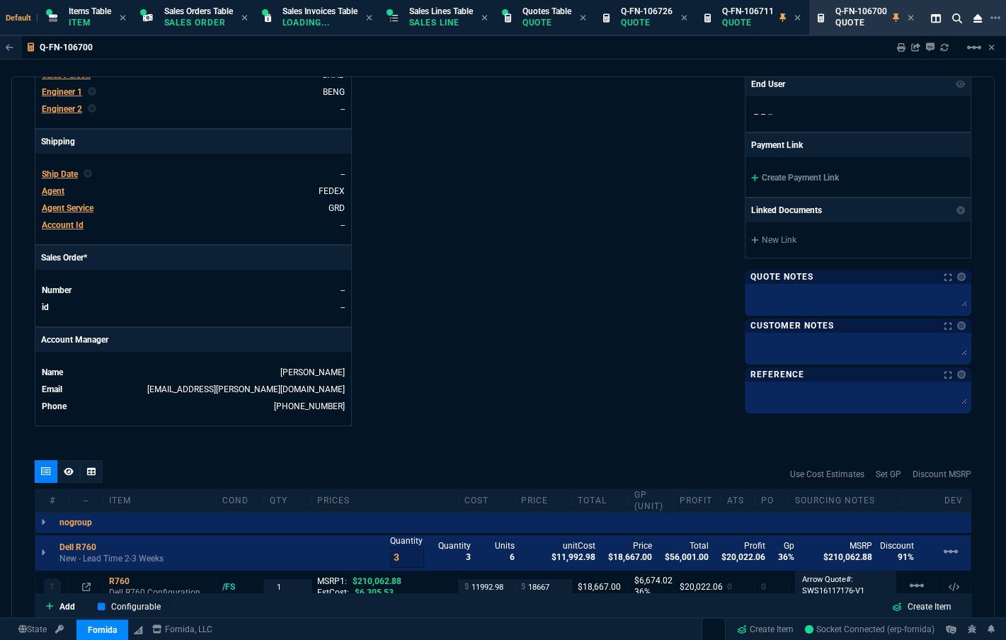
click at [62, 169] on span "Ship Date" at bounding box center [60, 174] width 36 height 10
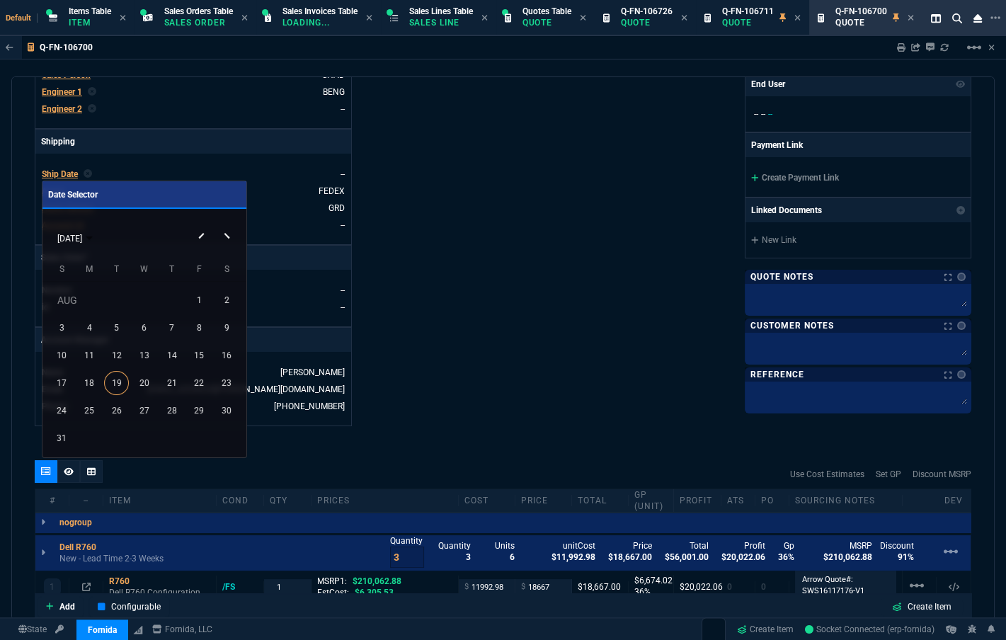
click at [226, 224] on button "Next month" at bounding box center [228, 224] width 28 height 0
click at [119, 325] on div "2" at bounding box center [116, 328] width 25 height 25
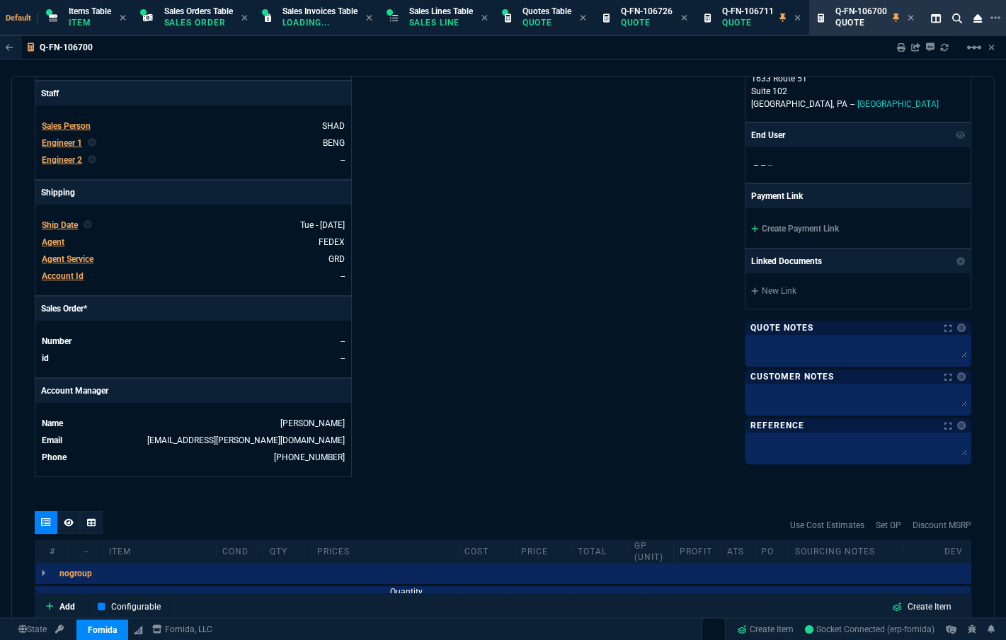
click at [448, 334] on div "Details Number Q-FN-106700 Order ID Q-FN-106700 Customer Code PLE301 Total Unit…" at bounding box center [269, 112] width 468 height 730
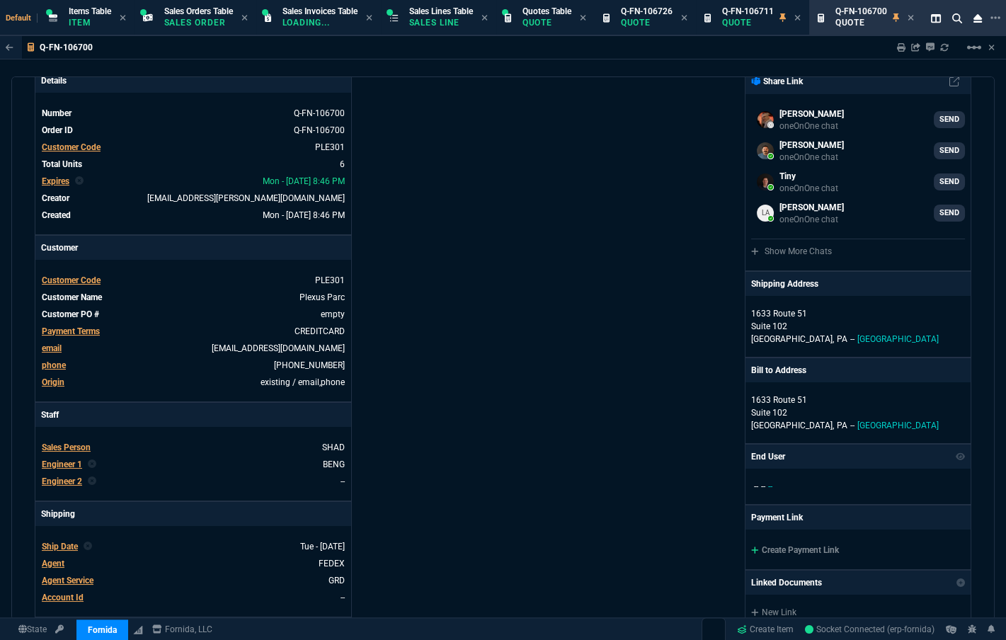
scroll to position [0, 0]
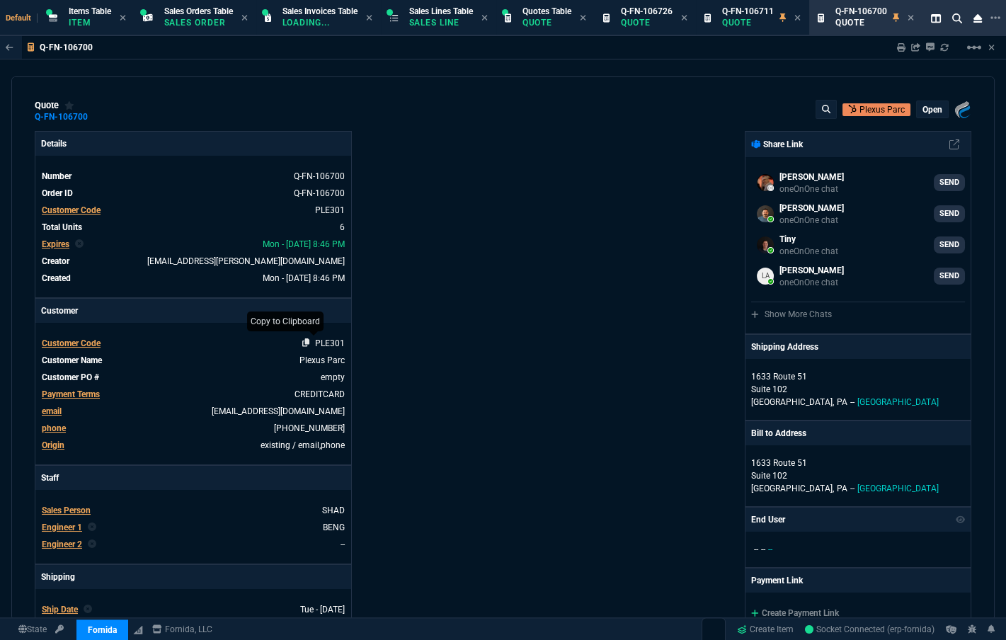
click at [304, 342] on icon at bounding box center [306, 342] width 8 height 8
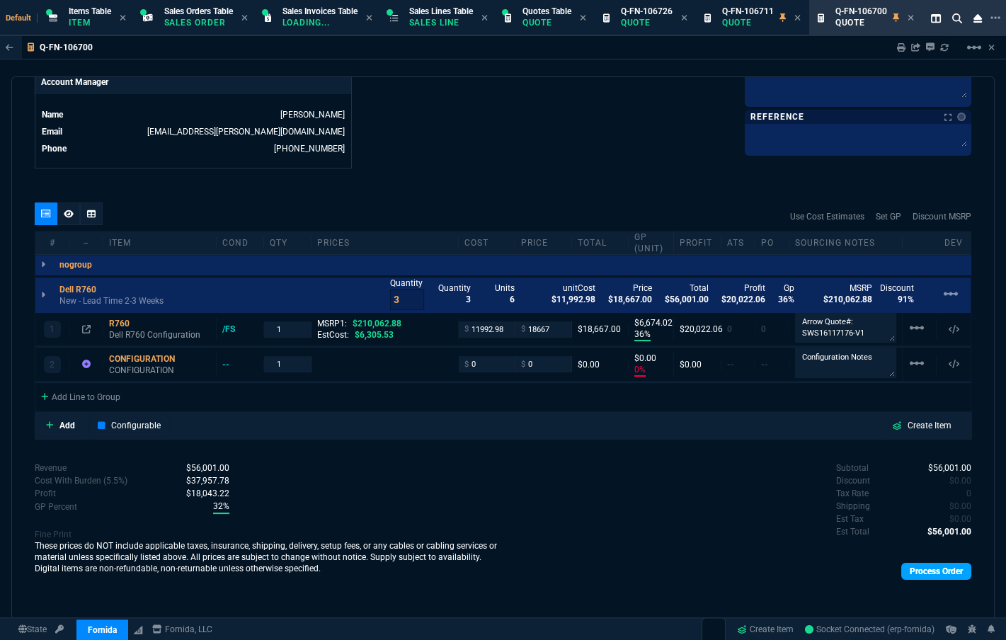
click at [649, 566] on link "Process Order" at bounding box center [936, 571] width 70 height 17
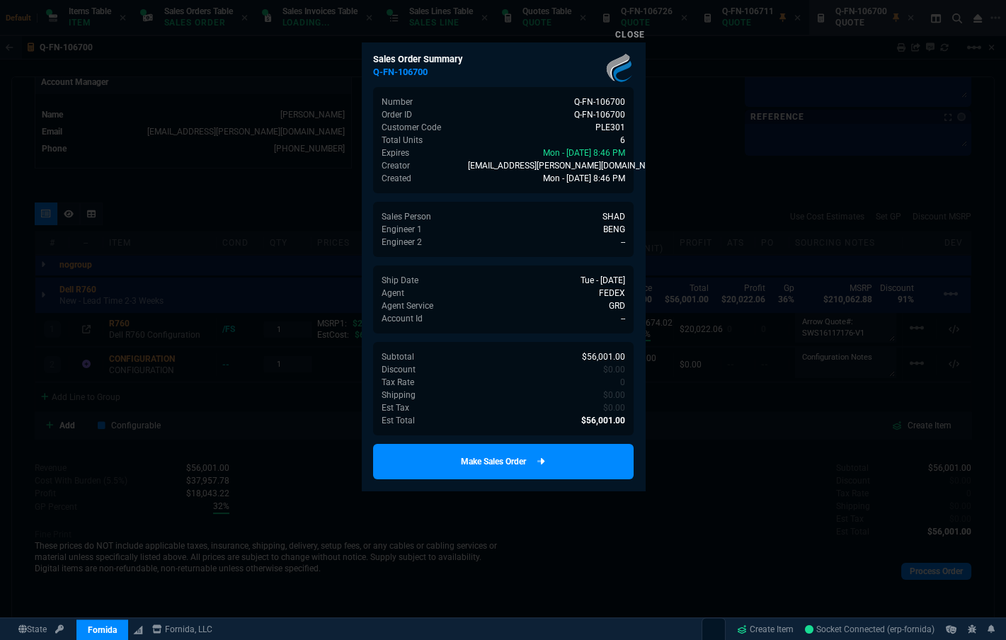
click at [542, 459] on icon at bounding box center [541, 461] width 8 height 8
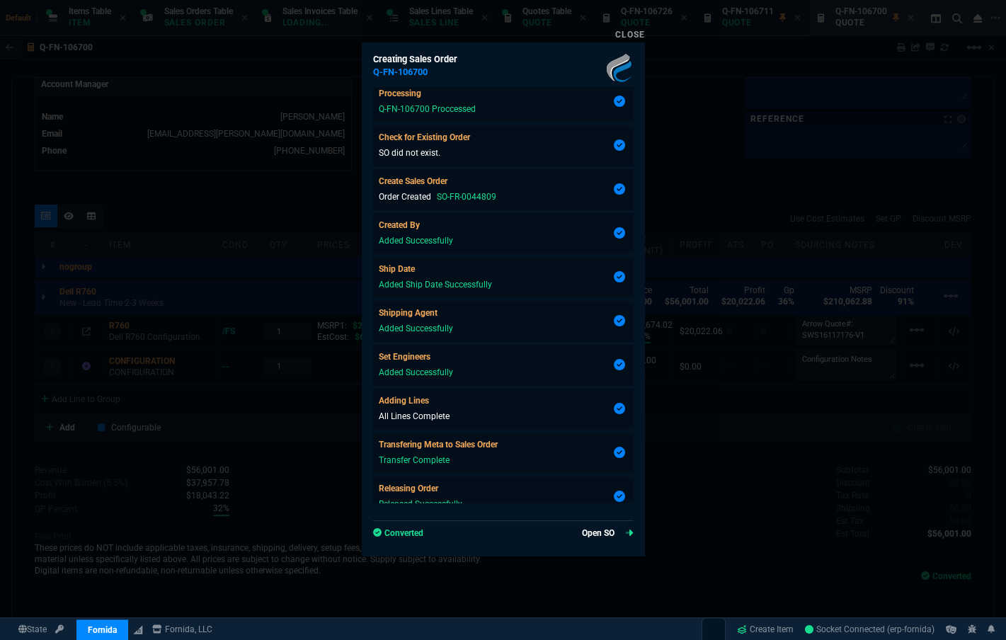
scroll to position [671, 0]
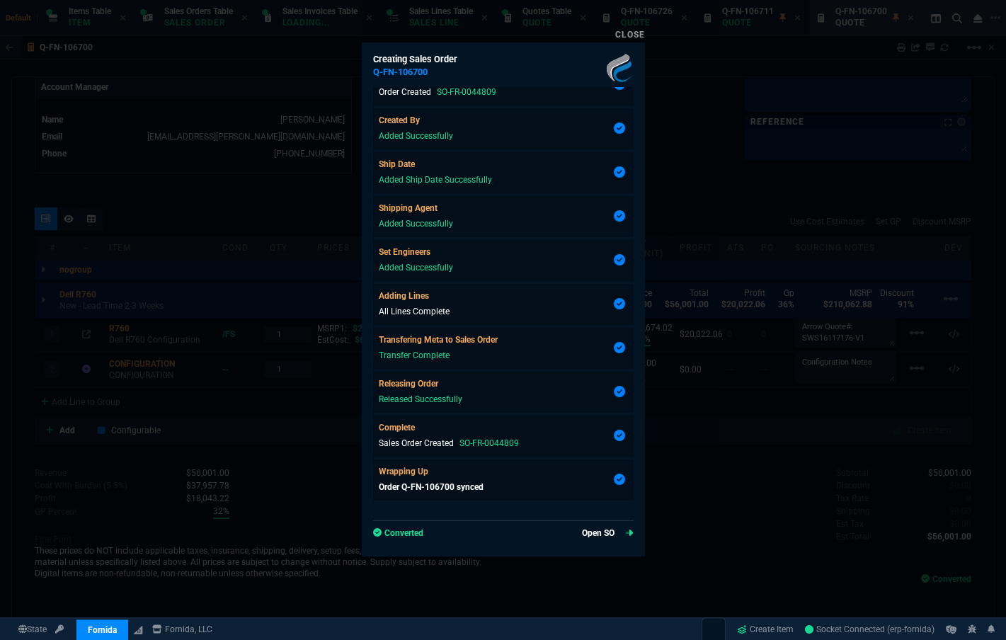
type input "36"
type input "6674"
type input "0"
type input "91"
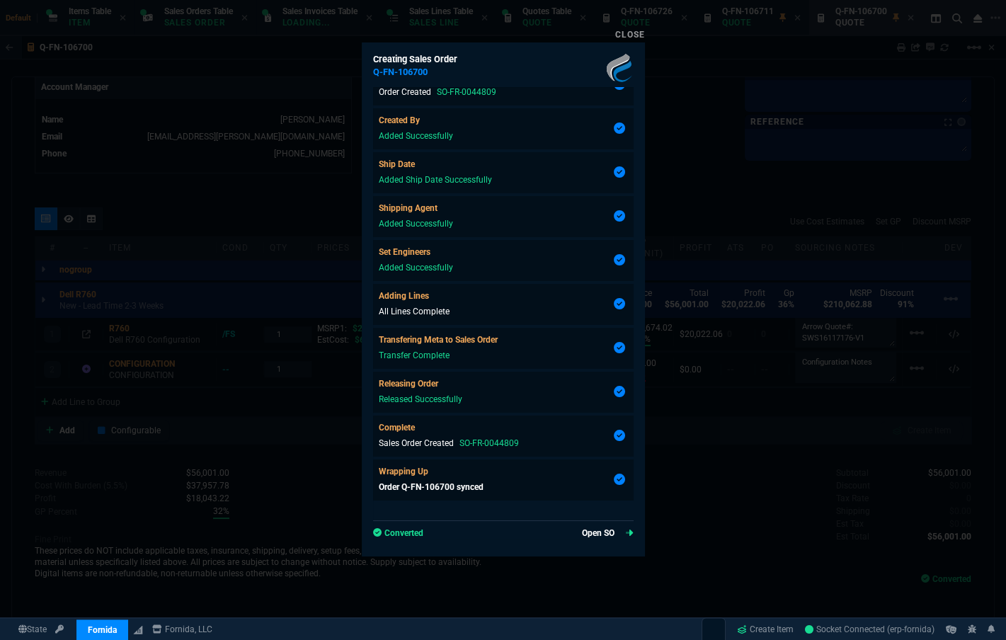
scroll to position [110, 0]
click at [616, 531] on link "Open SO" at bounding box center [608, 532] width 52 height 13
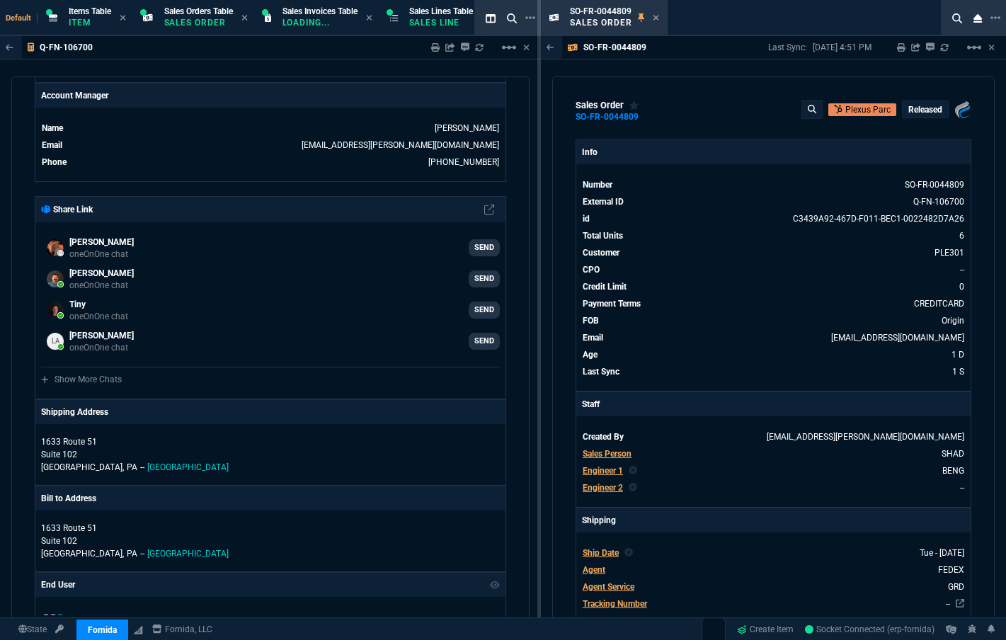
click at [649, 113] on p "Released" at bounding box center [925, 109] width 34 height 11
click at [649, 172] on span "Open" at bounding box center [860, 171] width 25 height 10
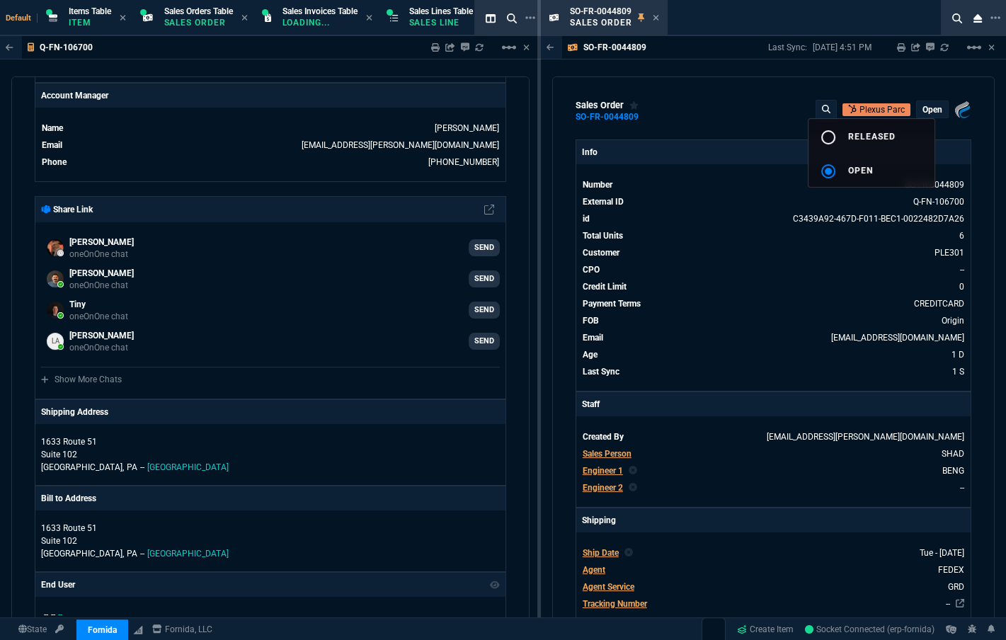
click at [649, 146] on div at bounding box center [503, 320] width 1006 height 640
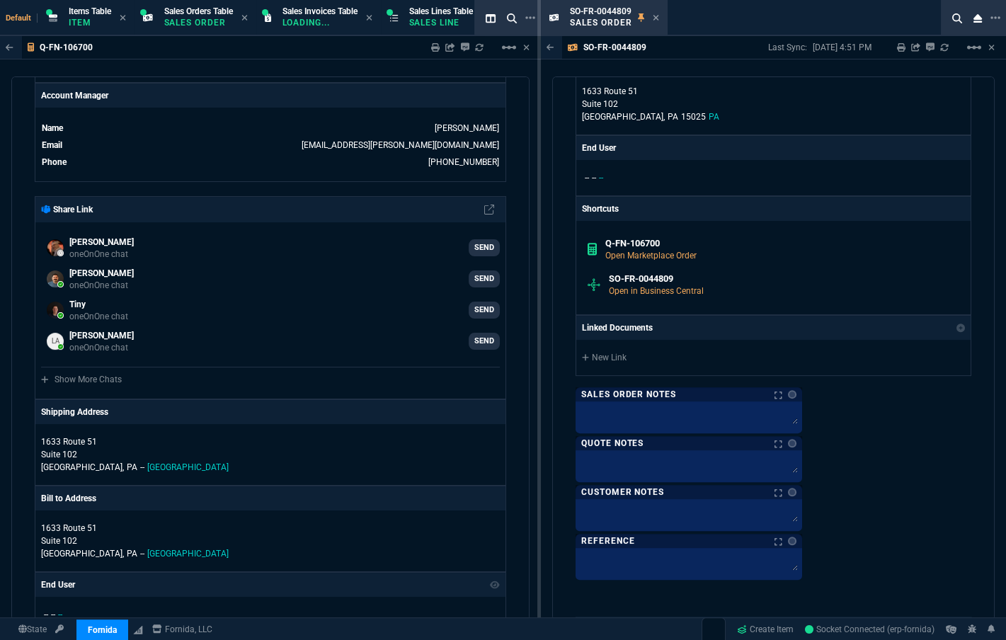
scroll to position [1415, 0]
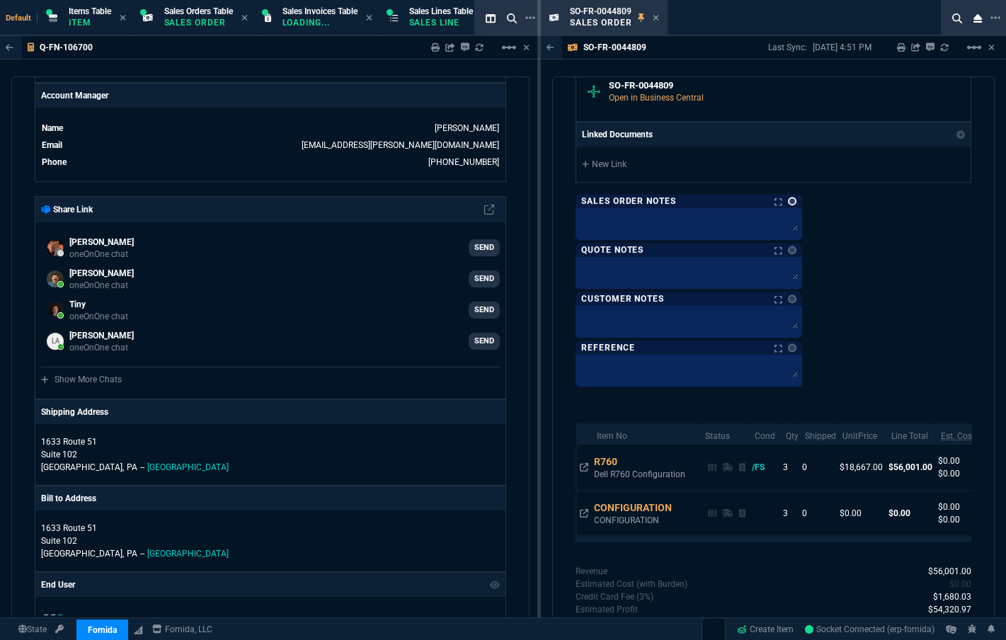
click at [649, 202] on link at bounding box center [792, 201] width 8 height 8
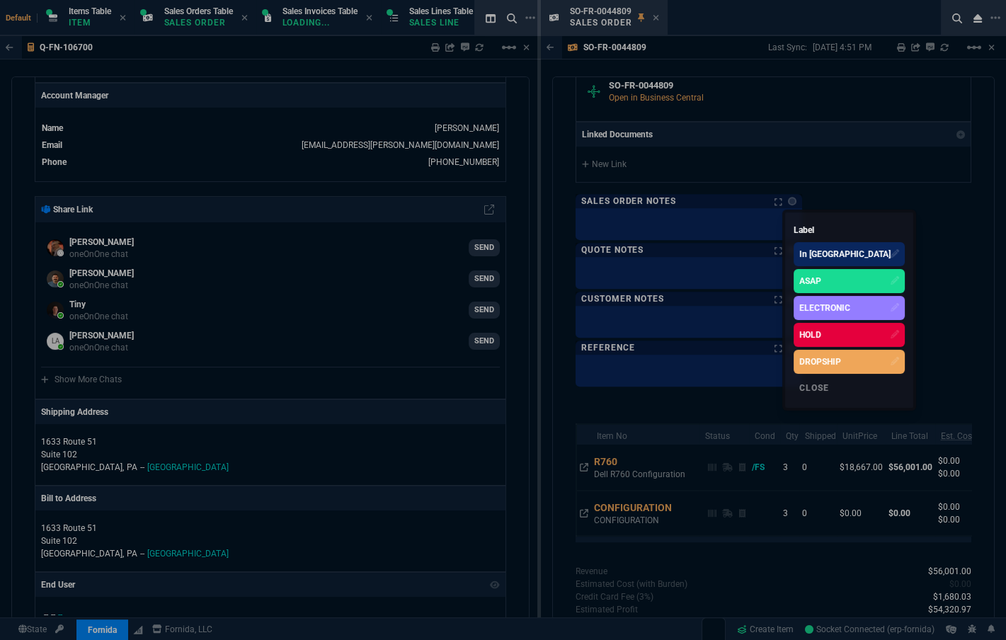
click at [649, 330] on div "HOLD" at bounding box center [810, 334] width 22 height 13
click at [635, 217] on div at bounding box center [503, 320] width 1006 height 640
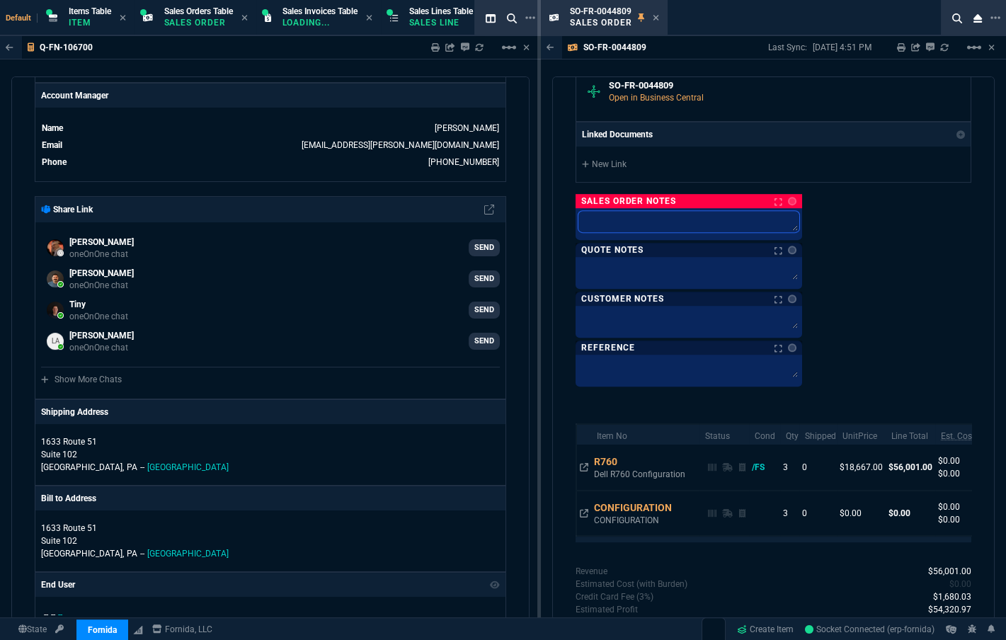
click at [640, 229] on textarea at bounding box center [688, 221] width 221 height 21
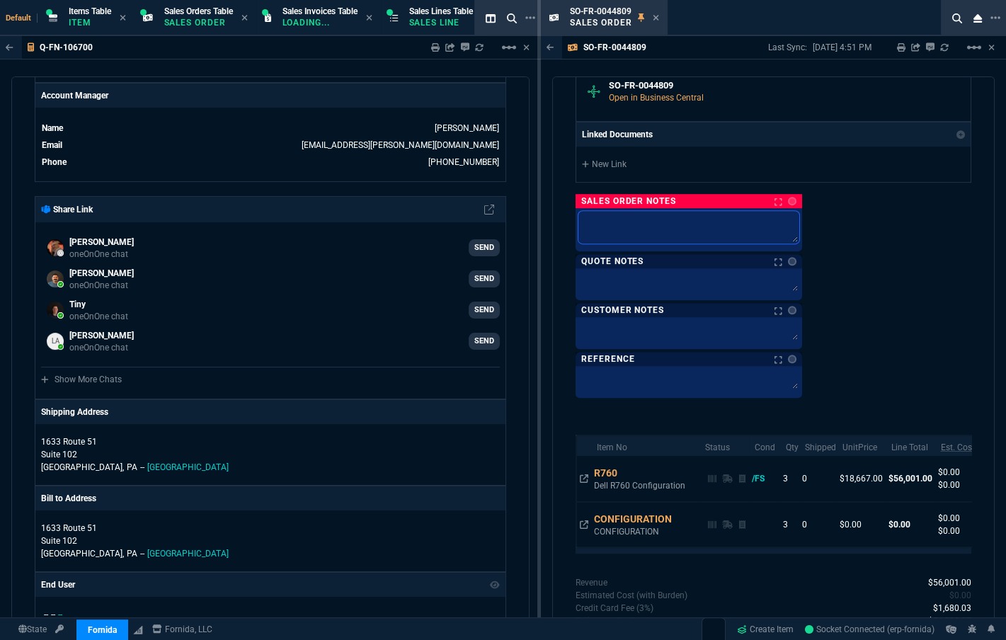
type textarea "D"
type textarea "DO"
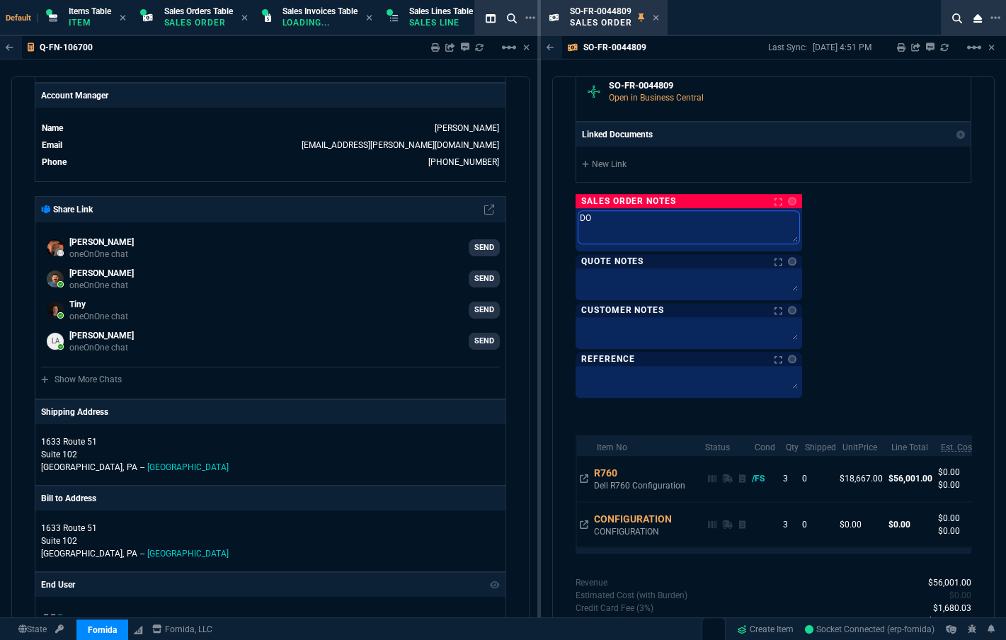
type textarea "DO"
type textarea "DO N"
type textarea "DO NO"
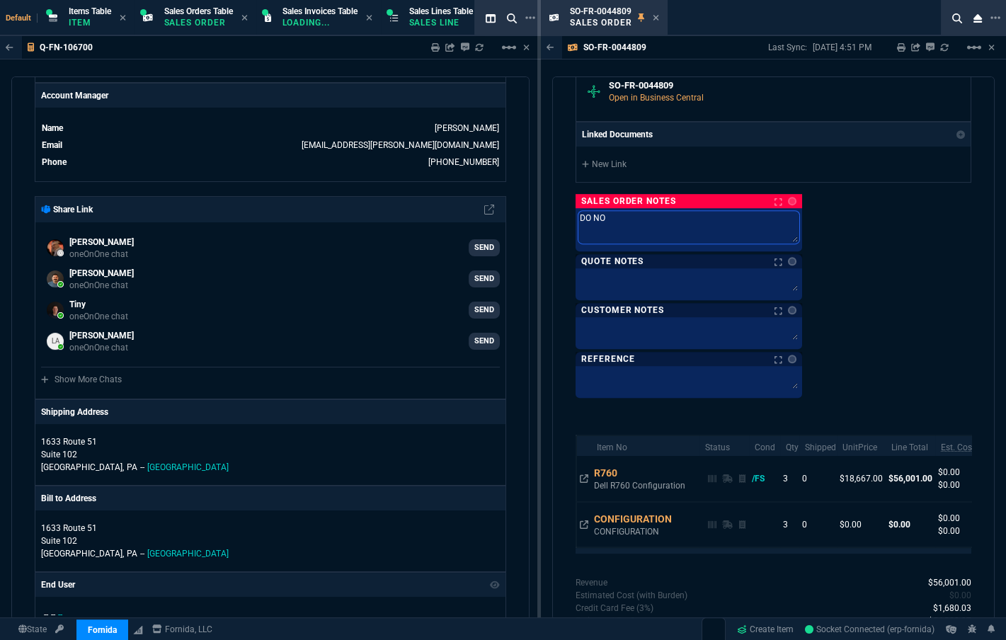
type textarea "DO NOT"
type textarea "DO NOT B"
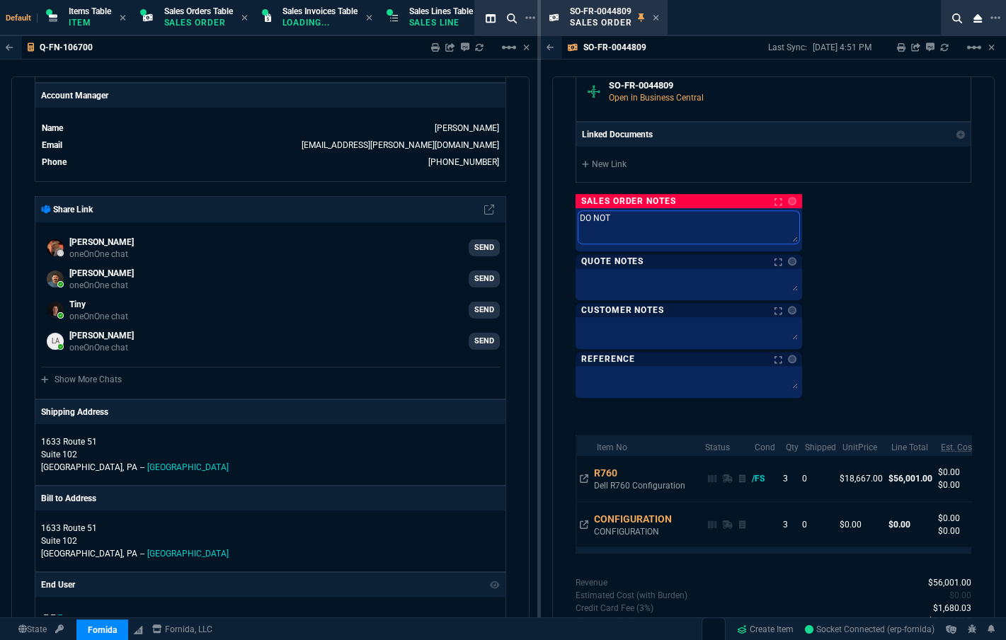
type textarea "DO NOT B"
type textarea "DO NOT BU"
type textarea "DO NOT BUT"
type textarea "DO NOT BU"
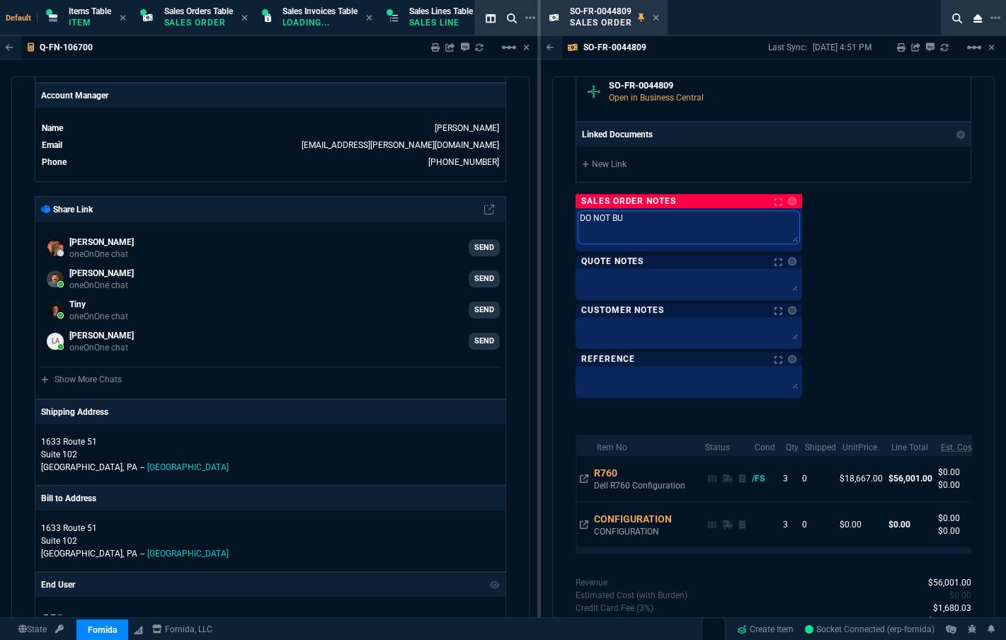
type textarea "DO NOT BUY"
type textarea "DO NOT BUY &"
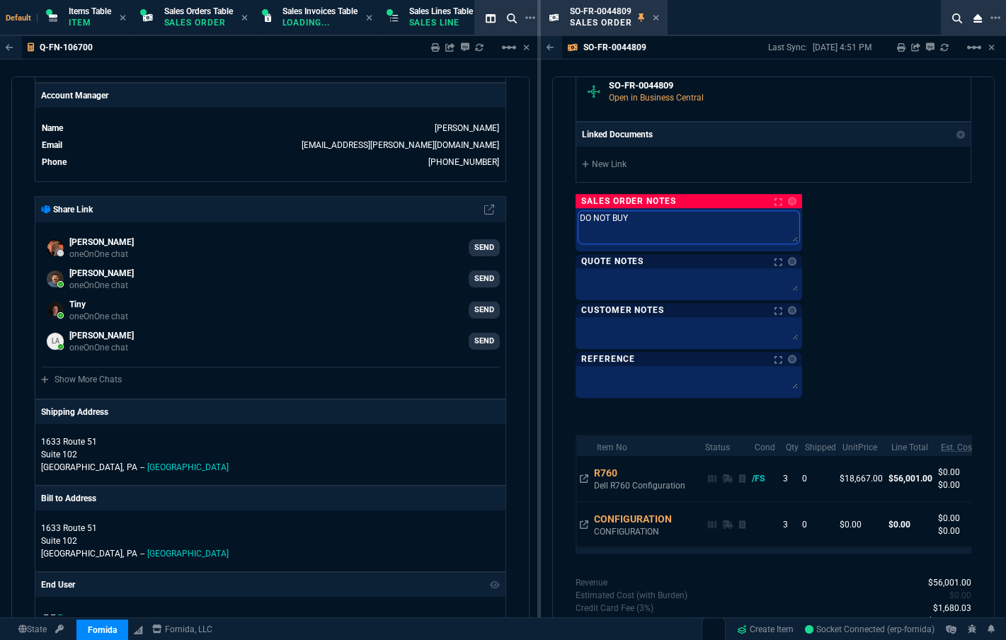
type textarea "DO NOT BUY &"
type textarea "DO NOT BUY & S"
type textarea "DO NOT BUY & SH"
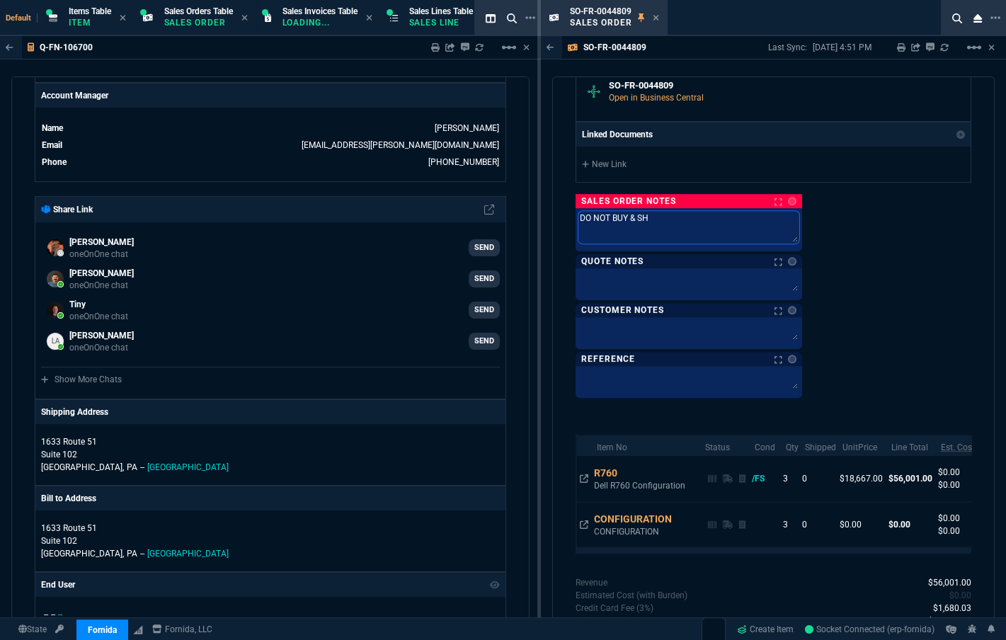
type textarea "DO NOT BUY & SHI"
type textarea "DO NOT BUY & SHIP"
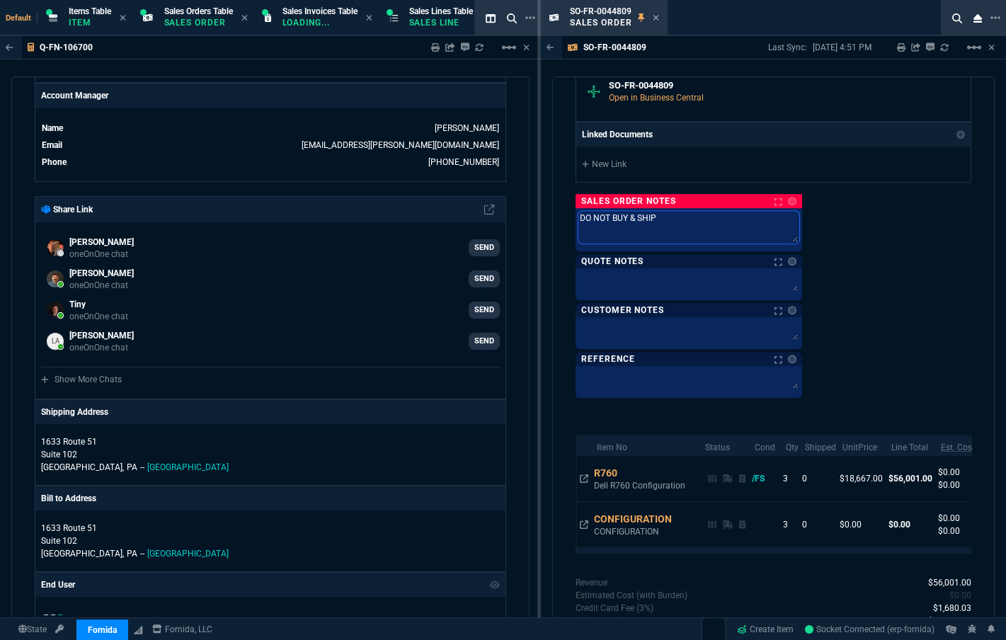
type textarea "DO NOT BUY & SHIP -"
type textarea "DO NOT BUY & SHIP - W"
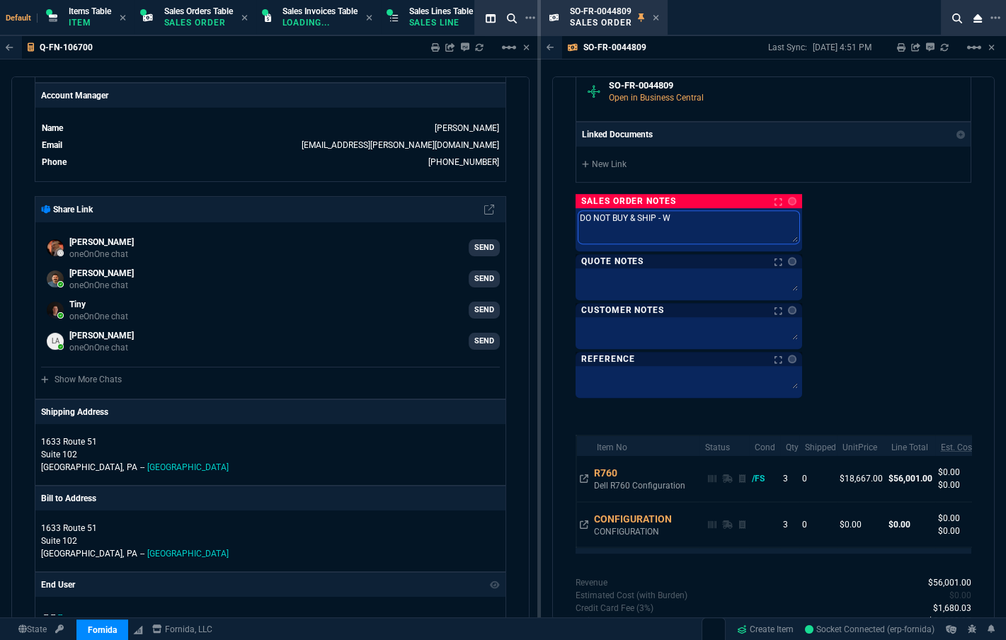
type textarea "DO NOT BUY & SHIP - WA"
type textarea "DO NOT BUY & SHIP - WAI"
type textarea "DO NOT BUY & SHIP - WAIT"
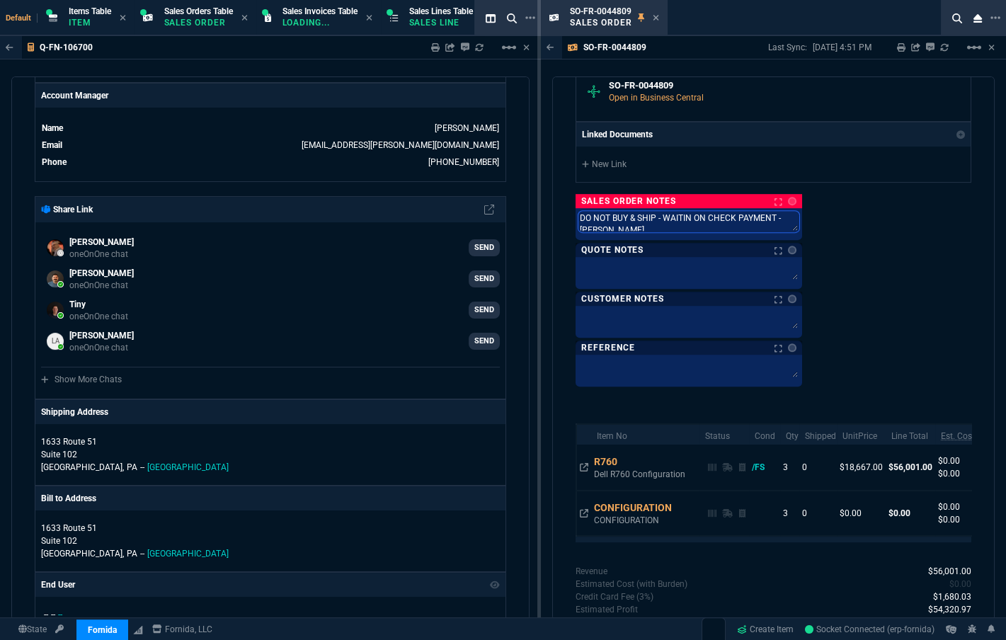
click at [649, 217] on textarea "DO NOT BUY & SHIP - WAITIN ON CHECK PAYMENT - SARA" at bounding box center [688, 221] width 221 height 21
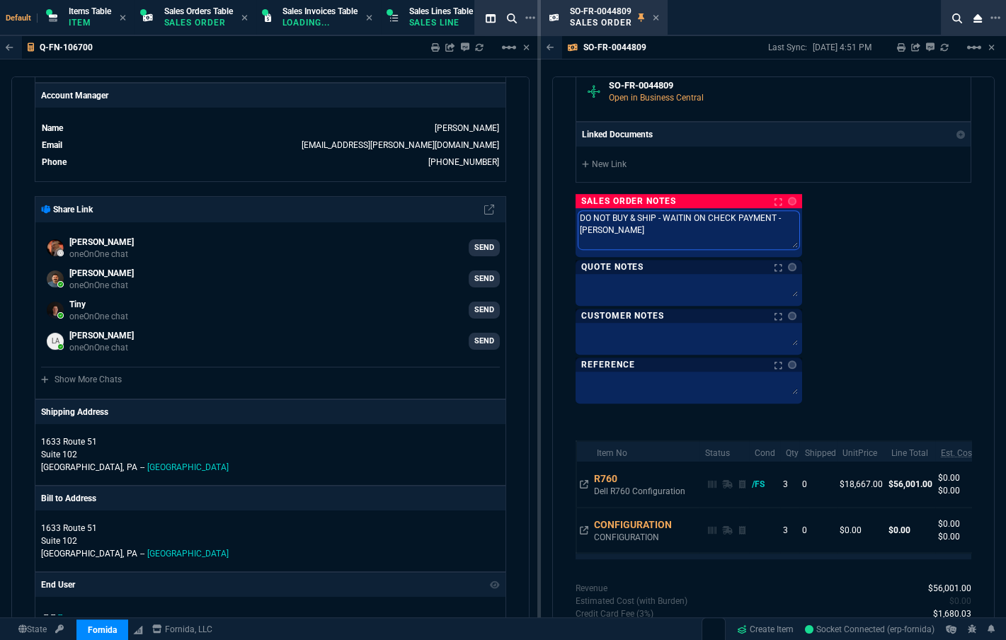
click at [649, 217] on textarea "DO NOT BUY & SHIP - WAITIN ON CHECK PAYMENT - SARA" at bounding box center [688, 230] width 221 height 38
drag, startPoint x: 679, startPoint y: 217, endPoint x: 665, endPoint y: 220, distance: 13.9
click at [649, 220] on textarea "DO NOT BUY & SHIP - WAITIN ON CHECK PAYMENT - SARA" at bounding box center [688, 230] width 221 height 38
click at [649, 218] on textarea "DO NOT BUY & SHIP - WAITIN ON CHECK PAYMENT - SARA" at bounding box center [688, 230] width 221 height 38
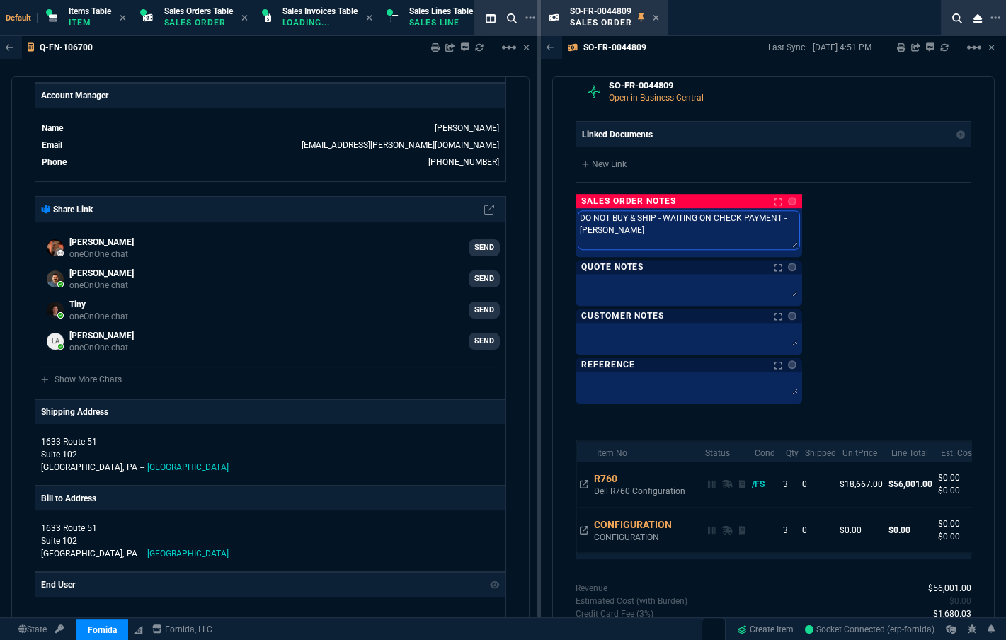
click at [635, 231] on textarea "DO NOT BUY & SHIP - WAITING ON CHECK PAYMENT - SARA" at bounding box center [688, 230] width 221 height 38
drag, startPoint x: 629, startPoint y: 234, endPoint x: 575, endPoint y: 211, distance: 59.3
click at [575, 211] on div "DO NOT BUY & SHIP - WAITING ON CHECK PAYMENT - SARA DO NOT BUY & SHIP - WAITING…" at bounding box center [688, 232] width 226 height 49
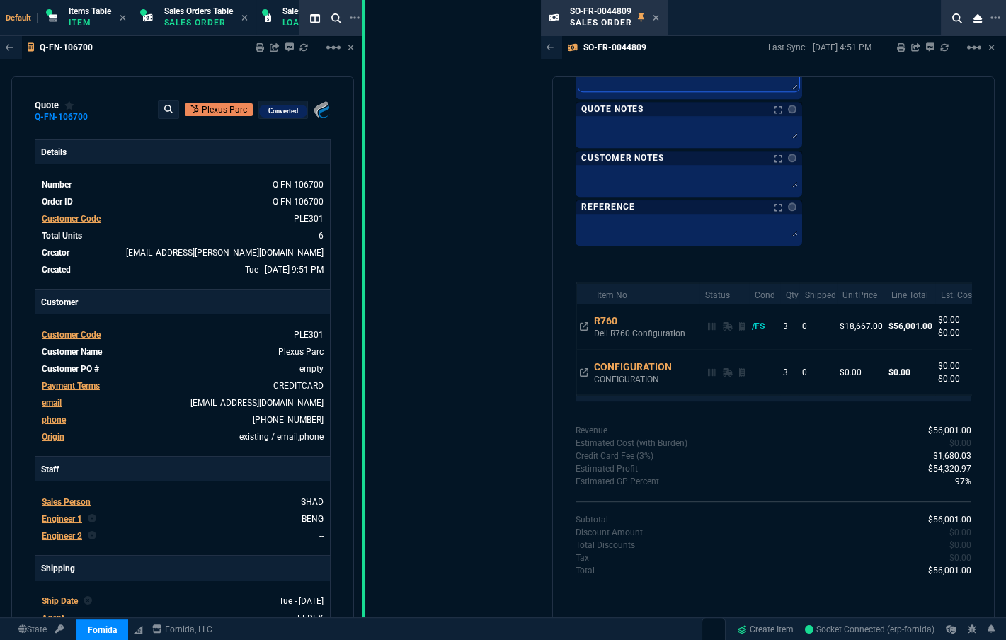
drag, startPoint x: 538, startPoint y: 275, endPoint x: 313, endPoint y: 267, distance: 225.1
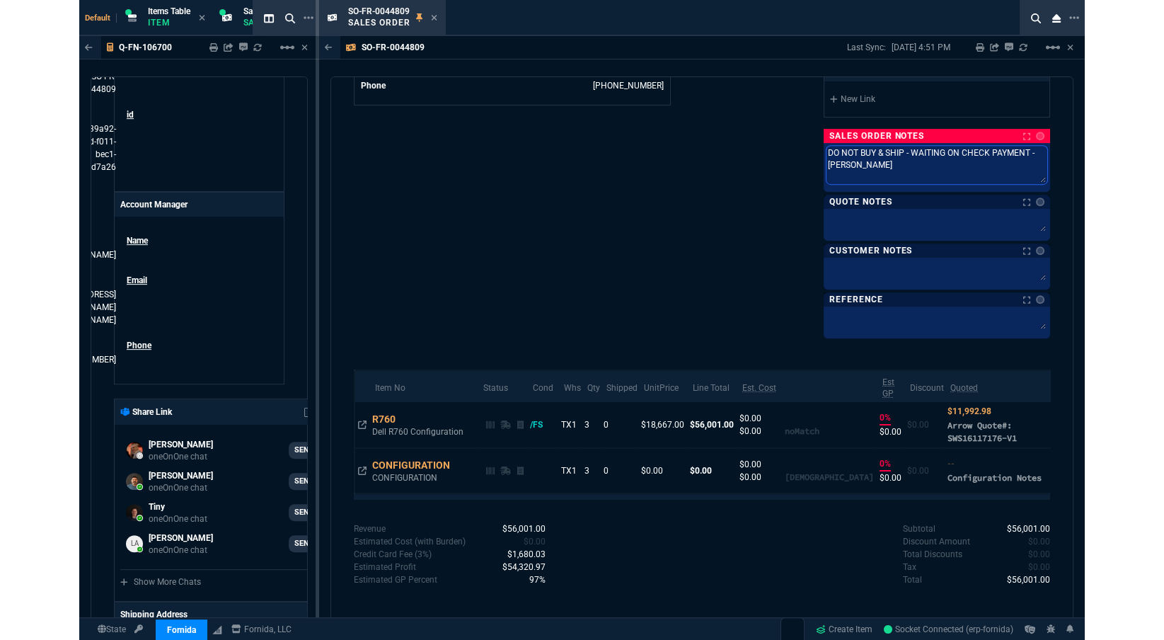
scroll to position [1295, 0]
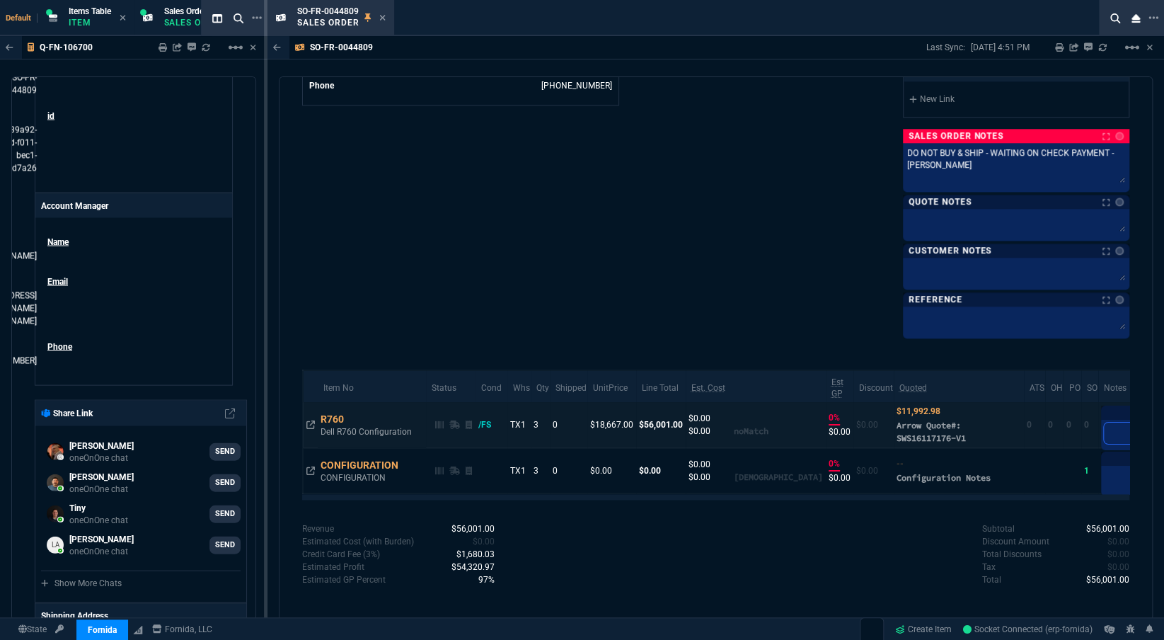
click at [649, 432] on textarea at bounding box center [1143, 432] width 79 height 21
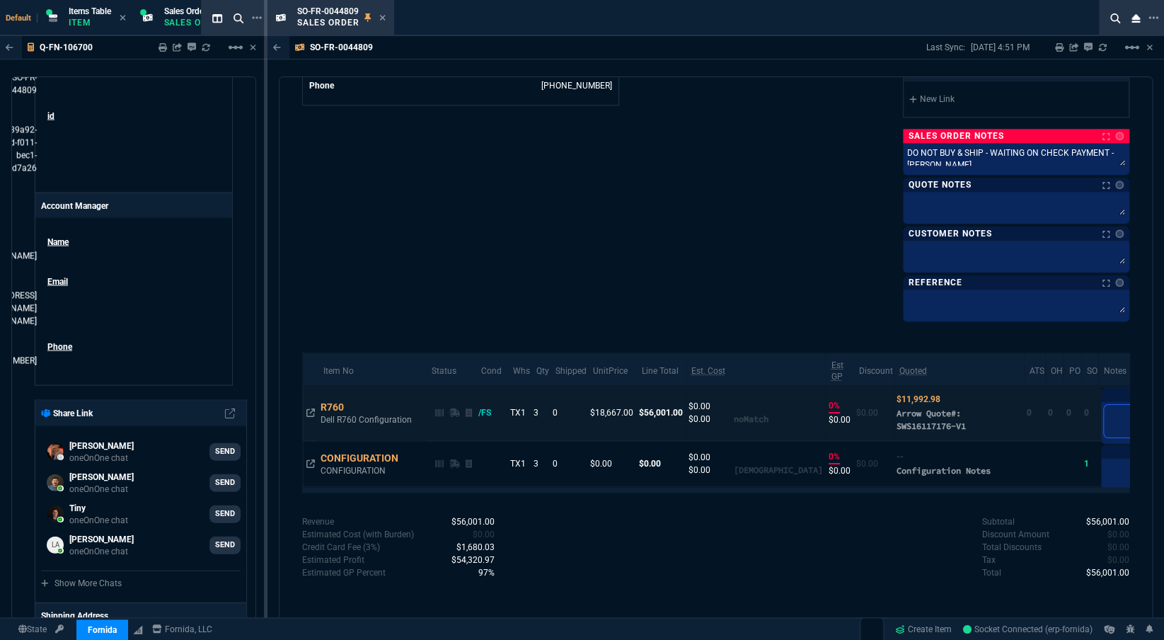
paste textarea "DO NOT BUY & SHIP - WAITING ON CHECK PAYMENT - SARA"
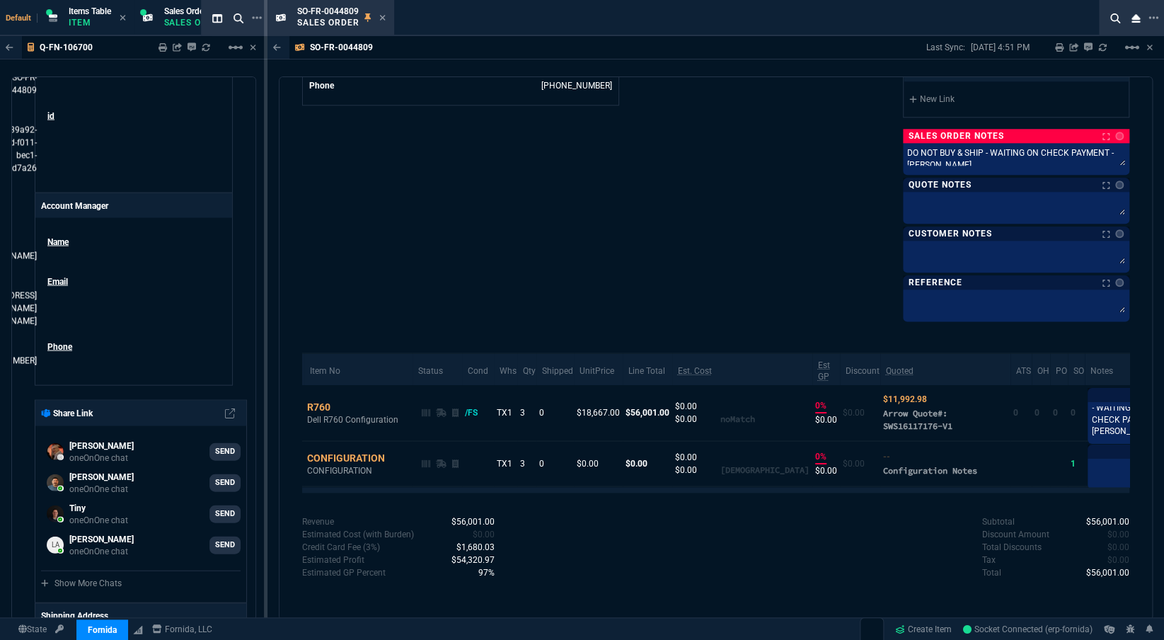
scroll to position [736, 0]
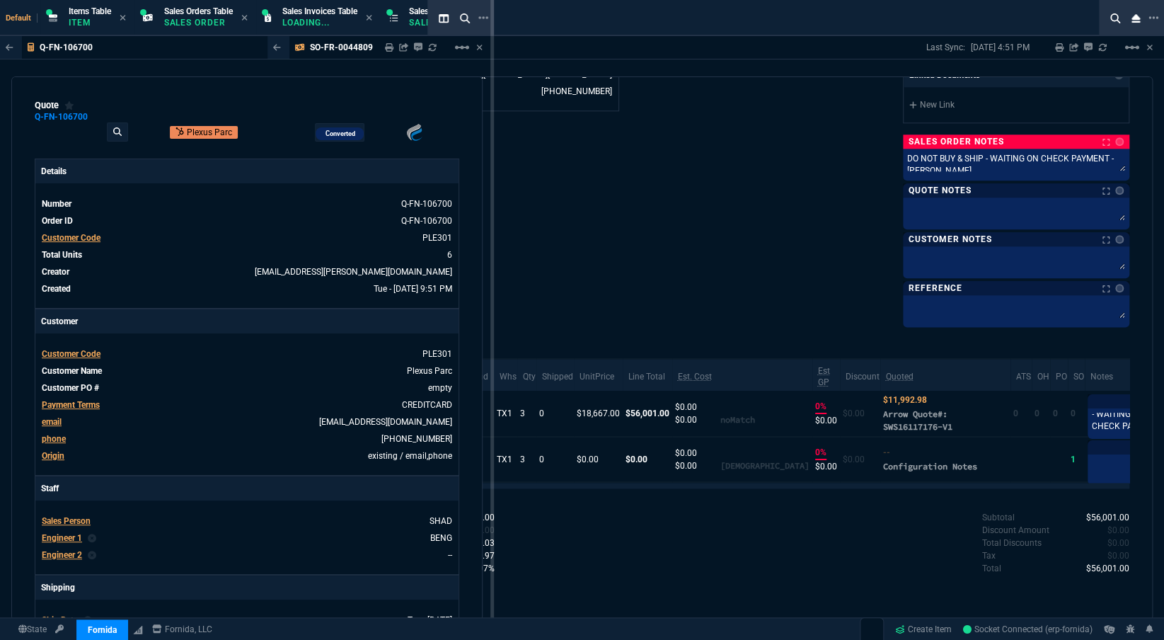
drag, startPoint x: 266, startPoint y: 107, endPoint x: 492, endPoint y: 144, distance: 229.5
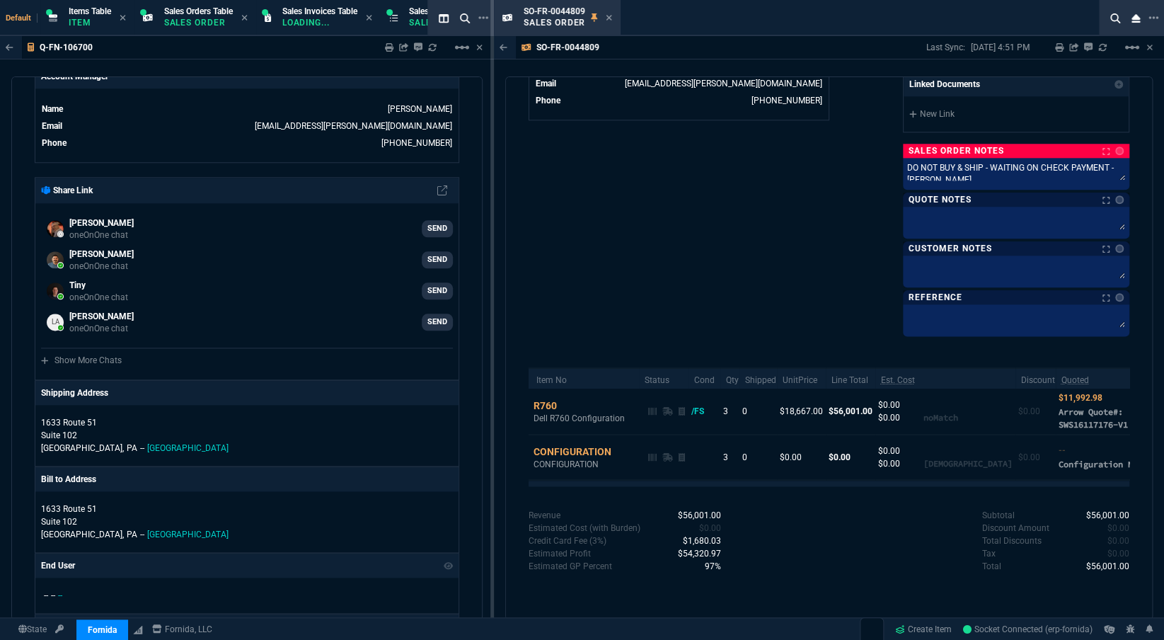
scroll to position [671, 0]
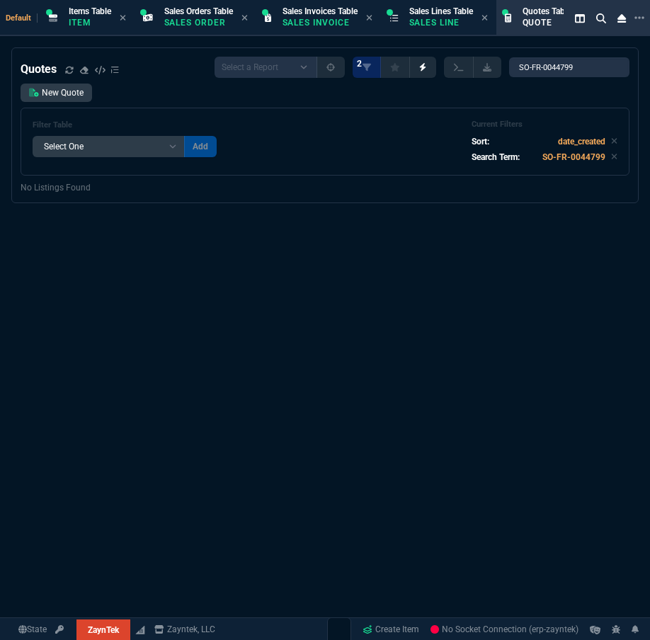
select select "12: [PERSON_NAME]"
select select
click at [609, 74] on input "SO-FR-0044799" at bounding box center [569, 67] width 120 height 20
select select "32: [PERSON_NAME]"
click at [606, 71] on input "SO-FR-0044799" at bounding box center [569, 67] width 120 height 20
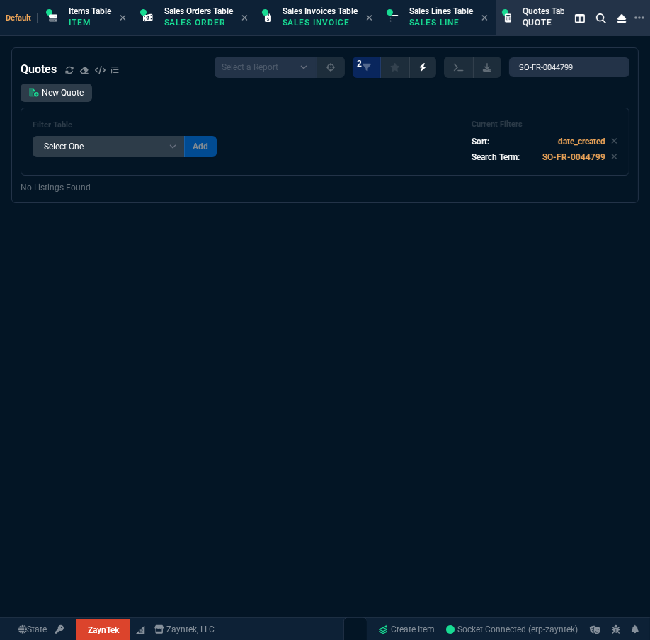
click at [136, 208] on div "Quotes Select a Report Fruit (MTD) APPROVED Quotes 2 SO-FR-0044799 New Quote Fi…" at bounding box center [325, 390] width 650 height 687
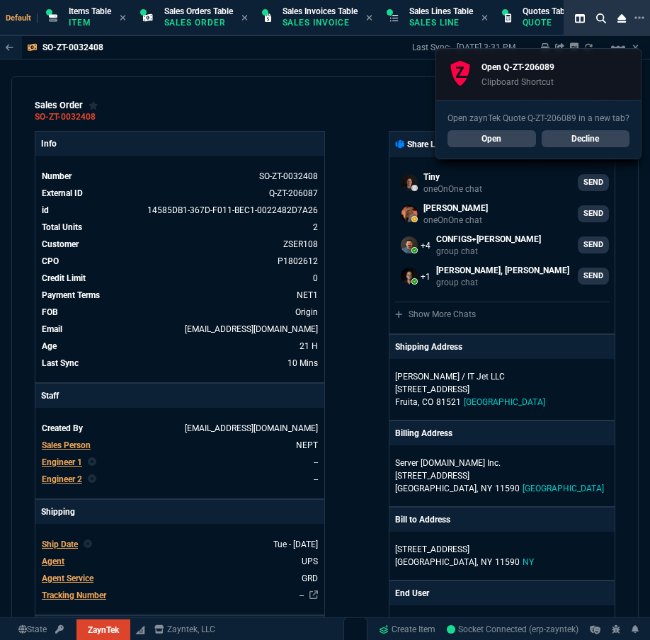
select select "32: ROSS"
click at [490, 136] on link "Open" at bounding box center [491, 138] width 88 height 17
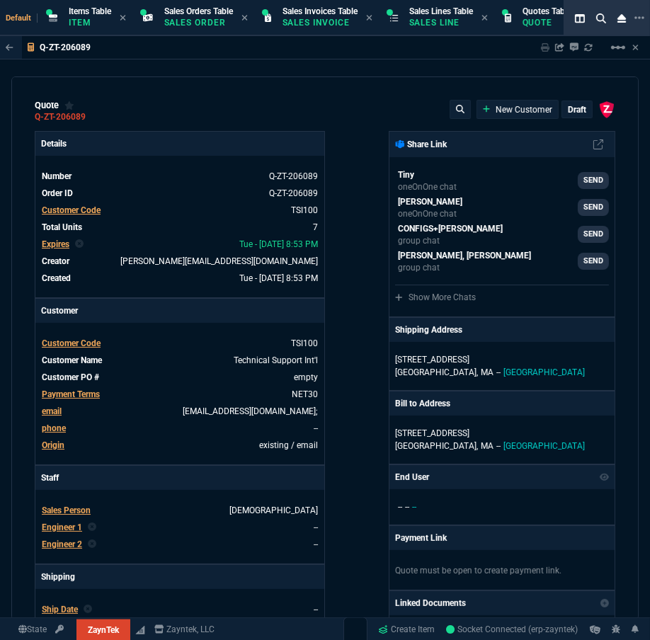
type input "44"
type input "20"
type input "47"
type input "45"
type input "100"
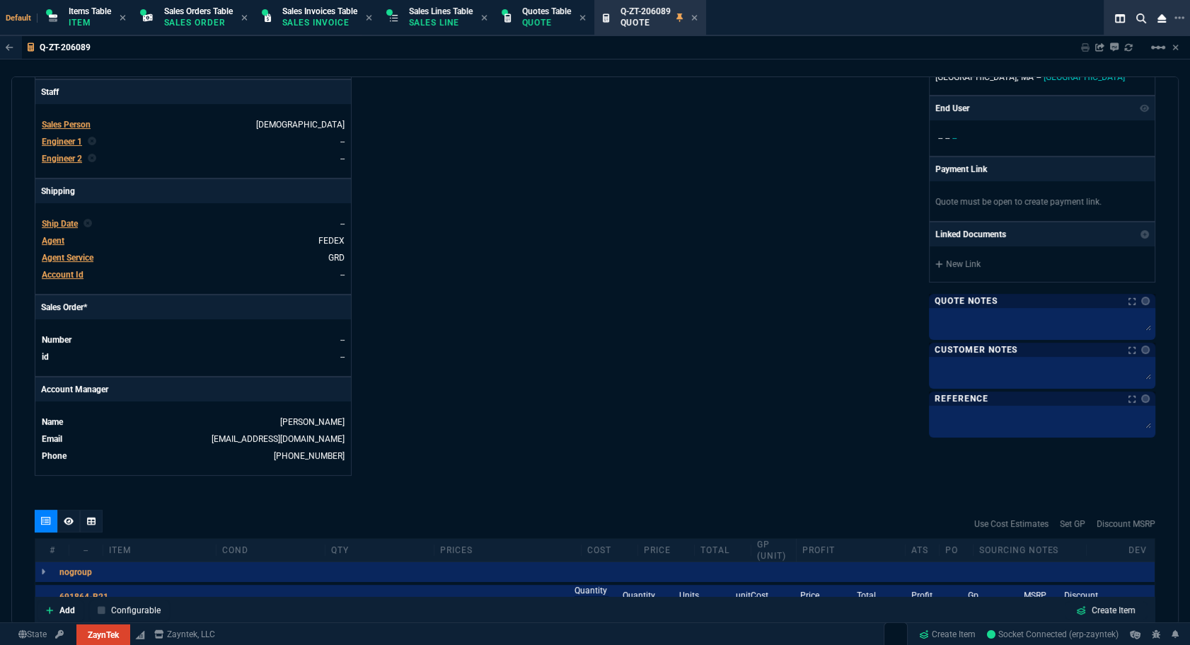
scroll to position [771, 0]
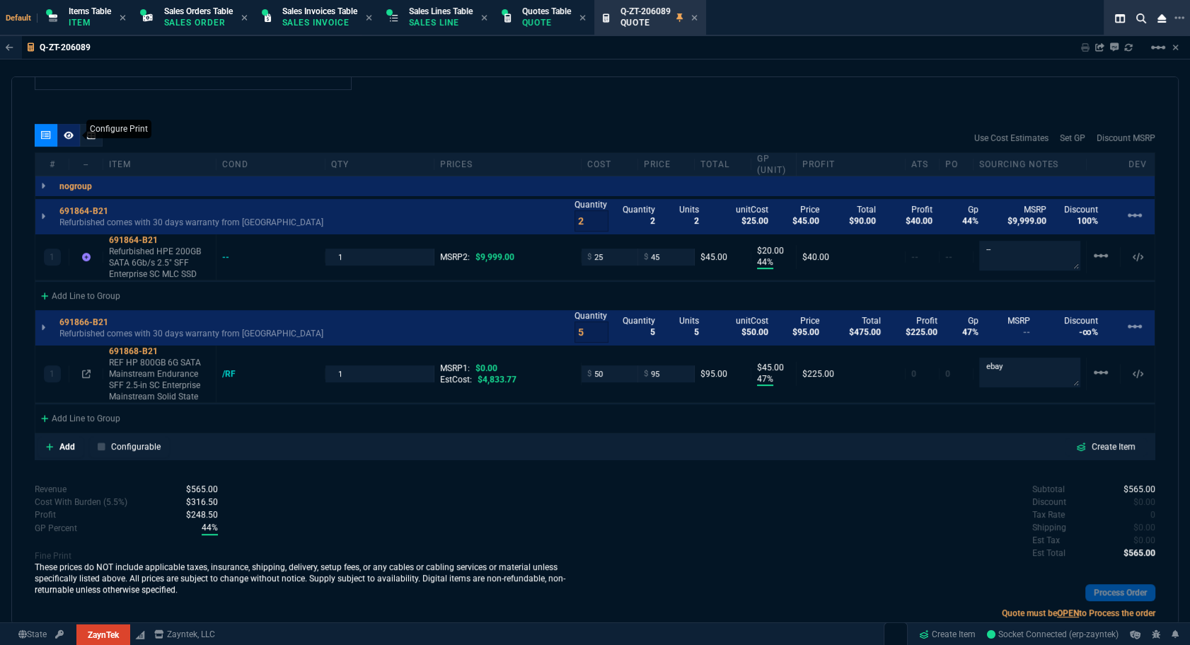
click at [70, 132] on icon at bounding box center [69, 135] width 10 height 8
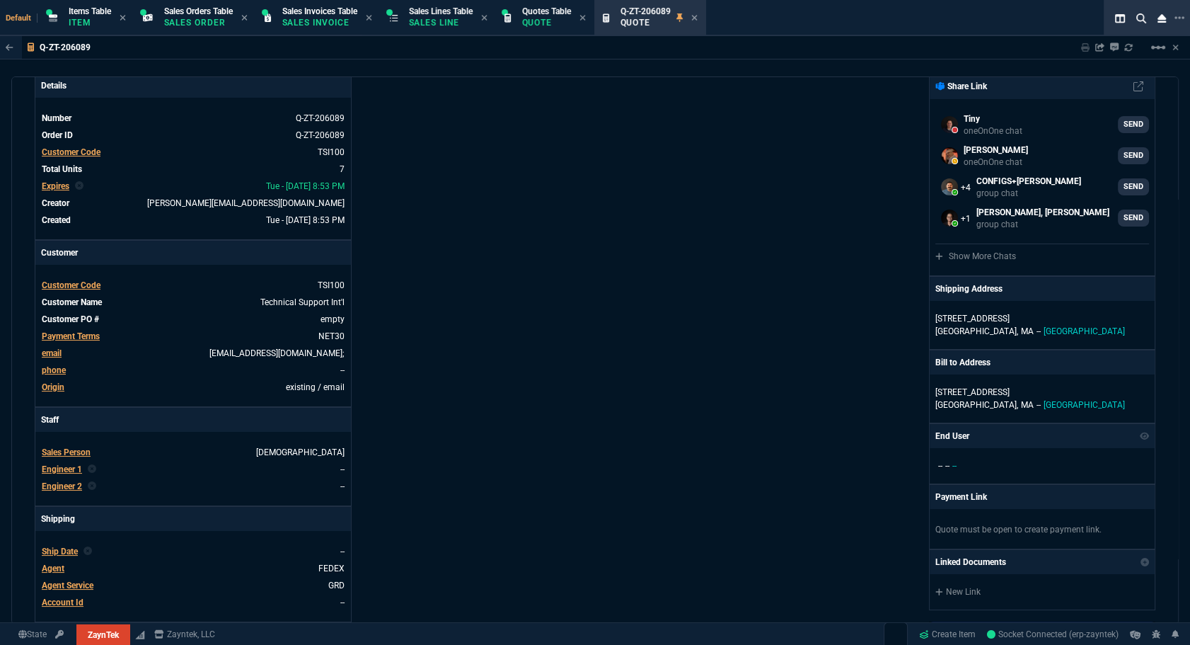
scroll to position [0, 0]
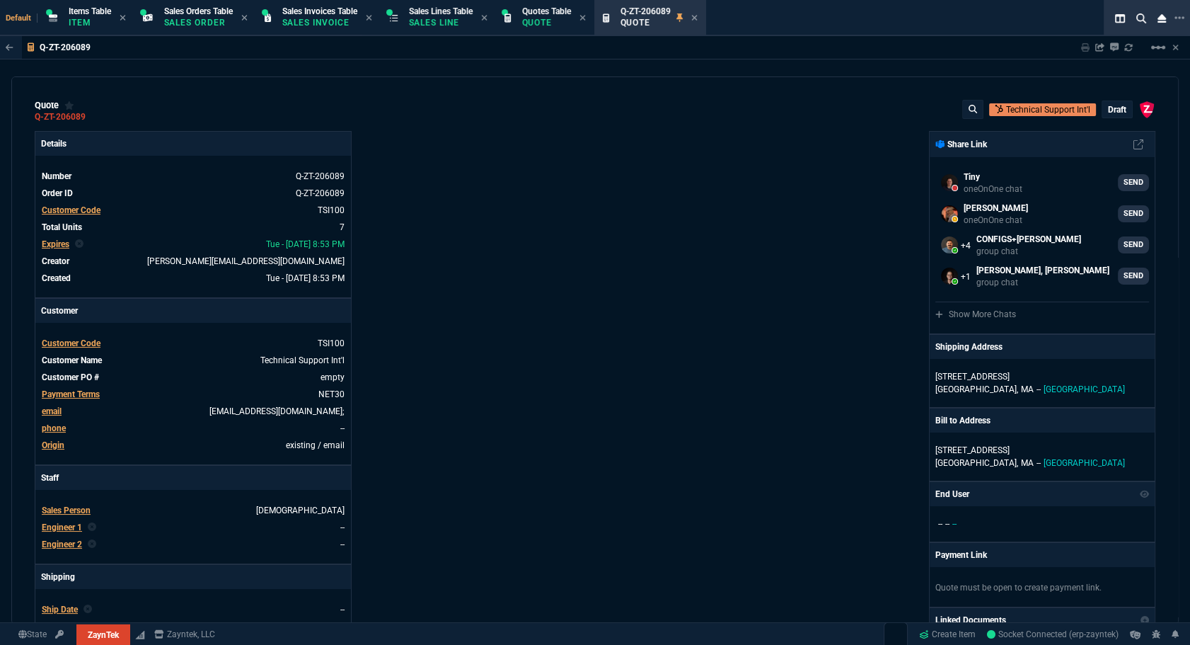
click at [649, 110] on p "draft" at bounding box center [1117, 109] width 18 height 11
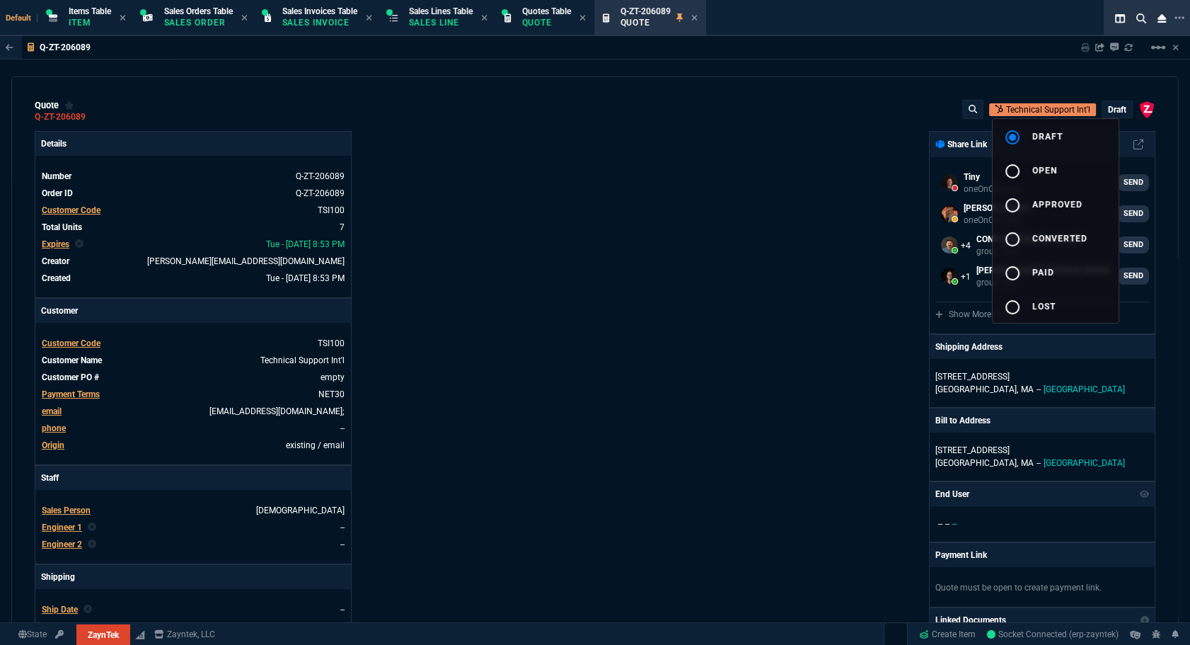
click at [649, 166] on button "radio_button_unchecked open" at bounding box center [1056, 170] width 126 height 34
click at [545, 177] on div at bounding box center [595, 322] width 1190 height 645
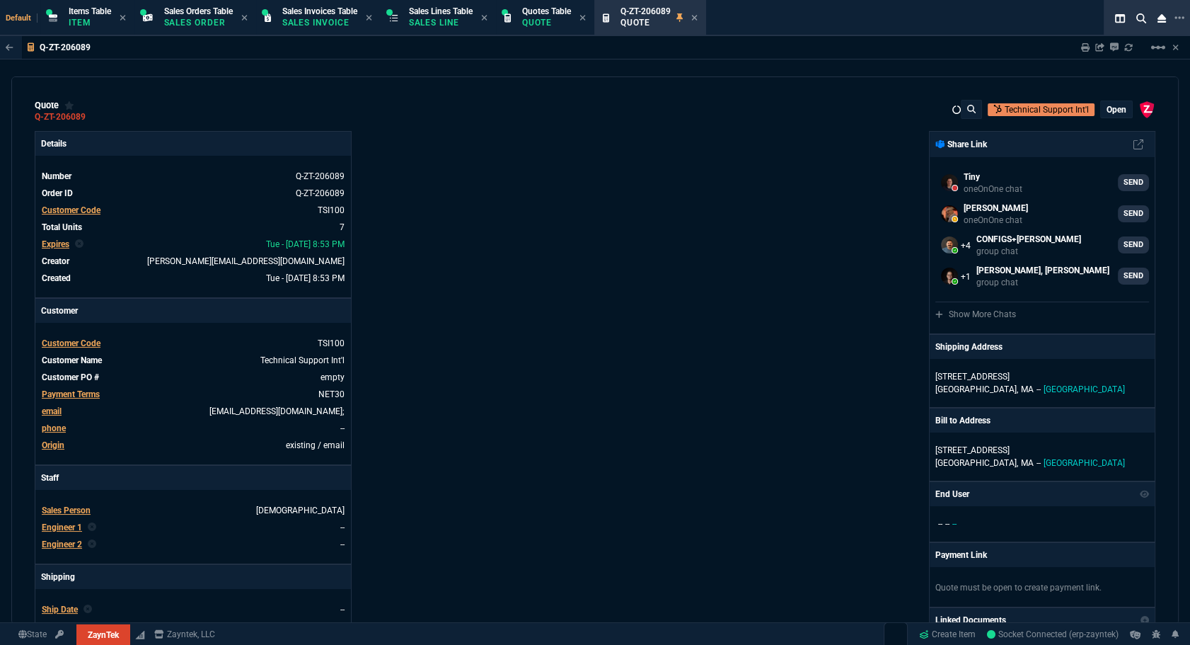
type input "44"
type input "20"
type input "47"
type input "45"
type input "100"
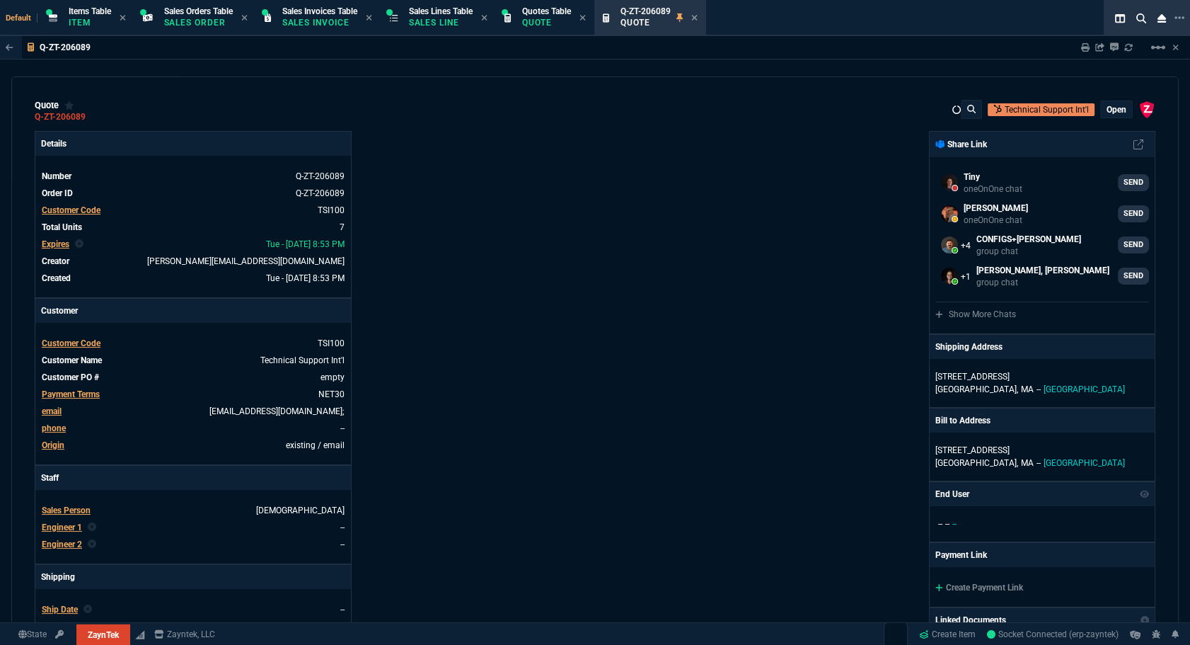
type input "44"
type input "20"
type input "47"
type input "45"
type input "100"
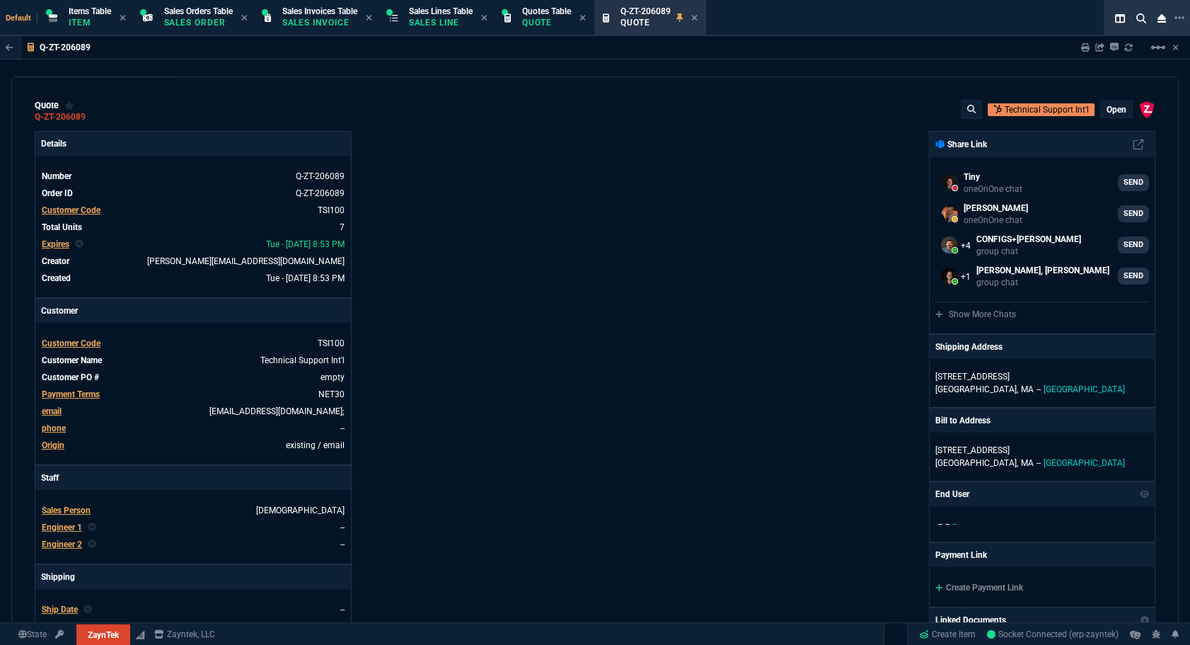
type input "44"
type input "20"
type input "47"
type input "45"
type input "100"
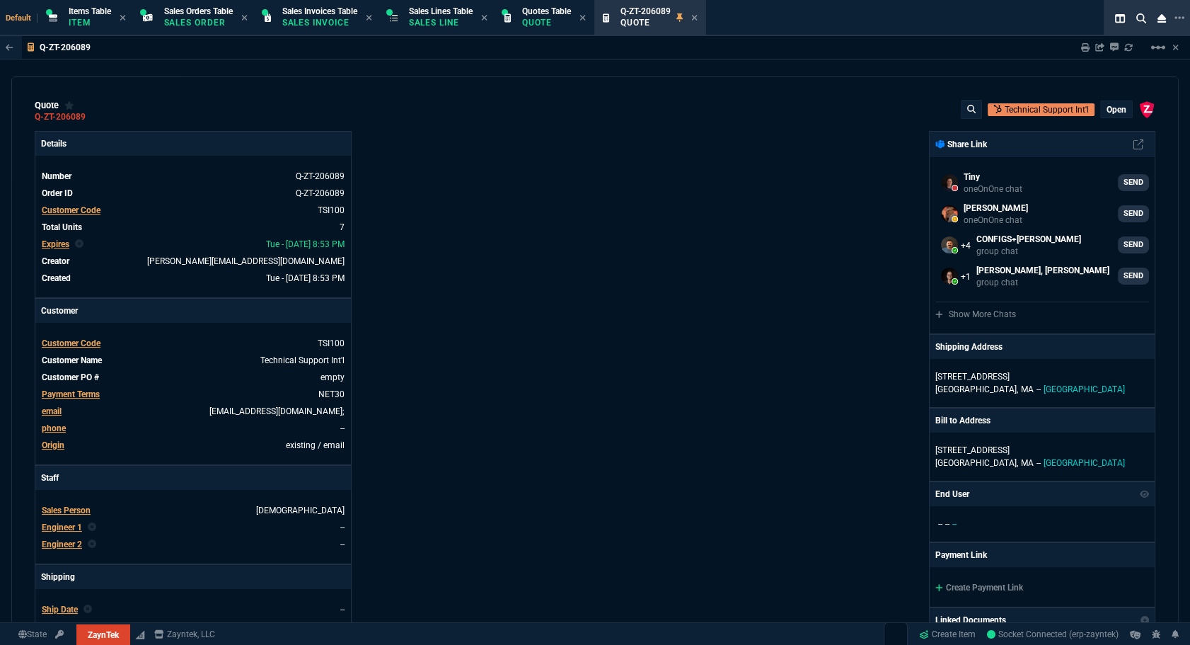
click at [649, 46] on icon at bounding box center [1085, 47] width 8 height 8
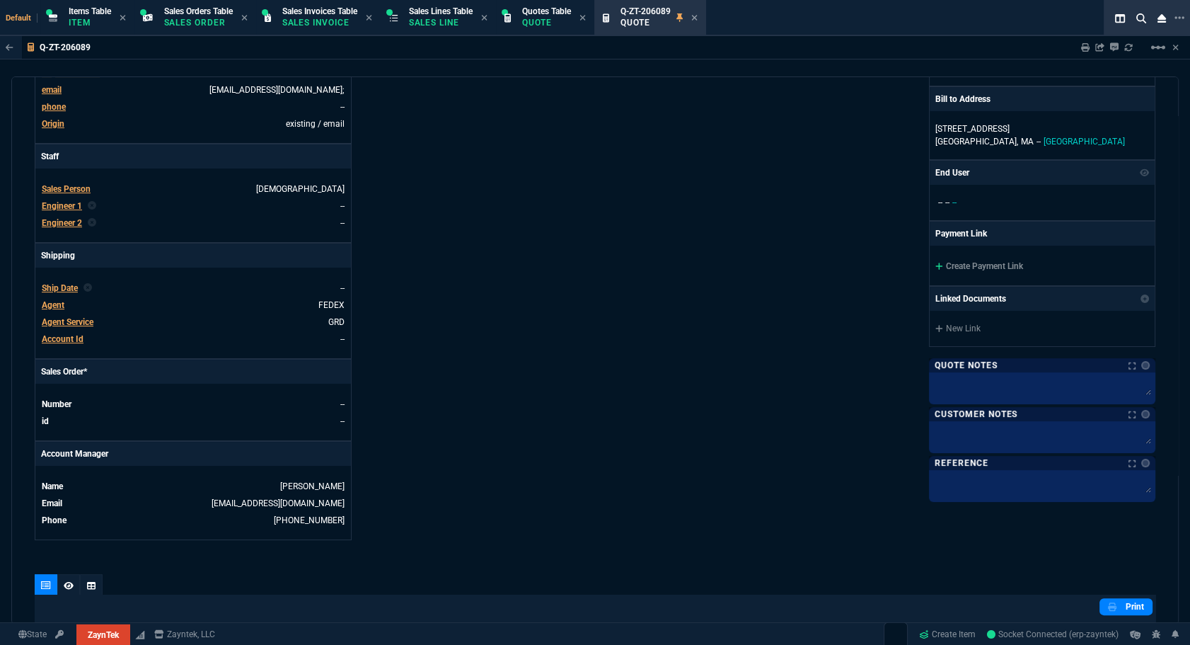
scroll to position [579, 0]
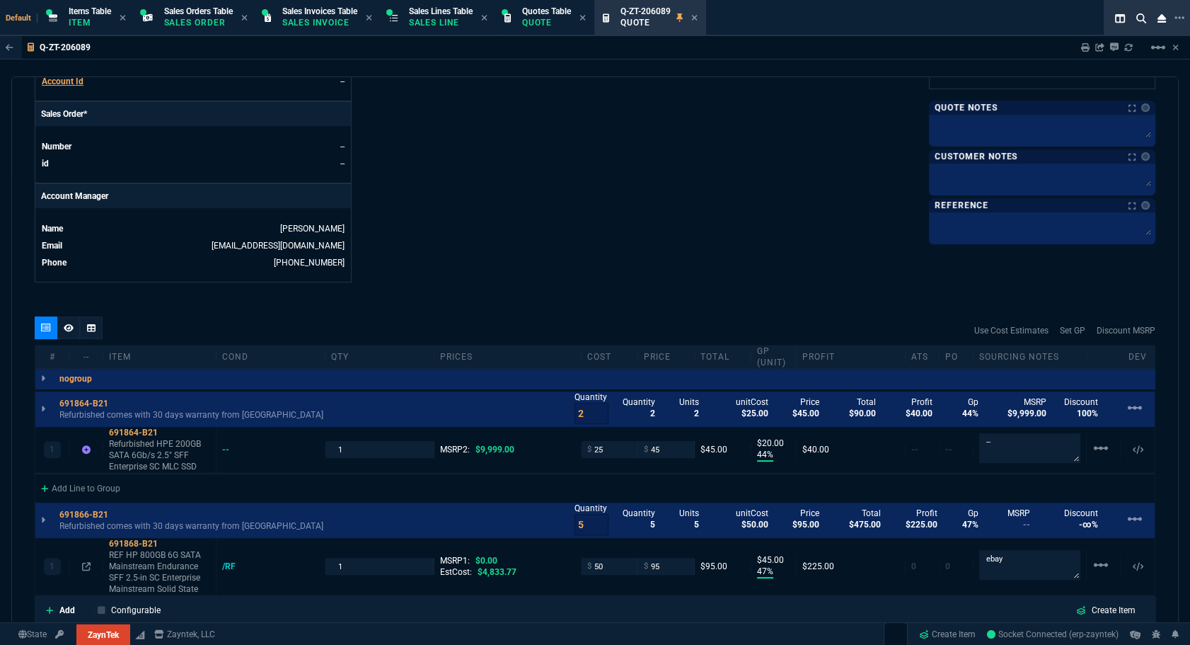
type input "44"
type input "20"
type input "47"
type input "45"
type input "100"
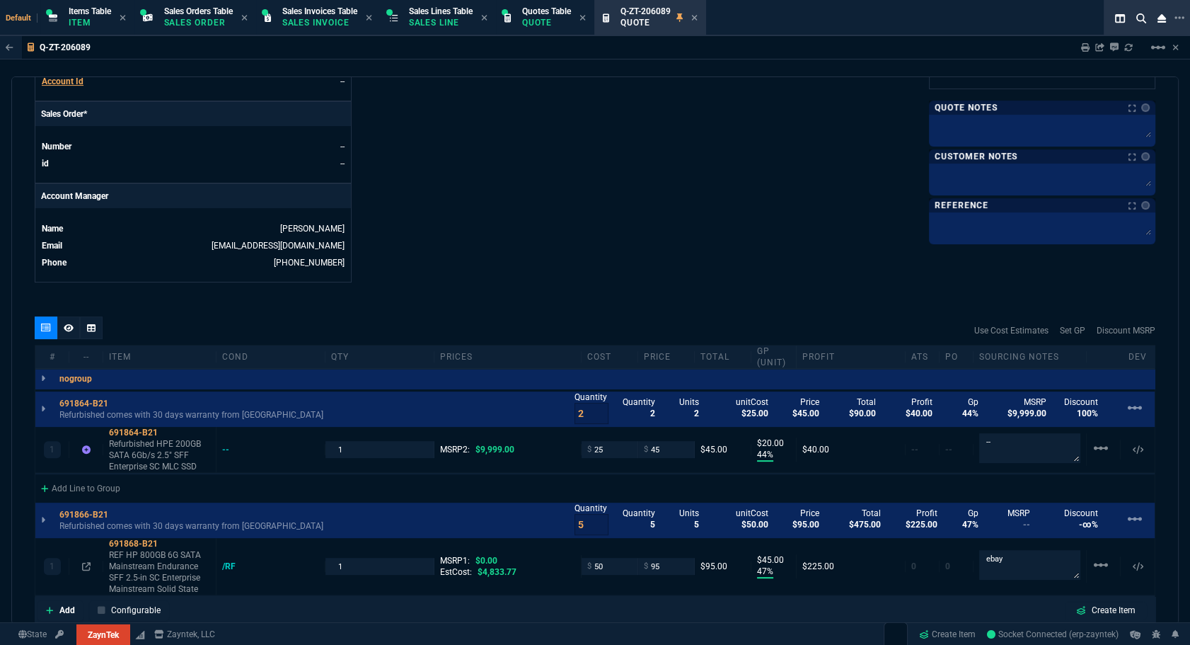
scroll to position [694, 0]
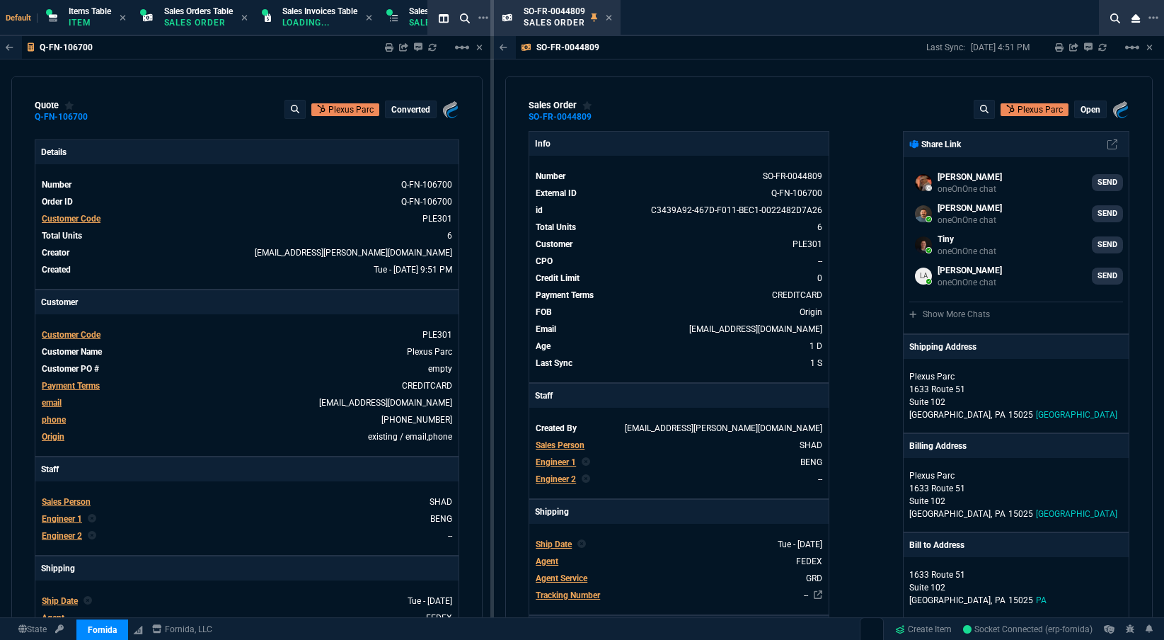
select select "12: [PERSON_NAME]"
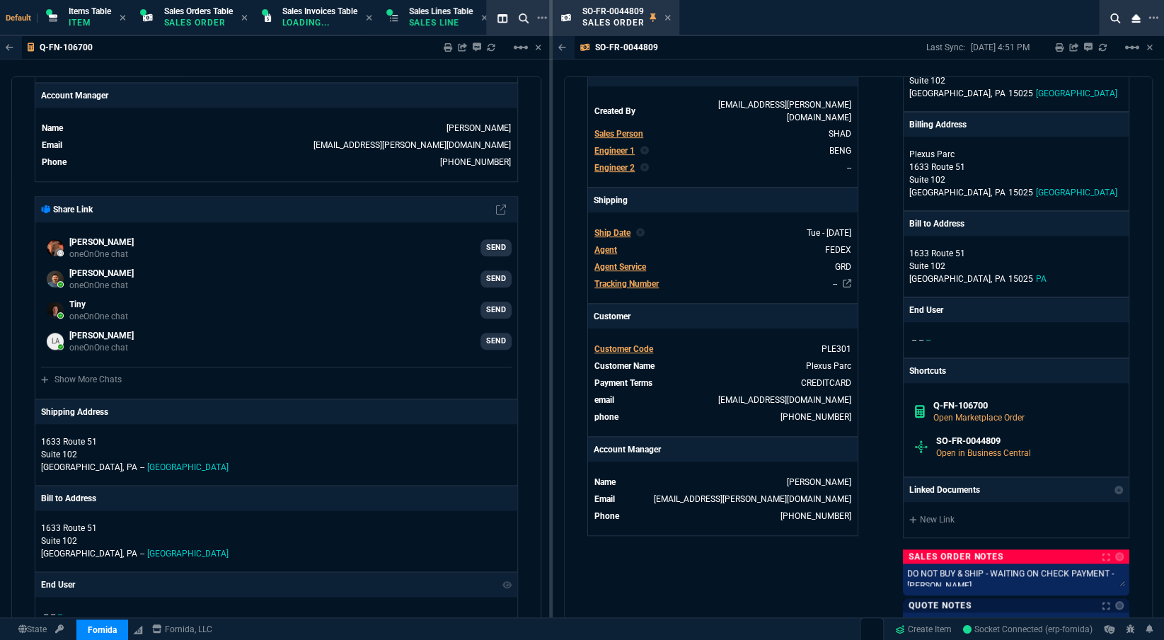
scroll to position [579, 0]
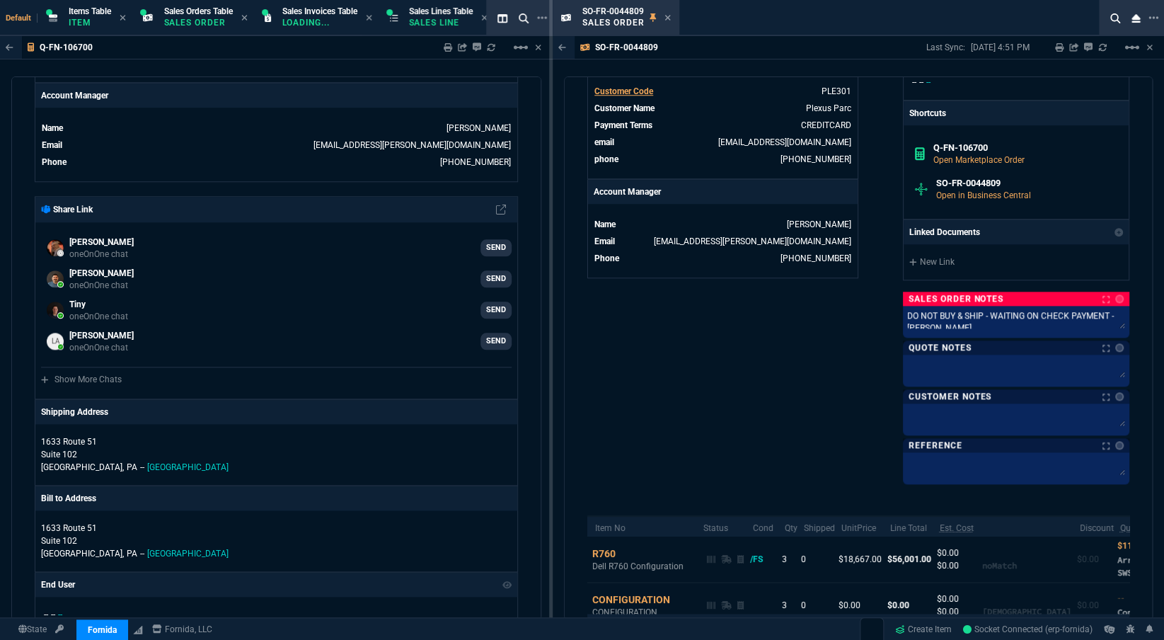
click at [961, 330] on div "DO NOT BUY & SHIP - WAITING ON CHECK PAYMENT - SARA DO NOT BUY & SHIP - WAITING…" at bounding box center [1016, 322] width 226 height 32
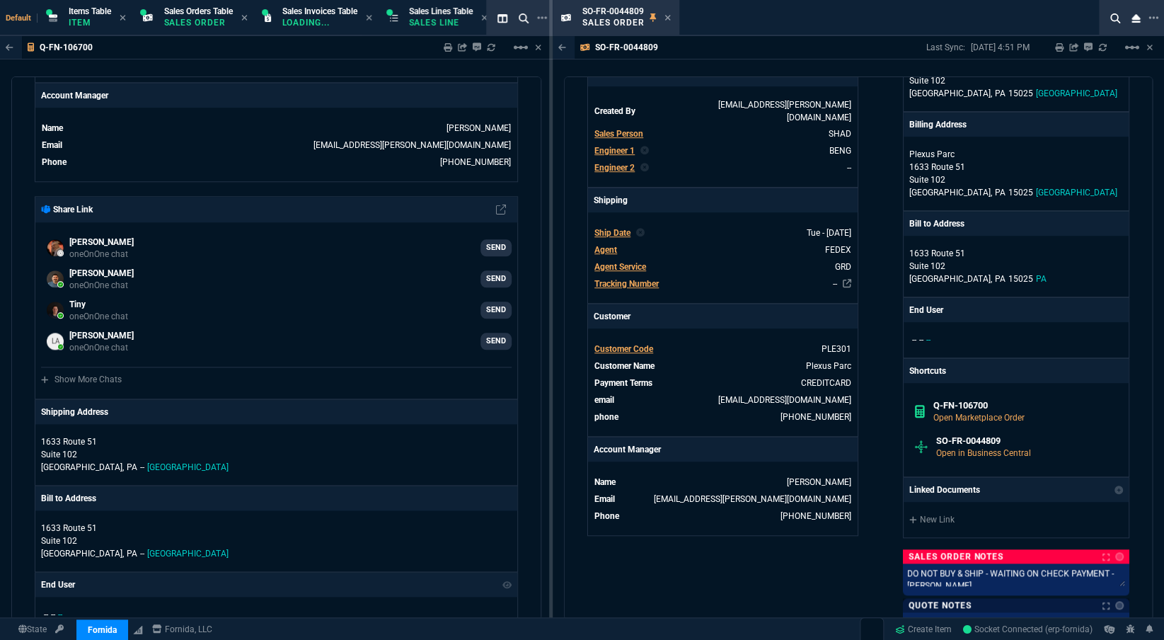
scroll to position [0, 0]
